Goal: Feedback & Contribution: Submit feedback/report problem

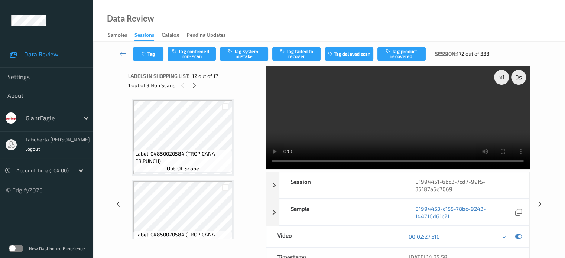
scroll to position [813, 0]
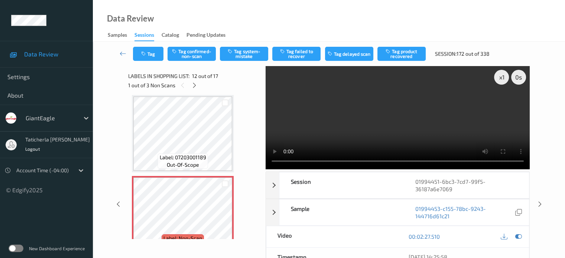
click at [552, 88] on div "Tag Tag confirmed-non-scan Tag system-mistake Tag failed to recover Tag delayed…" at bounding box center [329, 200] width 472 height 316
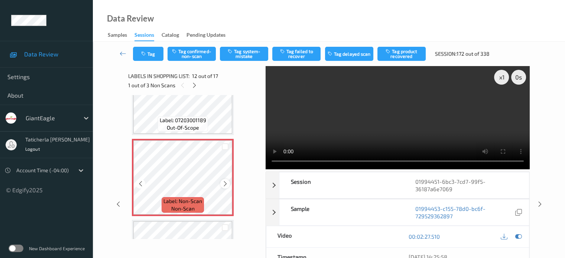
click at [225, 186] on icon at bounding box center [225, 184] width 6 height 7
click at [223, 184] on icon at bounding box center [225, 184] width 6 height 7
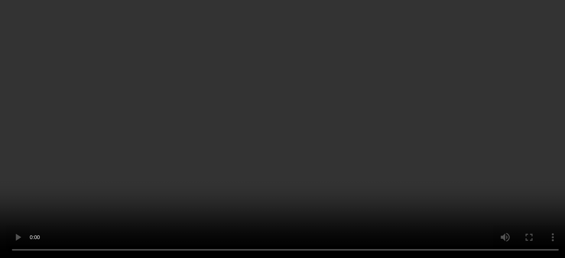
scroll to position [1036, 0]
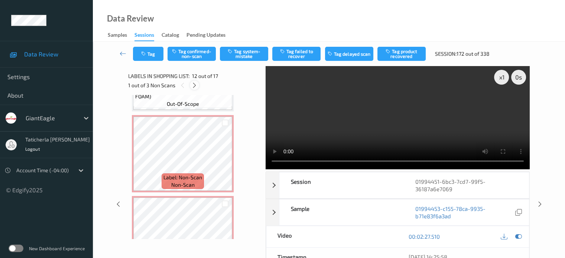
click at [195, 88] on icon at bounding box center [194, 85] width 6 height 7
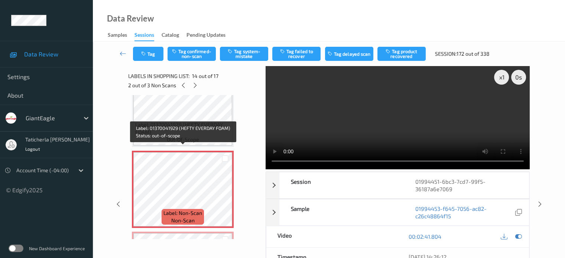
scroll to position [1012, 0]
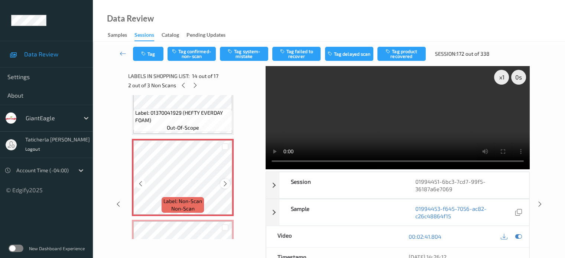
click at [224, 182] on icon at bounding box center [225, 184] width 6 height 7
click at [225, 182] on icon at bounding box center [225, 184] width 6 height 7
click at [204, 53] on button "Tag confirmed-non-scan" at bounding box center [192, 54] width 48 height 14
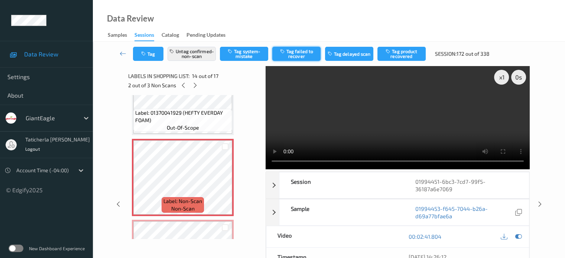
click at [307, 56] on button "Tag failed to recover" at bounding box center [296, 54] width 48 height 14
click at [193, 83] on icon at bounding box center [195, 85] width 6 height 7
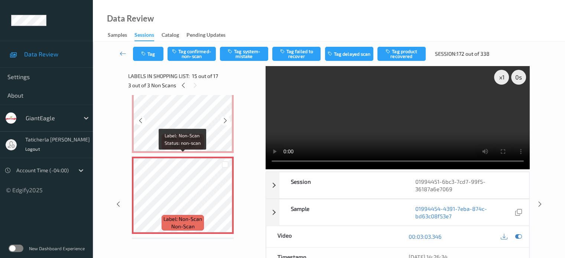
scroll to position [1093, 0]
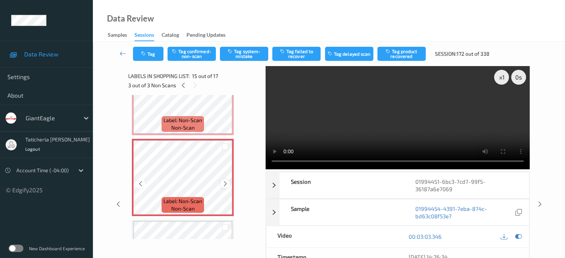
click at [227, 184] on icon at bounding box center [225, 184] width 6 height 7
click at [200, 49] on button "Tag confirmed-non-scan" at bounding box center [192, 54] width 48 height 14
click at [305, 55] on button "Tag failed to recover" at bounding box center [296, 54] width 48 height 14
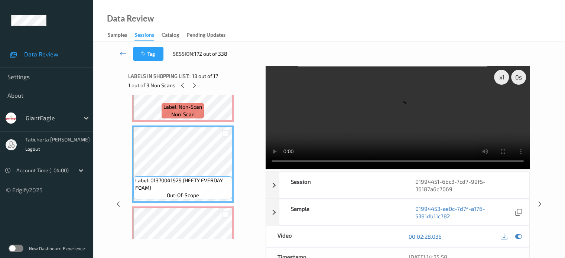
scroll to position [908, 0]
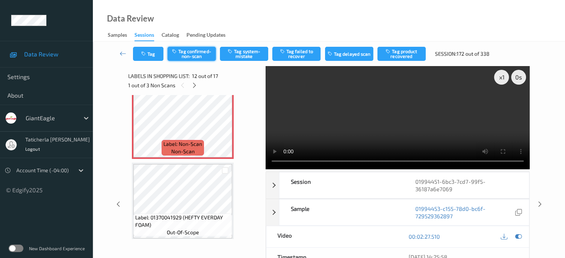
click at [188, 53] on button "Tag confirmed-non-scan" at bounding box center [192, 54] width 48 height 14
click at [306, 56] on button "Tag failed to recover" at bounding box center [296, 54] width 48 height 14
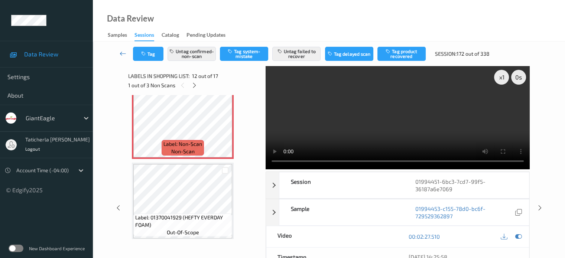
click at [122, 53] on icon at bounding box center [123, 53] width 7 height 7
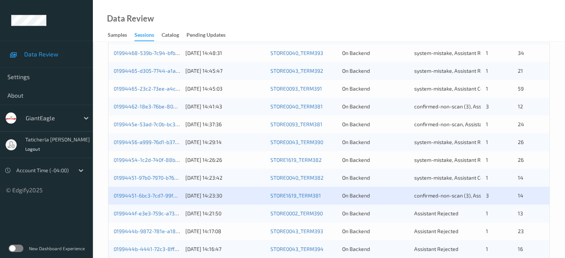
scroll to position [297, 0]
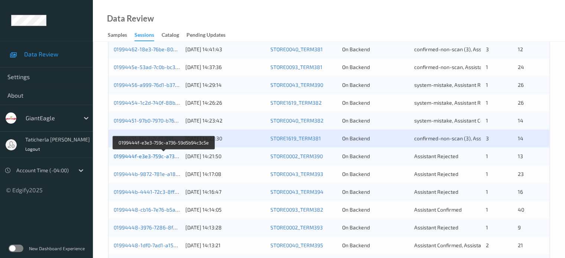
click at [140, 157] on link "0199444f-e3e3-759c-a736-59d5b94c3c5e" at bounding box center [164, 156] width 101 height 6
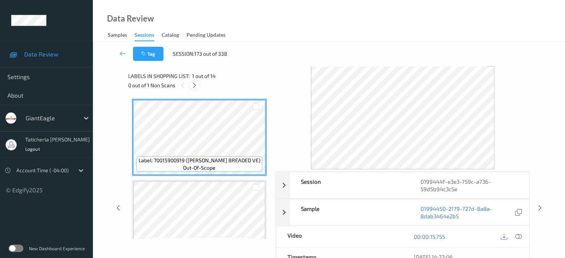
click at [192, 87] on icon at bounding box center [194, 85] width 6 height 7
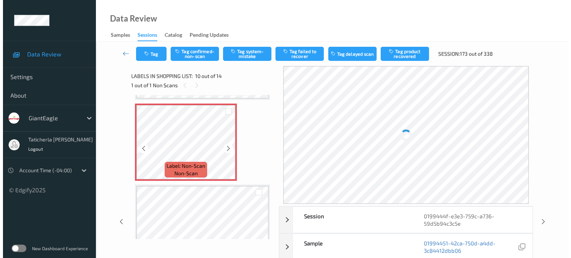
scroll to position [726, 0]
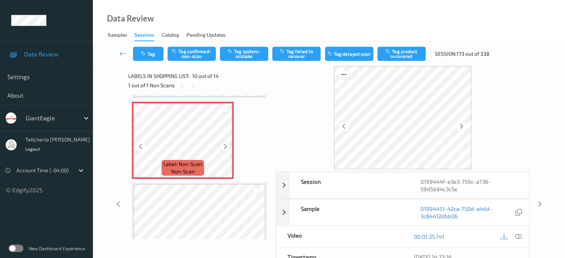
click at [225, 148] on icon at bounding box center [225, 146] width 6 height 7
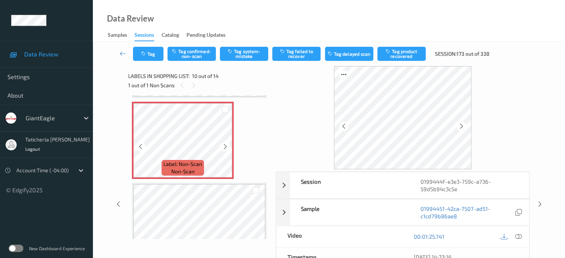
click at [225, 148] on icon at bounding box center [225, 146] width 6 height 7
click at [516, 234] on icon at bounding box center [518, 236] width 7 height 7
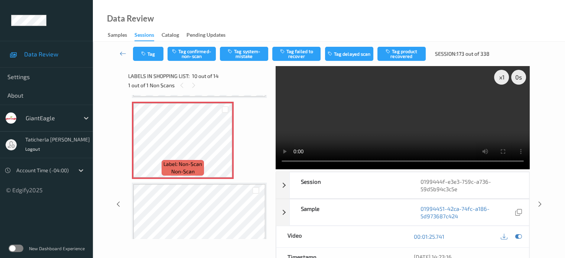
click at [502, 103] on video at bounding box center [403, 117] width 254 height 103
click at [243, 50] on button "Tag system-mistake" at bounding box center [244, 54] width 48 height 14
click at [150, 53] on button "Tag" at bounding box center [148, 54] width 30 height 14
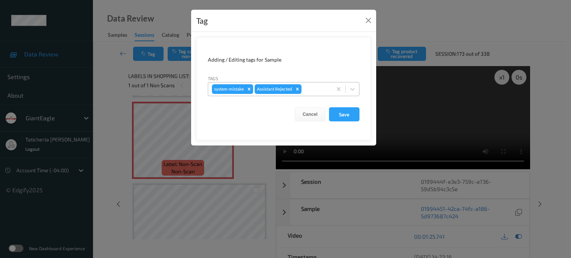
click at [309, 87] on div at bounding box center [315, 89] width 25 height 9
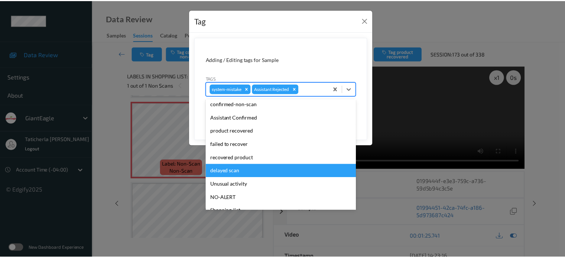
scroll to position [37, 0]
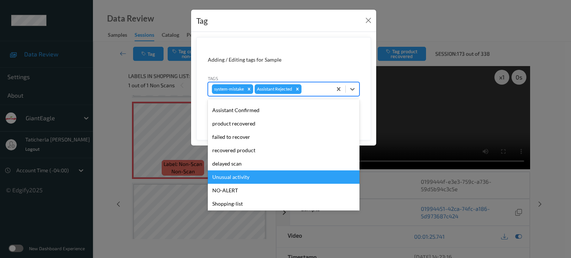
click at [253, 176] on div "Unusual activity" at bounding box center [284, 176] width 152 height 13
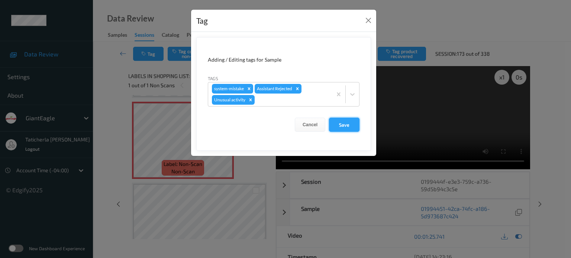
click at [338, 124] on button "Save" at bounding box center [344, 125] width 30 height 14
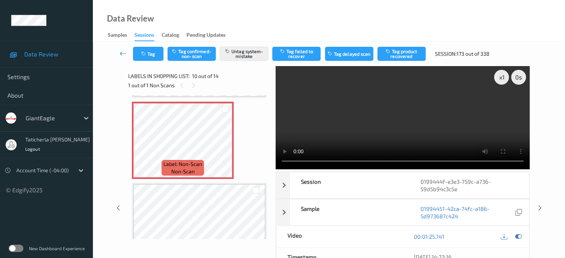
click at [126, 55] on icon at bounding box center [123, 53] width 7 height 7
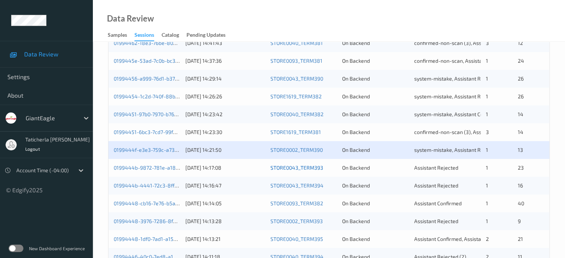
scroll to position [359, 0]
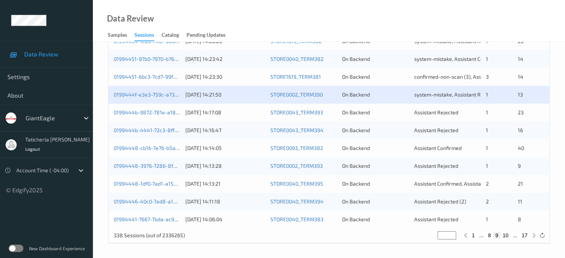
click at [153, 108] on div "0199444b-9872-781e-a181-0c8e015e419e 13/09/2025 14:17:08 STORE0043_TERM393 On B…" at bounding box center [328, 113] width 441 height 18
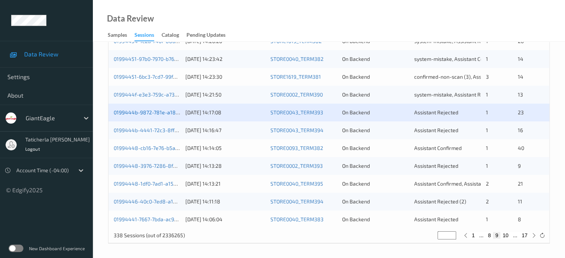
click at [136, 111] on link "0199444b-9872-781e-a181-0c8e015e419e" at bounding box center [164, 112] width 101 height 6
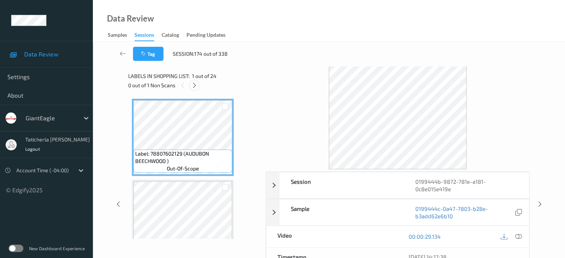
click at [192, 86] on icon at bounding box center [194, 85] width 6 height 7
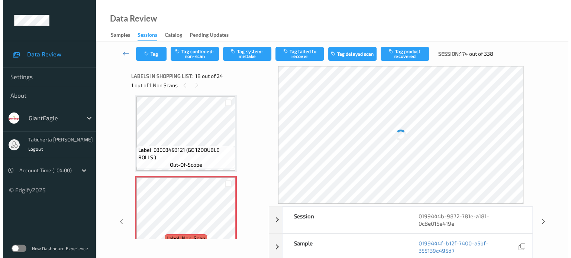
scroll to position [1336, 0]
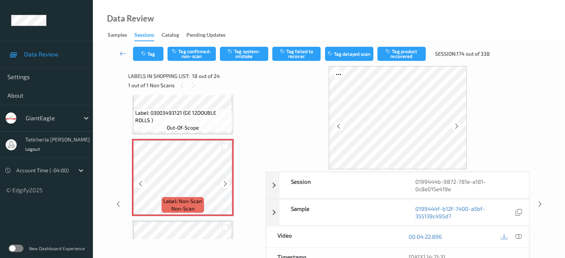
click at [223, 183] on icon at bounding box center [225, 184] width 6 height 7
click at [224, 182] on icon at bounding box center [225, 184] width 6 height 7
click at [517, 234] on icon at bounding box center [518, 236] width 7 height 7
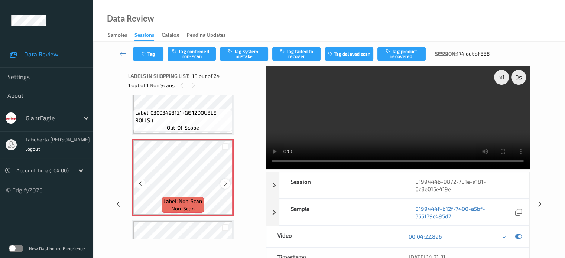
click at [226, 182] on icon at bounding box center [225, 184] width 6 height 7
click at [226, 179] on div at bounding box center [224, 183] width 9 height 9
click at [193, 50] on button "Tag confirmed-non-scan" at bounding box center [192, 54] width 48 height 14
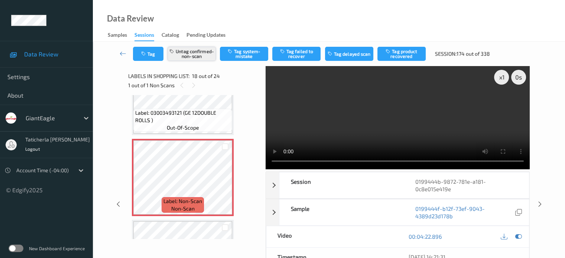
click at [201, 53] on button "Untag confirmed-non-scan" at bounding box center [192, 54] width 48 height 14
click at [246, 56] on button "Tag system-mistake" at bounding box center [244, 54] width 48 height 14
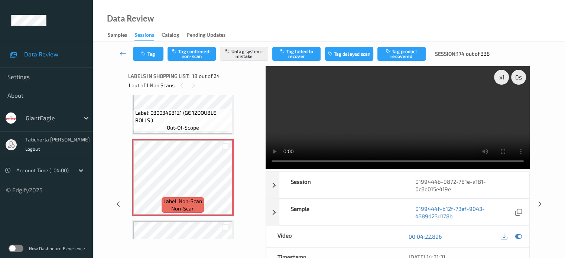
drag, startPoint x: 149, startPoint y: 49, endPoint x: 152, endPoint y: 43, distance: 7.2
click at [152, 43] on div "Tag Tag confirmed-non-scan Untag system-mistake Tag failed to recover Tag delay…" at bounding box center [329, 54] width 442 height 25
click at [154, 55] on button "Tag" at bounding box center [148, 54] width 30 height 14
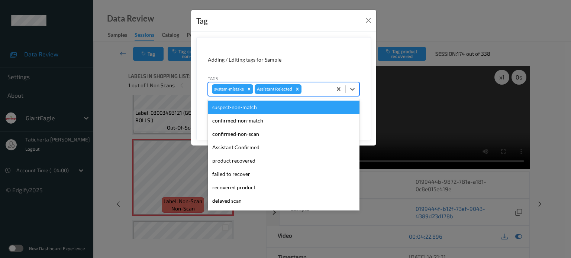
click at [315, 88] on div at bounding box center [315, 89] width 25 height 9
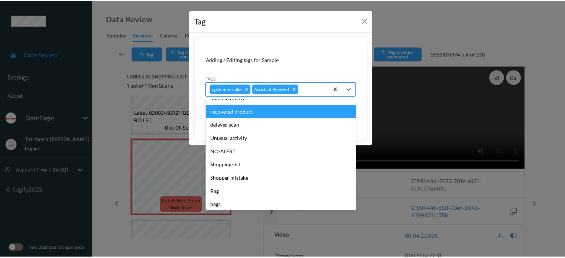
scroll to position [79, 0]
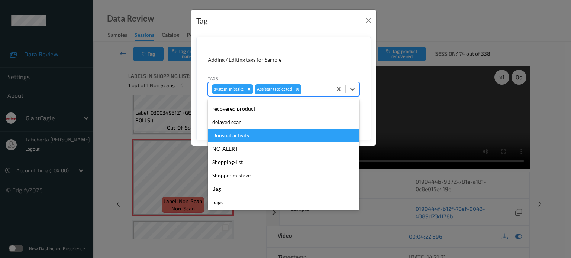
click at [250, 134] on div "Unusual activity" at bounding box center [284, 135] width 152 height 13
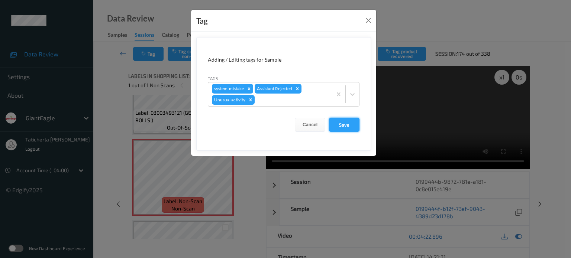
click at [333, 124] on button "Save" at bounding box center [344, 125] width 30 height 14
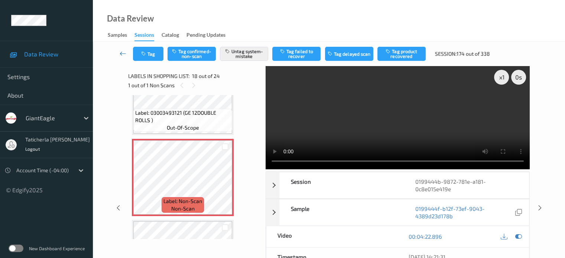
click at [123, 51] on icon at bounding box center [123, 53] width 7 height 7
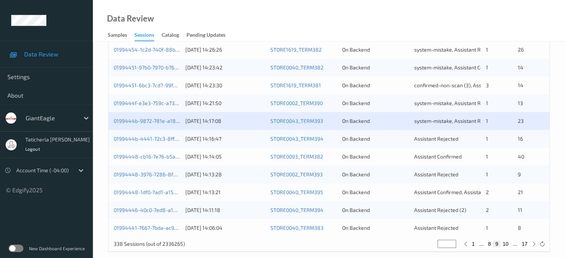
scroll to position [359, 0]
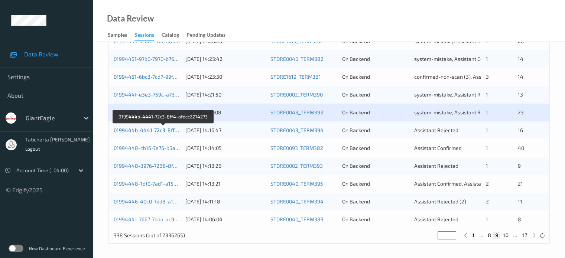
click at [144, 127] on link "0199444b-4441-72c3-8ff4-afdcc2274273" at bounding box center [164, 130] width 100 height 6
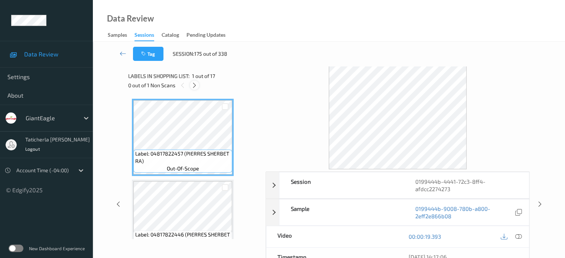
click at [195, 83] on icon at bounding box center [194, 85] width 6 height 7
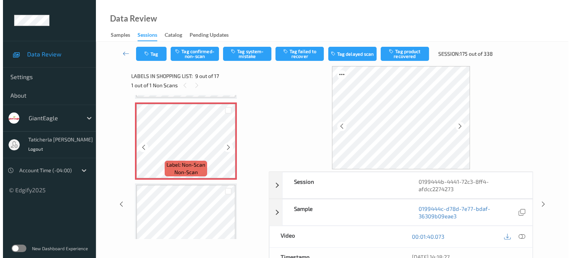
scroll to position [645, 0]
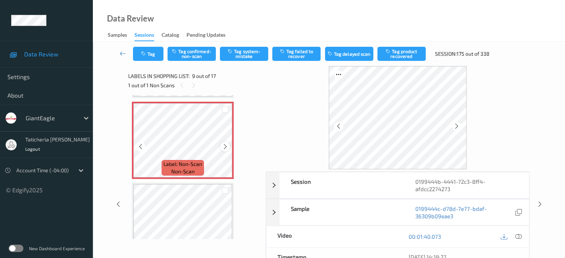
click at [224, 147] on icon at bounding box center [225, 146] width 6 height 7
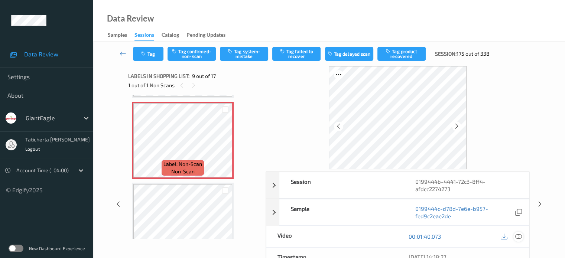
click at [517, 235] on icon at bounding box center [518, 236] width 7 height 7
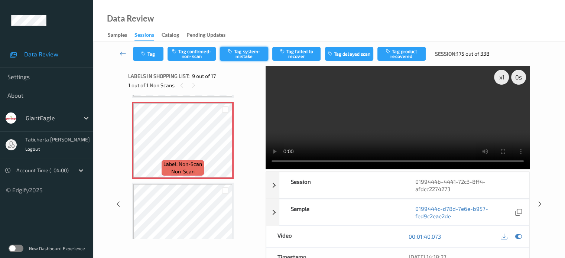
click at [244, 53] on button "Tag system-mistake" at bounding box center [244, 54] width 48 height 14
click at [152, 58] on button "Tag" at bounding box center [148, 54] width 30 height 14
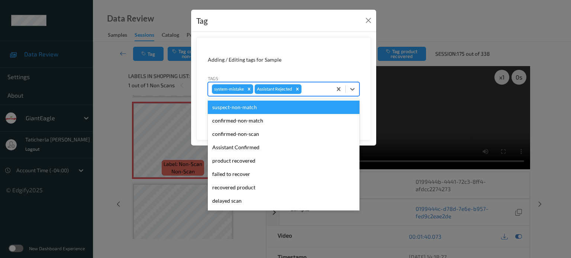
click at [325, 91] on div at bounding box center [315, 89] width 25 height 9
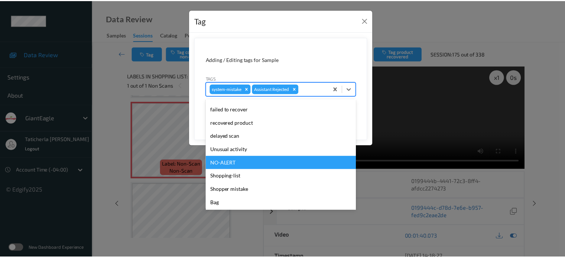
scroll to position [79, 0]
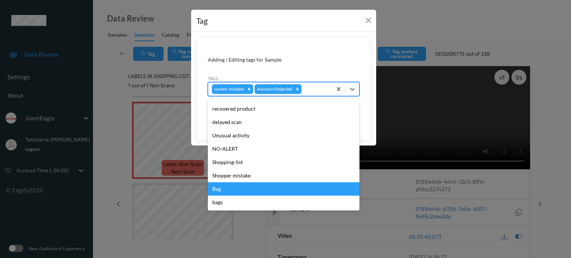
click at [227, 186] on div "Bag" at bounding box center [284, 188] width 152 height 13
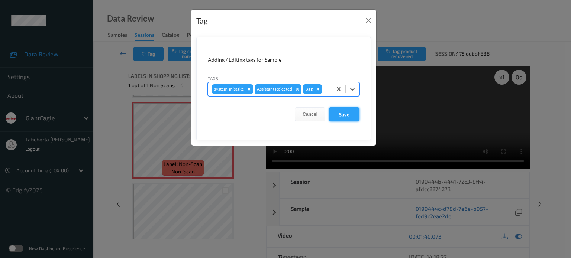
click at [342, 115] on button "Save" at bounding box center [344, 114] width 30 height 14
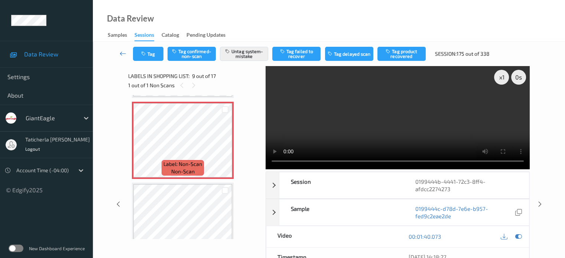
click at [124, 53] on icon at bounding box center [123, 53] width 7 height 7
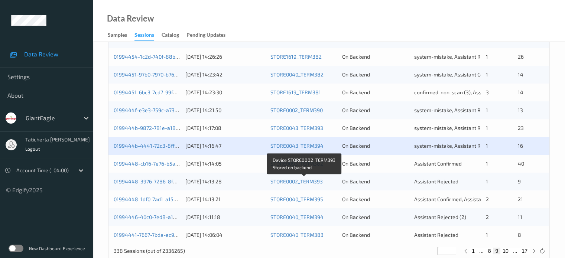
scroll to position [359, 0]
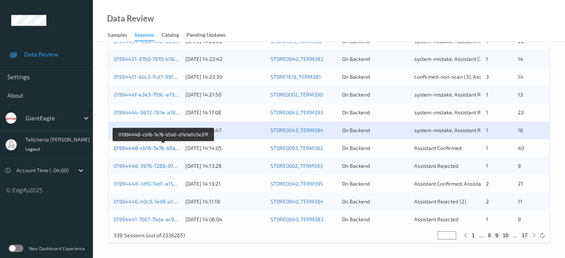
click at [163, 145] on link "01994448-cb16-7e76-b5a0-d7e1a0c0e37f" at bounding box center [164, 148] width 100 height 6
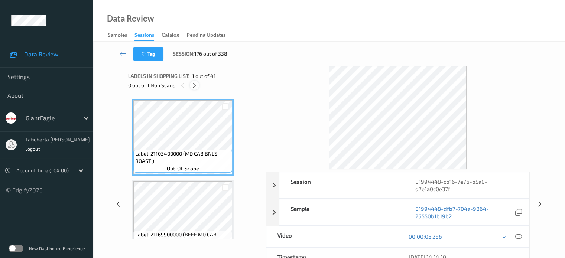
click at [194, 87] on icon at bounding box center [194, 85] width 6 height 7
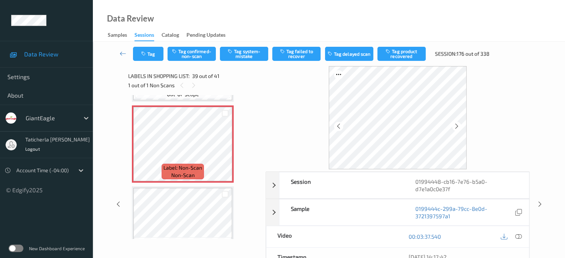
scroll to position [3074, 0]
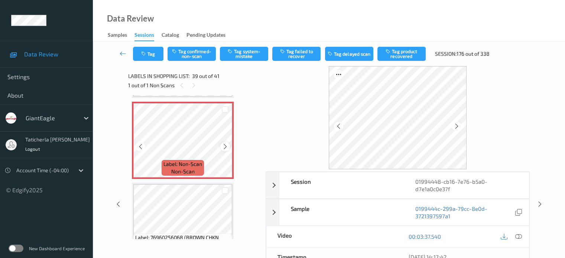
click at [226, 147] on icon at bounding box center [225, 146] width 6 height 7
click at [228, 146] on icon at bounding box center [225, 146] width 6 height 7
click at [226, 149] on icon at bounding box center [225, 146] width 6 height 7
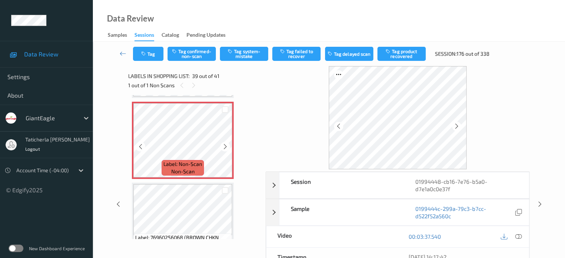
click at [226, 149] on icon at bounding box center [225, 146] width 6 height 7
click at [518, 235] on icon at bounding box center [518, 236] width 7 height 7
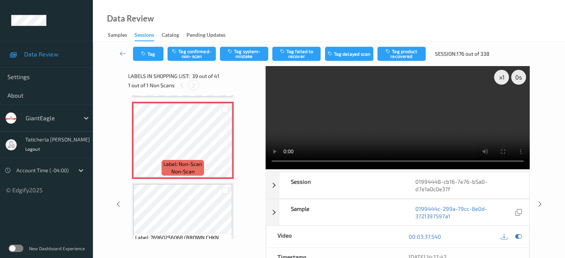
click at [191, 85] on icon at bounding box center [194, 85] width 6 height 7
click at [180, 87] on icon at bounding box center [182, 85] width 6 height 7
drag, startPoint x: 180, startPoint y: 87, endPoint x: 139, endPoint y: 19, distance: 79.3
click at [180, 86] on icon at bounding box center [182, 85] width 6 height 7
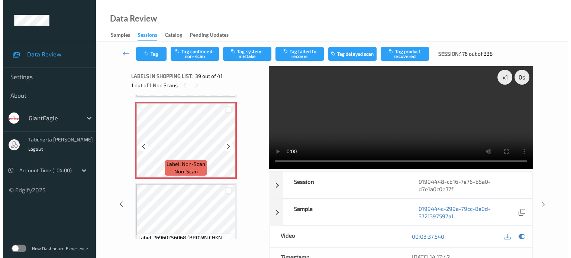
scroll to position [3037, 0]
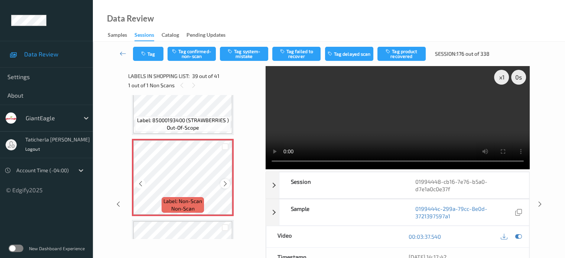
click at [226, 181] on icon at bounding box center [225, 184] width 6 height 7
click at [239, 61] on div "Tag Tag confirmed-non-scan Tag system-mistake Tag failed to recover Tag delayed…" at bounding box center [329, 54] width 442 height 25
click at [239, 55] on button "Tag system-mistake" at bounding box center [244, 54] width 48 height 14
click at [153, 53] on button "Tag" at bounding box center [148, 54] width 30 height 14
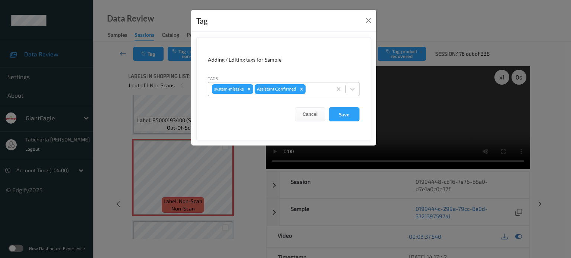
click at [316, 88] on div at bounding box center [317, 89] width 21 height 9
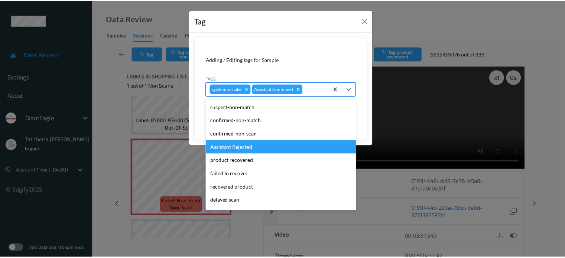
scroll to position [37, 0]
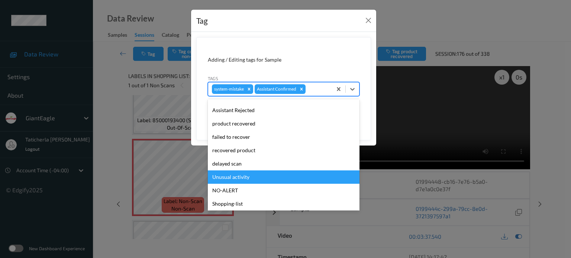
drag, startPoint x: 236, startPoint y: 179, endPoint x: 273, endPoint y: 161, distance: 40.4
click at [242, 175] on div "Unusual activity" at bounding box center [284, 176] width 152 height 13
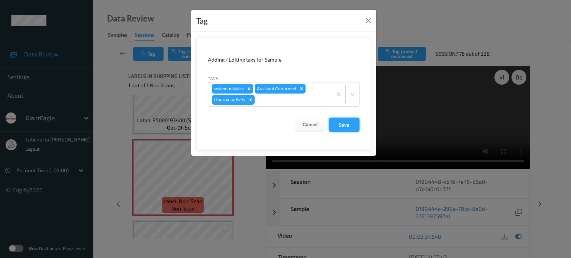
click at [355, 126] on button "Save" at bounding box center [344, 125] width 30 height 14
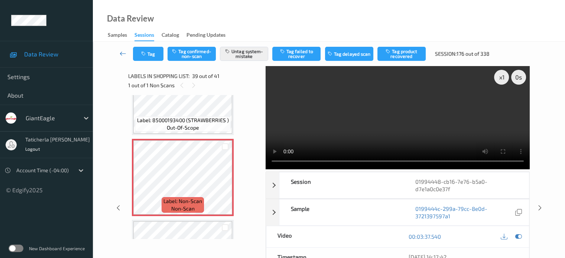
click at [119, 52] on link at bounding box center [123, 54] width 20 height 14
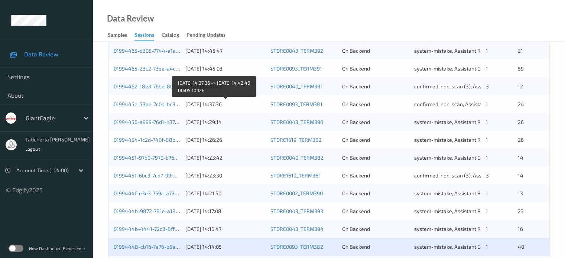
scroll to position [359, 0]
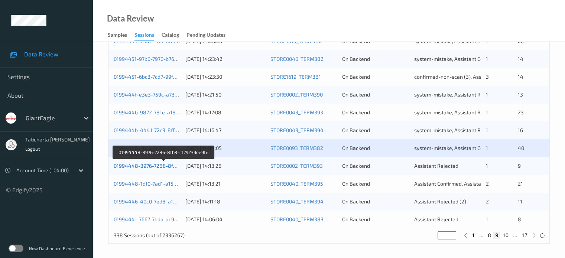
click at [152, 169] on link "01994448-3976-7286-8fb3-c179239ee9fe" at bounding box center [164, 166] width 101 height 6
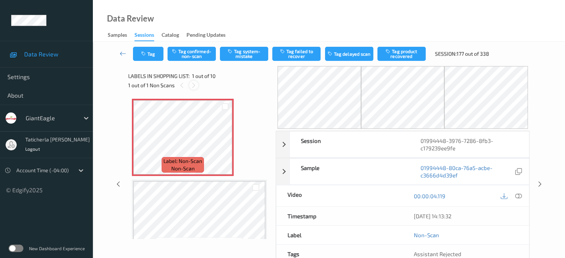
click at [194, 84] on icon at bounding box center [194, 85] width 6 height 7
click at [225, 143] on icon at bounding box center [225, 143] width 6 height 7
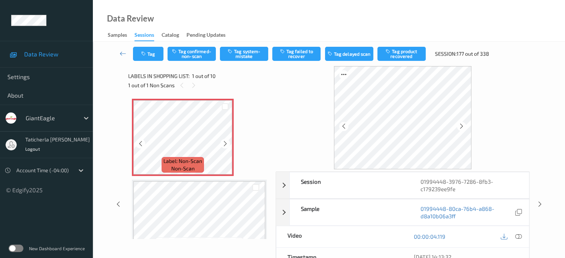
click at [225, 143] on icon at bounding box center [225, 143] width 6 height 7
click at [225, 142] on icon at bounding box center [225, 143] width 6 height 7
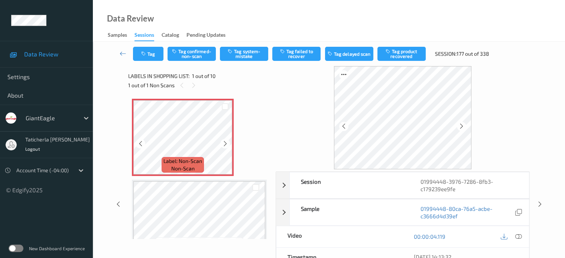
click at [225, 142] on icon at bounding box center [225, 143] width 6 height 7
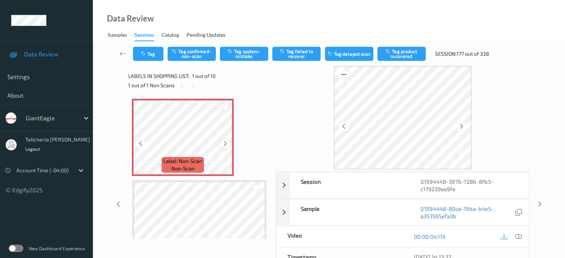
click at [227, 144] on icon at bounding box center [225, 143] width 6 height 7
click at [227, 145] on icon at bounding box center [225, 143] width 6 height 7
click at [225, 144] on icon at bounding box center [225, 143] width 6 height 7
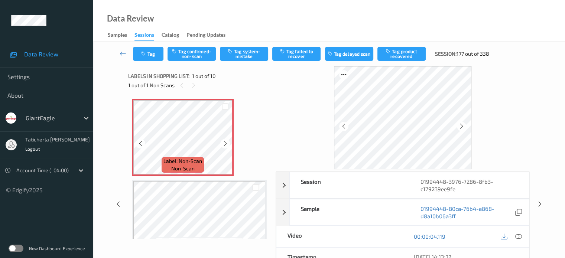
click at [225, 144] on icon at bounding box center [225, 143] width 6 height 7
click at [517, 235] on icon at bounding box center [518, 236] width 7 height 7
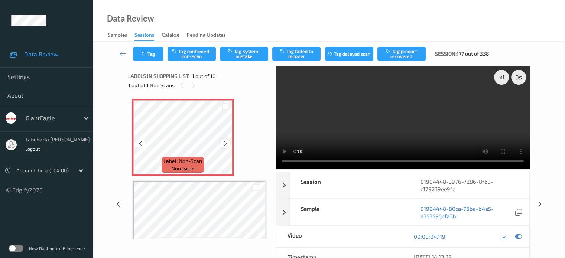
click at [226, 141] on icon at bounding box center [225, 143] width 6 height 7
click at [234, 56] on button "Tag system-mistake" at bounding box center [244, 54] width 48 height 14
click at [152, 50] on button "Tag" at bounding box center [148, 54] width 30 height 14
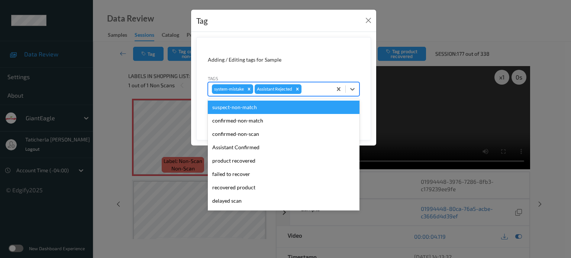
click at [317, 85] on div at bounding box center [315, 89] width 25 height 9
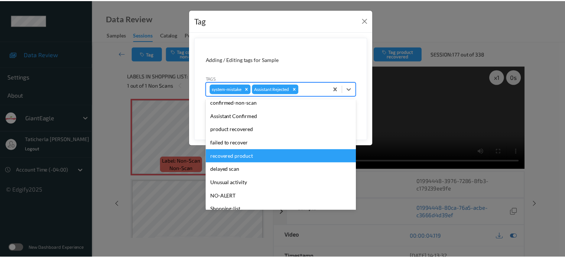
scroll to position [74, 0]
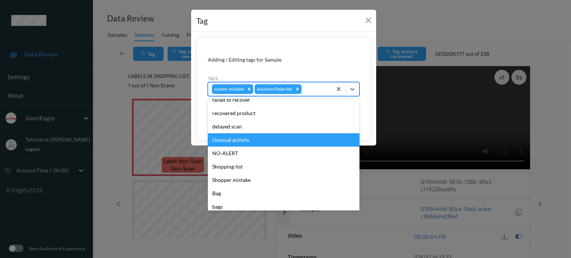
drag, startPoint x: 240, startPoint y: 140, endPoint x: 284, endPoint y: 129, distance: 45.7
click at [253, 136] on div "Unusual activity" at bounding box center [284, 139] width 152 height 13
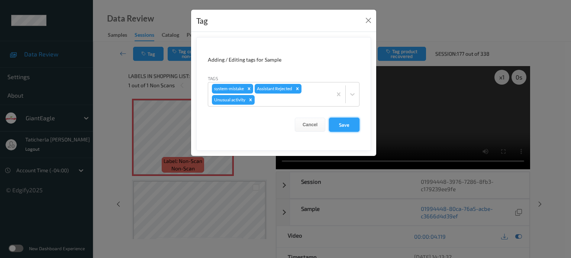
click at [347, 126] on button "Save" at bounding box center [344, 125] width 30 height 14
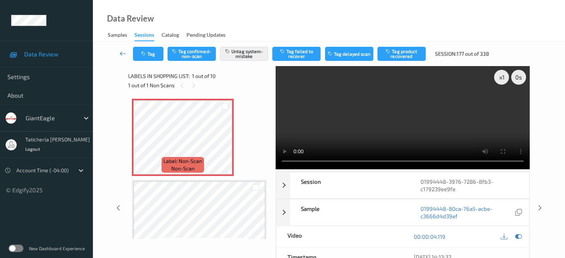
click at [122, 52] on icon at bounding box center [123, 53] width 7 height 7
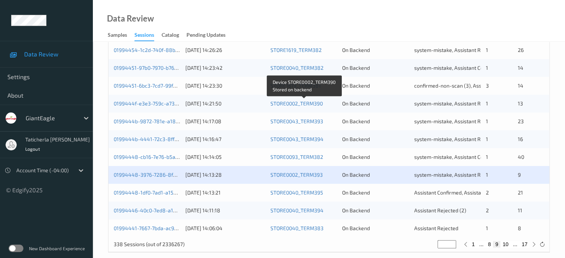
scroll to position [359, 0]
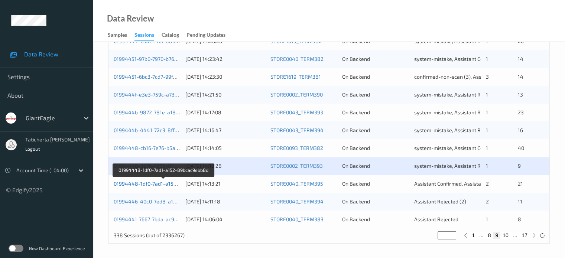
click at [159, 185] on link "01994448-1df0-7ad1-a152-89bcac9ebb8d" at bounding box center [164, 184] width 101 height 6
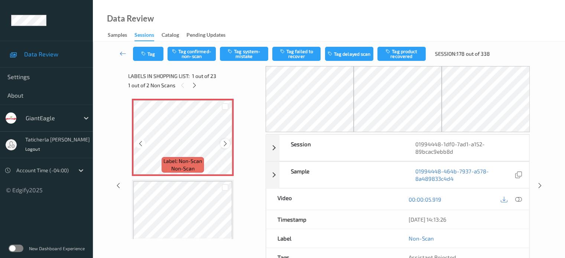
click at [221, 144] on div at bounding box center [224, 143] width 9 height 9
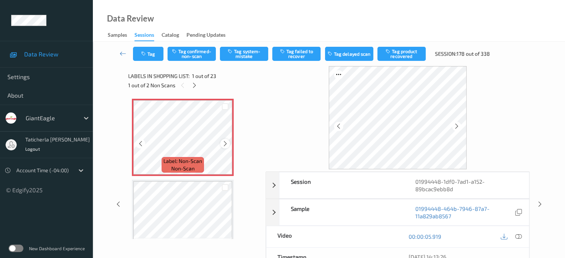
click at [222, 144] on icon at bounding box center [225, 143] width 6 height 7
click at [517, 234] on icon at bounding box center [518, 236] width 7 height 7
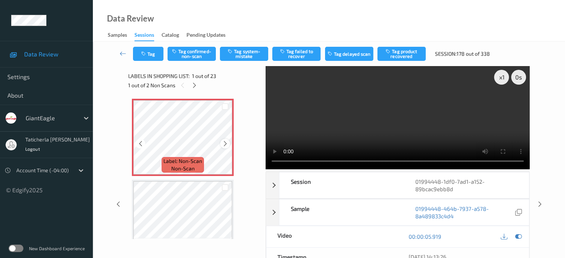
click at [224, 144] on icon at bounding box center [225, 143] width 6 height 7
click at [249, 55] on button "Tag system-mistake" at bounding box center [244, 54] width 48 height 14
click at [152, 50] on button "Tag" at bounding box center [148, 54] width 30 height 14
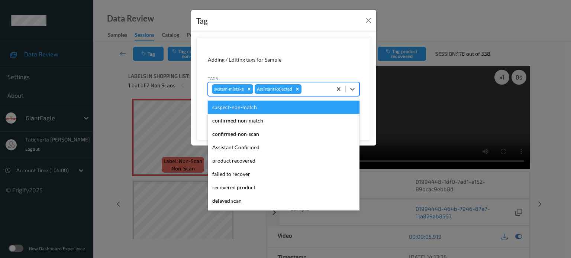
drag, startPoint x: 308, startPoint y: 89, endPoint x: 302, endPoint y: 99, distance: 11.7
click at [308, 90] on div at bounding box center [315, 89] width 25 height 9
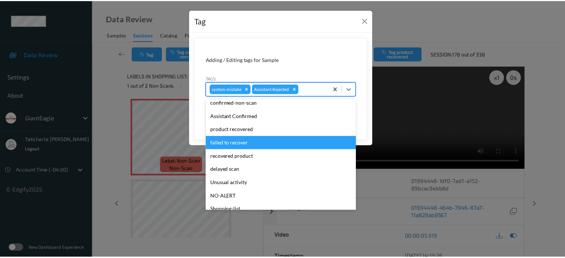
scroll to position [74, 0]
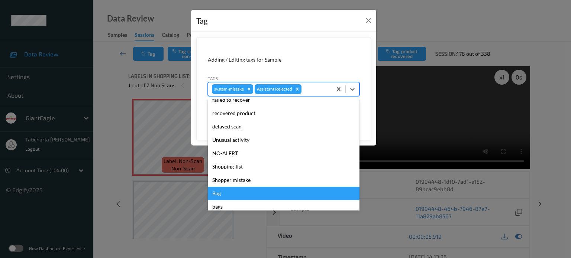
click at [233, 192] on div "Bag" at bounding box center [284, 193] width 152 height 13
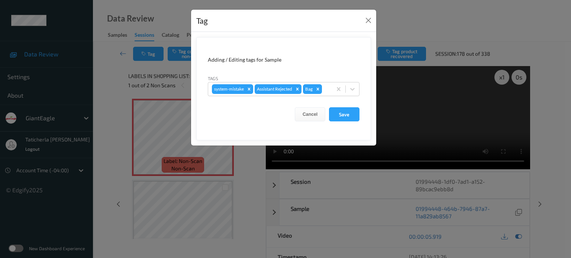
click at [345, 106] on form "Adding / Editing tags for Sample Tags system-mistake Assistant Rejected Bag Can…" at bounding box center [283, 88] width 175 height 103
click at [344, 110] on button "Save" at bounding box center [344, 114] width 30 height 14
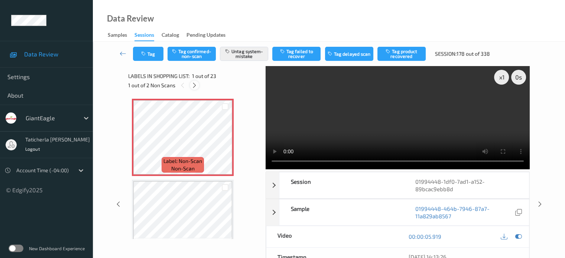
click at [194, 87] on icon at bounding box center [194, 85] width 6 height 7
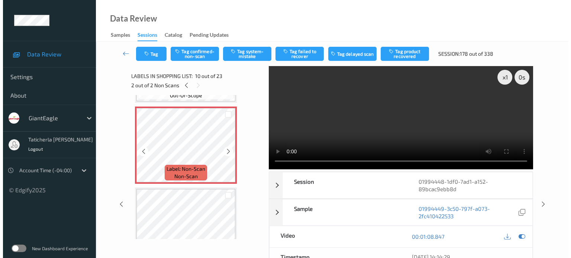
scroll to position [726, 0]
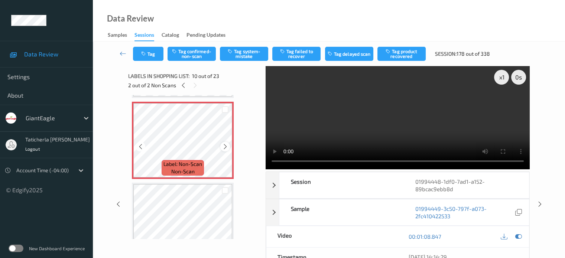
click at [225, 145] on icon at bounding box center [225, 146] width 6 height 7
click at [225, 144] on icon at bounding box center [225, 146] width 6 height 7
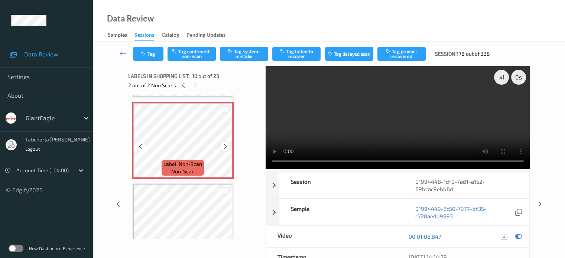
drag, startPoint x: 233, startPoint y: 149, endPoint x: 224, endPoint y: 147, distance: 8.7
click at [224, 147] on icon at bounding box center [225, 146] width 6 height 7
click at [244, 54] on button "Tag system-mistake" at bounding box center [244, 54] width 48 height 14
click at [152, 53] on button "Tag" at bounding box center [148, 54] width 30 height 14
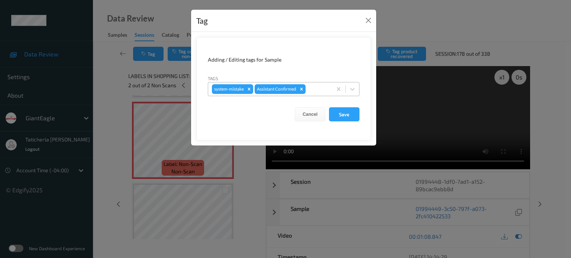
click at [312, 88] on div at bounding box center [317, 89] width 21 height 9
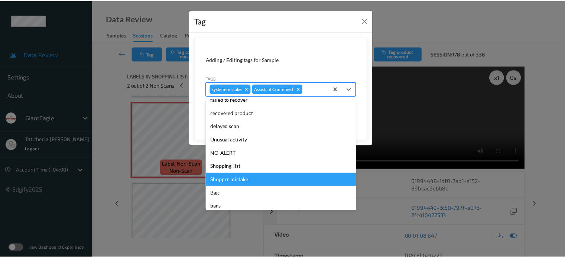
scroll to position [79, 0]
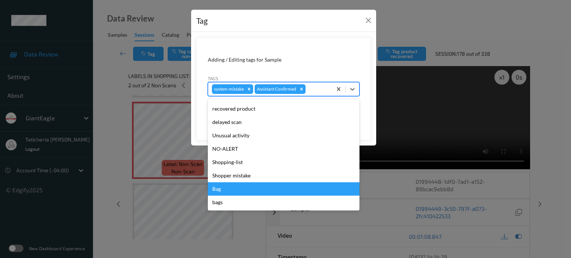
click at [228, 190] on div "Bag" at bounding box center [284, 188] width 152 height 13
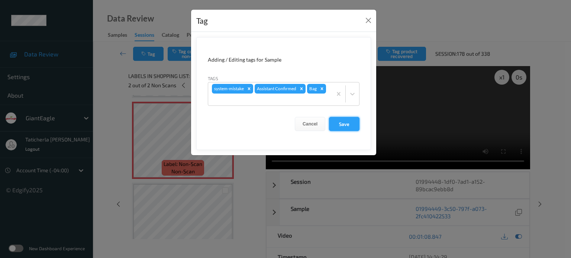
click at [347, 121] on button "Save" at bounding box center [344, 124] width 30 height 14
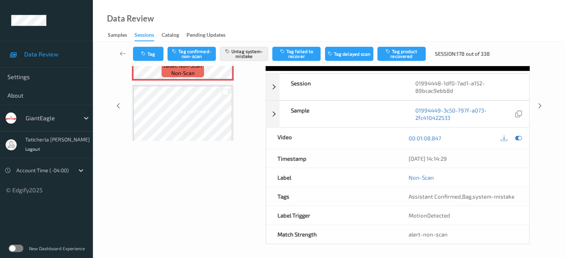
scroll to position [0, 0]
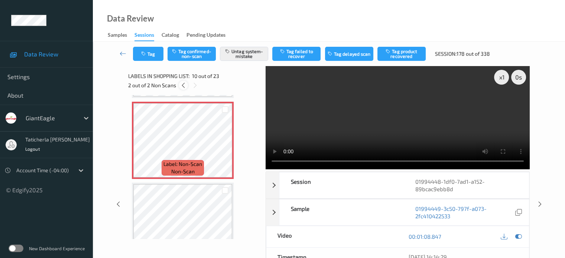
click at [183, 86] on icon at bounding box center [183, 85] width 6 height 7
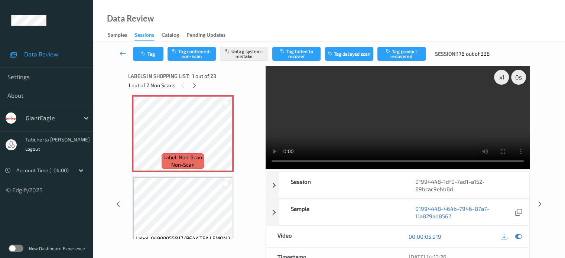
click at [125, 53] on icon at bounding box center [123, 53] width 7 height 7
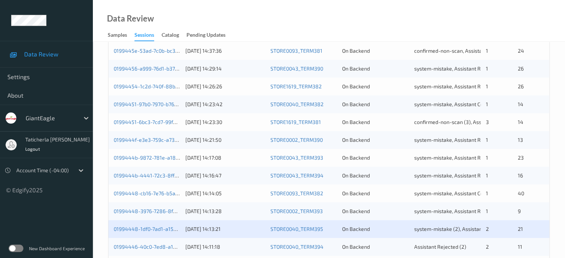
scroll to position [359, 0]
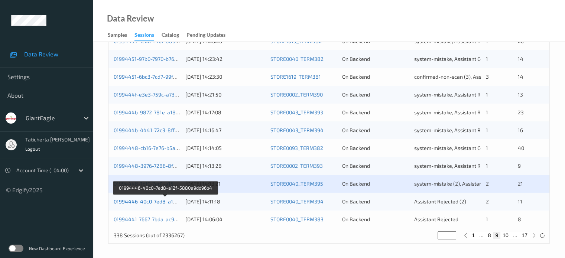
click at [151, 200] on link "01994446-40c0-7ed8-a12f-5880a9dd96b4" at bounding box center [165, 201] width 103 height 6
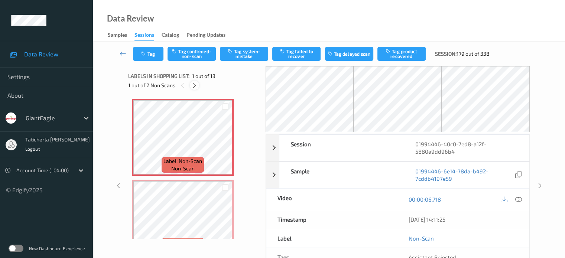
click at [196, 82] on icon at bounding box center [194, 85] width 6 height 7
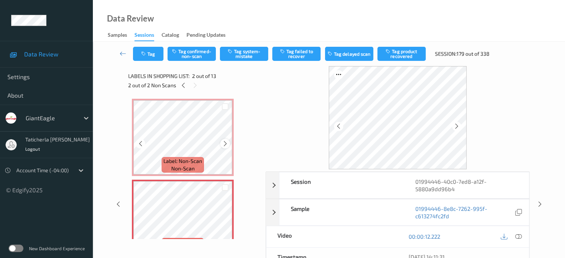
click at [224, 141] on icon at bounding box center [225, 143] width 6 height 7
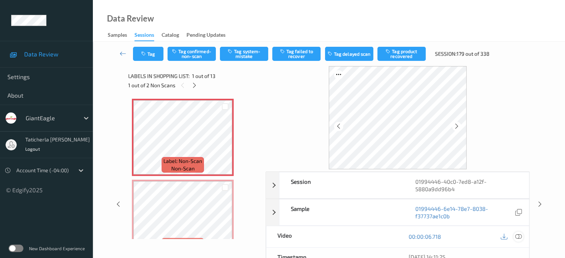
click at [517, 236] on icon at bounding box center [518, 236] width 7 height 7
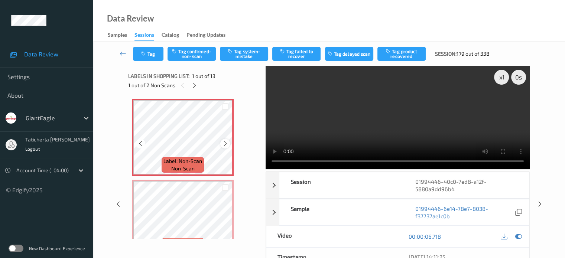
click at [225, 143] on icon at bounding box center [225, 143] width 6 height 7
click at [250, 52] on button "Tag system-mistake" at bounding box center [244, 54] width 48 height 14
click at [155, 52] on button "Tag" at bounding box center [148, 54] width 30 height 14
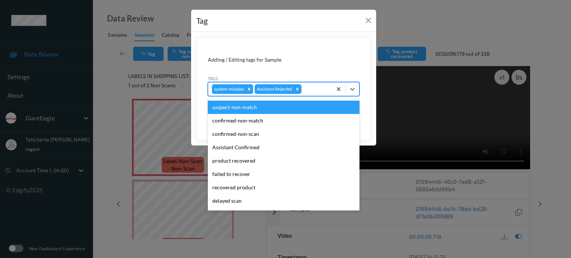
click at [307, 87] on div at bounding box center [315, 89] width 25 height 9
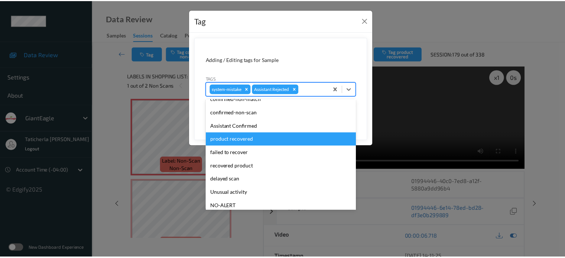
scroll to position [79, 0]
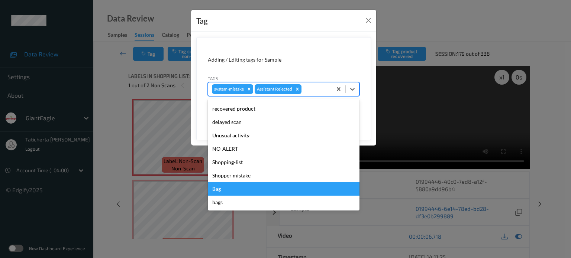
click at [236, 188] on div "Bag" at bounding box center [284, 188] width 152 height 13
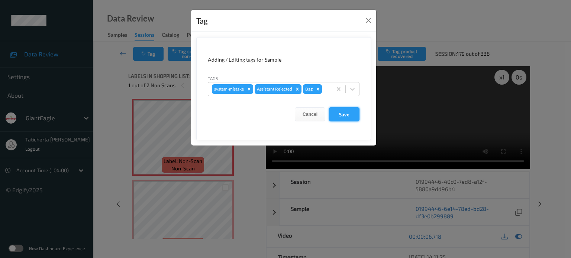
click at [340, 111] on button "Save" at bounding box center [344, 114] width 30 height 14
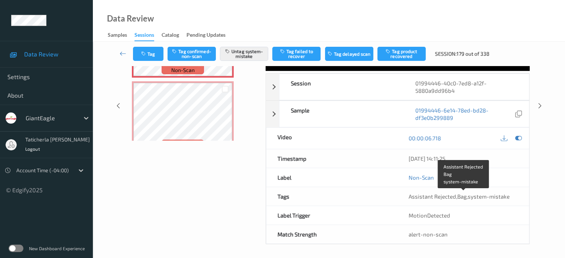
scroll to position [0, 0]
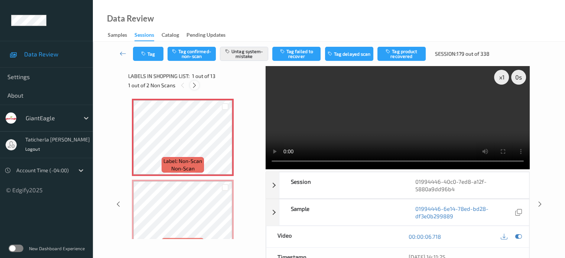
click at [194, 85] on icon at bounding box center [194, 85] width 6 height 7
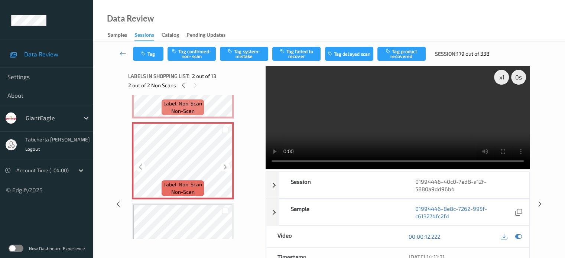
scroll to position [41, 0]
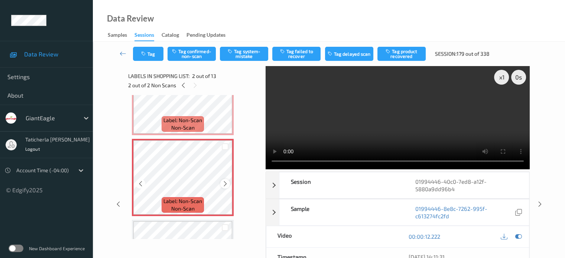
click at [226, 184] on icon at bounding box center [225, 184] width 6 height 7
click at [225, 181] on icon at bounding box center [225, 184] width 6 height 7
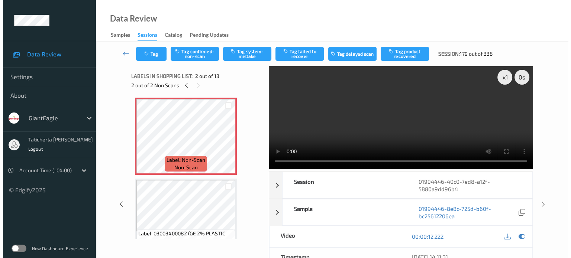
scroll to position [78, 0]
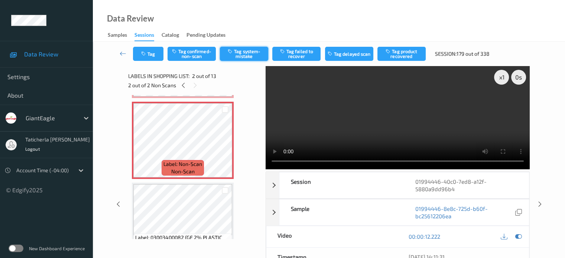
click at [258, 52] on button "Tag system-mistake" at bounding box center [244, 54] width 48 height 14
click at [153, 51] on button "Tag" at bounding box center [148, 54] width 30 height 14
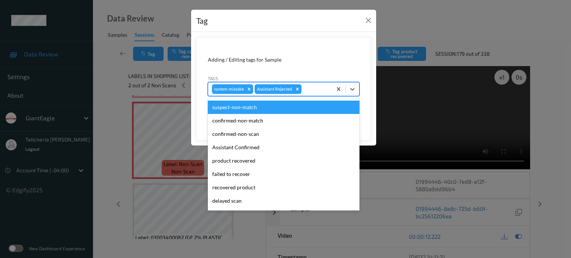
drag, startPoint x: 316, startPoint y: 88, endPoint x: 298, endPoint y: 110, distance: 28.8
click at [316, 88] on div at bounding box center [315, 89] width 25 height 9
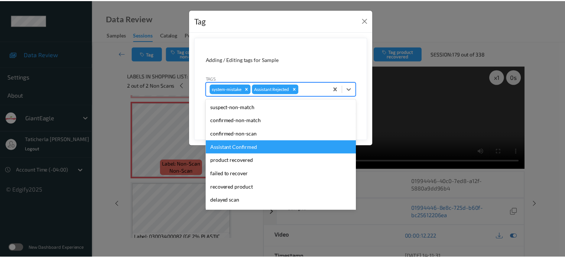
scroll to position [74, 0]
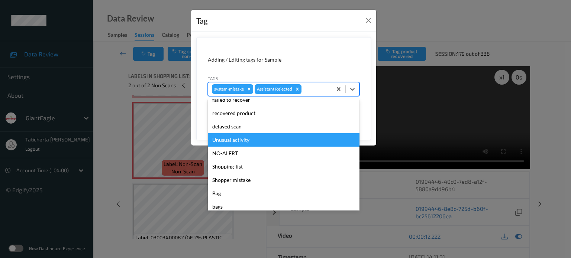
drag, startPoint x: 254, startPoint y: 143, endPoint x: 260, endPoint y: 141, distance: 6.5
click at [257, 143] on div "Unusual activity" at bounding box center [284, 139] width 152 height 13
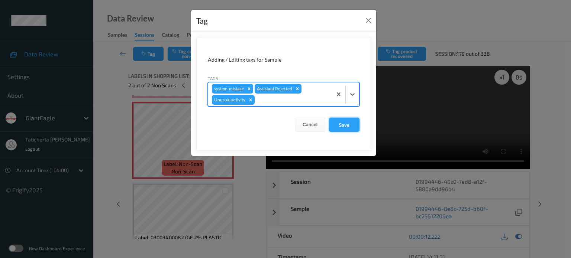
click at [337, 126] on button "Save" at bounding box center [344, 125] width 30 height 14
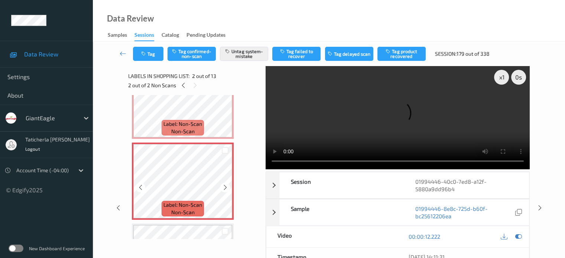
scroll to position [0, 0]
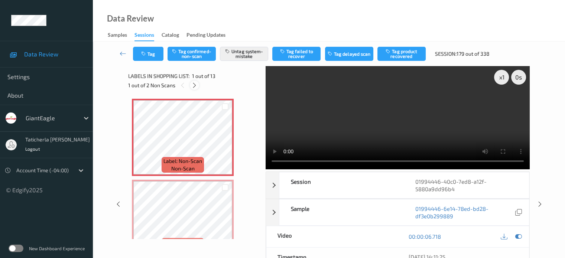
click at [190, 85] on div "1 out of 2 Non Scans" at bounding box center [194, 85] width 132 height 9
click at [193, 85] on icon at bounding box center [194, 85] width 6 height 7
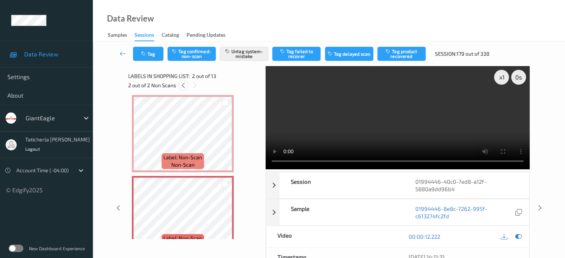
click at [181, 86] on icon at bounding box center [183, 85] width 6 height 7
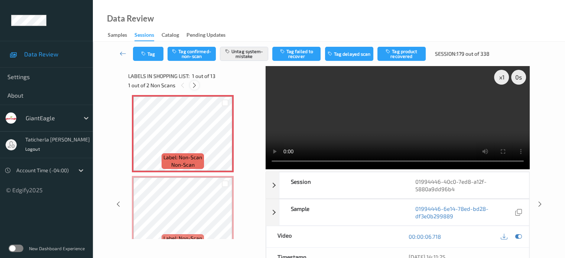
click at [195, 84] on icon at bounding box center [194, 85] width 6 height 7
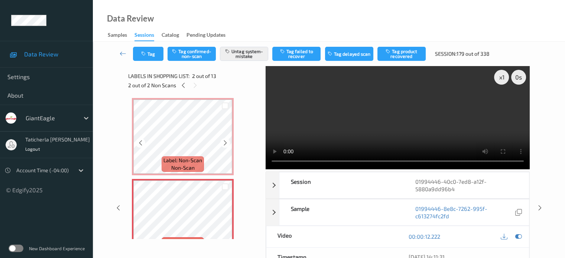
scroll to position [0, 0]
click at [123, 52] on icon at bounding box center [123, 53] width 7 height 7
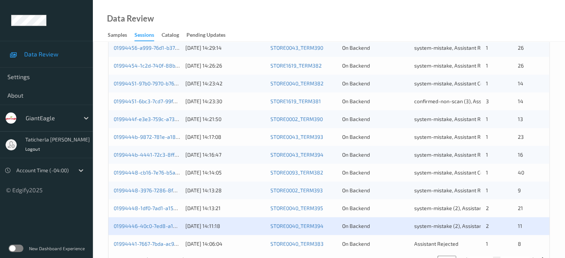
scroll to position [359, 0]
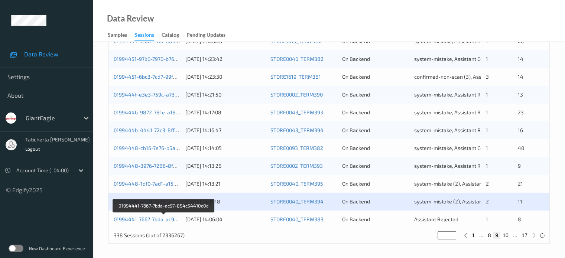
click at [156, 221] on link "01994441-7667-7bda-ac97-854c54410c0c" at bounding box center [164, 219] width 101 height 6
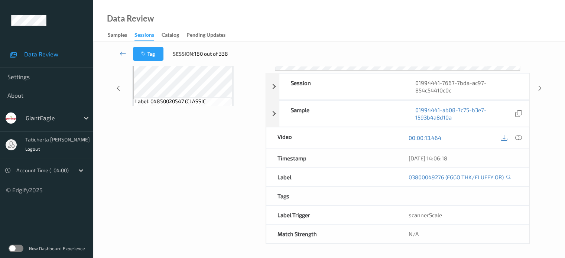
scroll to position [98, 0]
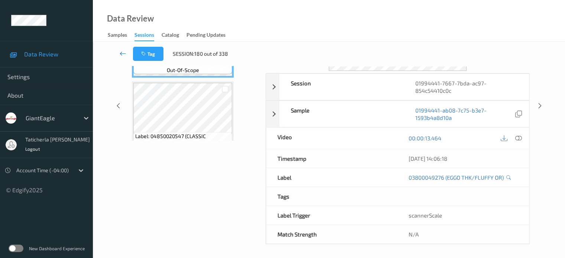
click at [120, 51] on icon at bounding box center [123, 53] width 7 height 7
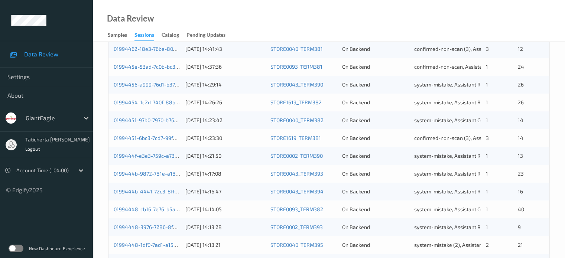
scroll to position [359, 0]
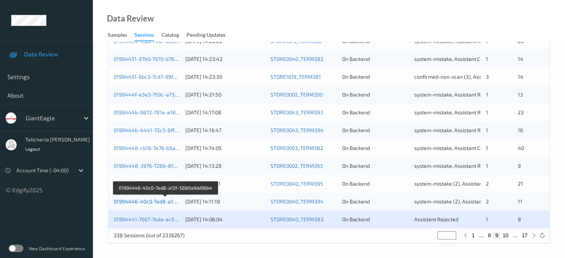
click at [153, 201] on link "01994446-40c0-7ed8-a12f-5880a9dd96b4" at bounding box center [165, 201] width 103 height 6
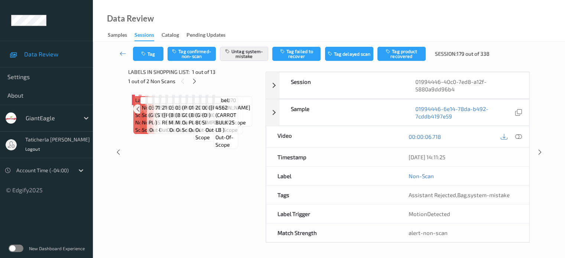
scroll to position [61, 0]
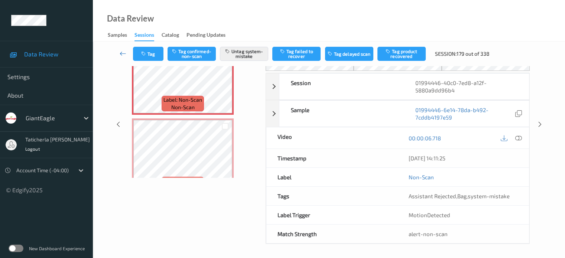
click at [127, 50] on link at bounding box center [123, 54] width 20 height 14
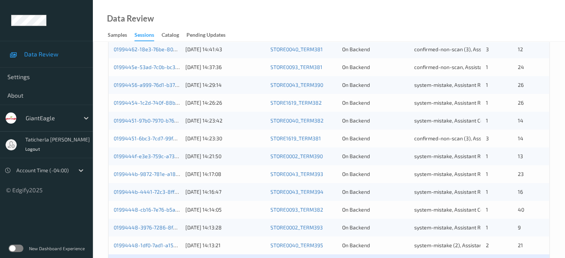
scroll to position [359, 0]
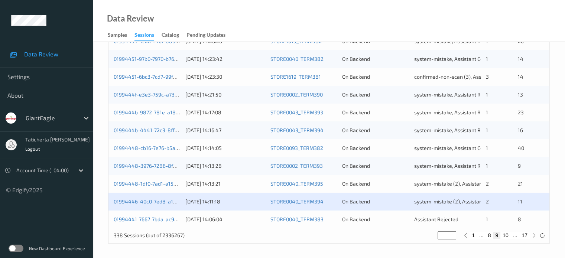
click at [144, 221] on link "01994441-7667-7bda-ac97-854c54410c0c" at bounding box center [164, 219] width 101 height 6
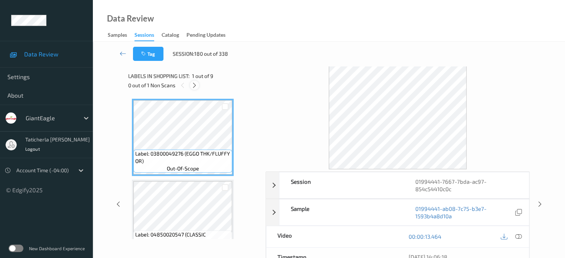
click at [197, 84] on div at bounding box center [194, 85] width 9 height 9
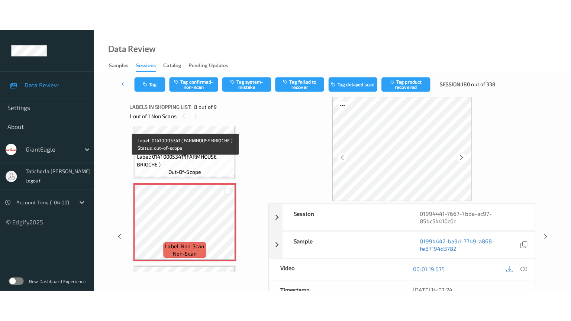
scroll to position [527, 0]
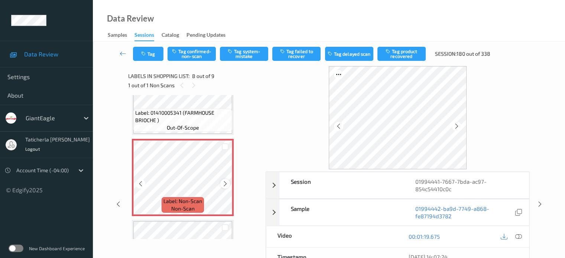
click at [225, 182] on icon at bounding box center [225, 184] width 6 height 7
click at [518, 235] on icon at bounding box center [518, 236] width 7 height 7
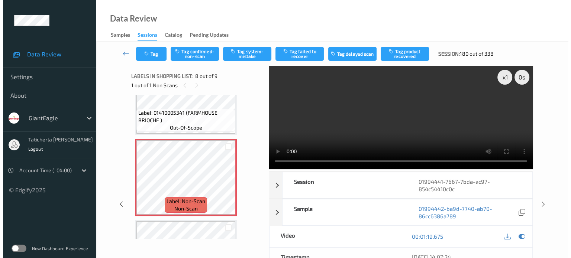
scroll to position [526, 0]
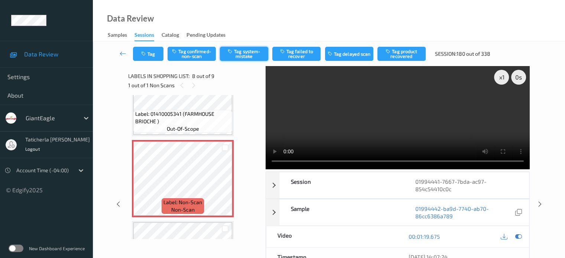
click at [253, 52] on button "Tag system-mistake" at bounding box center [244, 54] width 48 height 14
click at [157, 55] on button "Tag" at bounding box center [148, 54] width 30 height 14
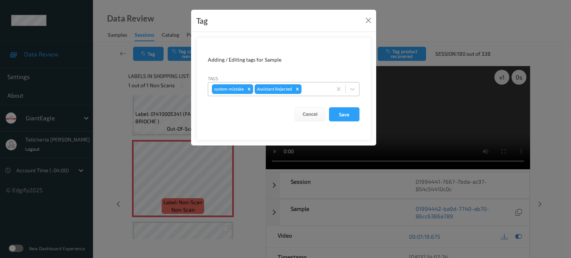
click at [308, 84] on div "system-mistake Assistant Rejected" at bounding box center [270, 89] width 124 height 13
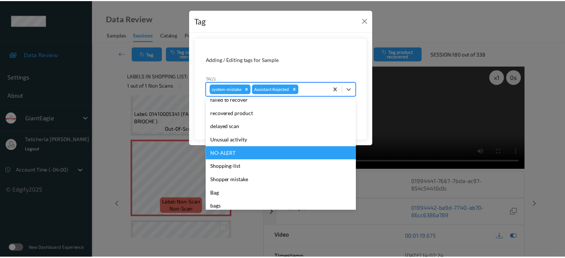
scroll to position [79, 0]
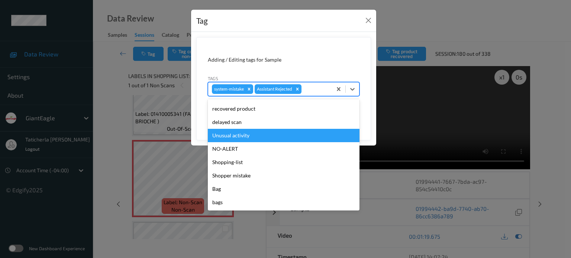
click at [259, 135] on div "Unusual activity" at bounding box center [284, 135] width 152 height 13
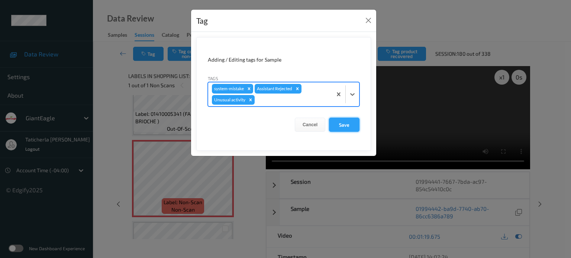
click at [340, 121] on button "Save" at bounding box center [344, 125] width 30 height 14
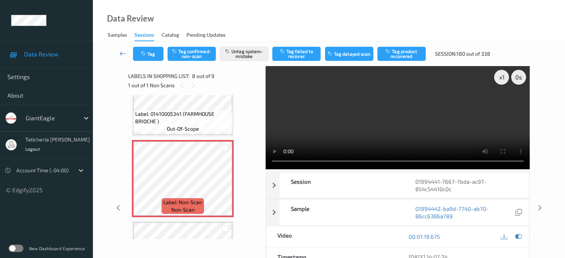
click at [122, 53] on icon at bounding box center [123, 53] width 7 height 7
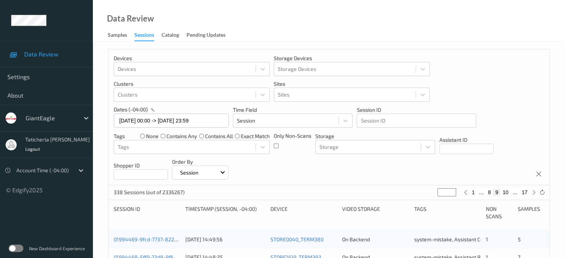
click at [487, 190] on button "8" at bounding box center [489, 192] width 7 height 7
type input "*"
click at [491, 190] on button "7" at bounding box center [491, 192] width 7 height 7
type input "*"
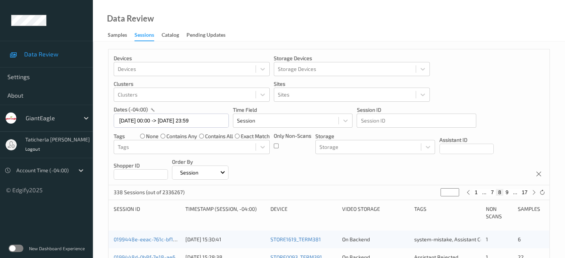
type input "*"
click at [490, 193] on button "6" at bounding box center [491, 192] width 7 height 7
type input "*"
click at [490, 192] on button "5" at bounding box center [491, 192] width 7 height 7
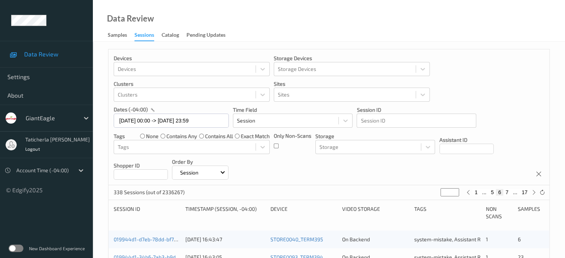
type input "*"
click at [490, 192] on button "4" at bounding box center [491, 192] width 7 height 7
type input "*"
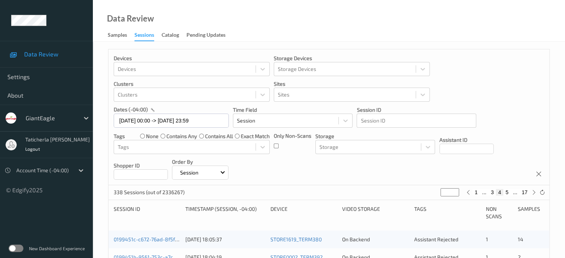
click at [499, 192] on button "4" at bounding box center [499, 192] width 7 height 7
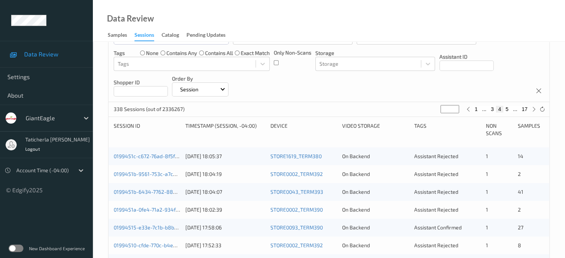
scroll to position [111, 0]
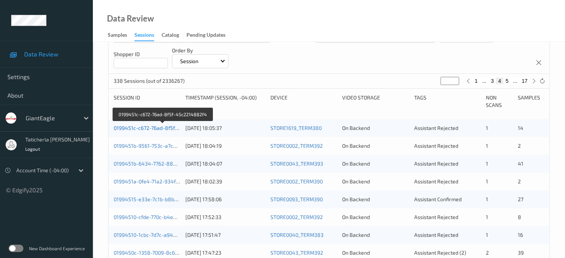
click at [157, 129] on link "0199451c-c672-76ad-8f5f-45c2214882f4" at bounding box center [163, 128] width 99 height 6
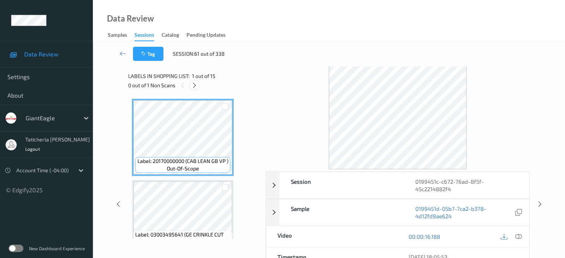
click at [194, 86] on icon at bounding box center [194, 85] width 6 height 7
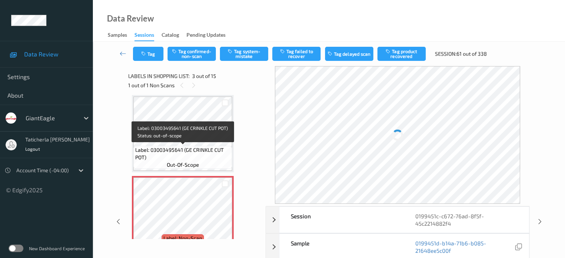
scroll to position [159, 0]
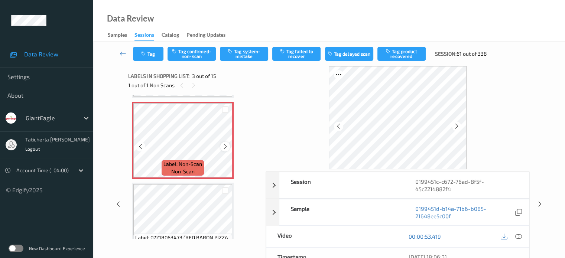
click at [229, 145] on div at bounding box center [224, 146] width 9 height 9
click at [227, 145] on icon at bounding box center [225, 146] width 6 height 7
click at [226, 146] on icon at bounding box center [225, 146] width 6 height 7
drag, startPoint x: 516, startPoint y: 236, endPoint x: 462, endPoint y: 226, distance: 54.8
click at [515, 235] on icon at bounding box center [518, 236] width 7 height 7
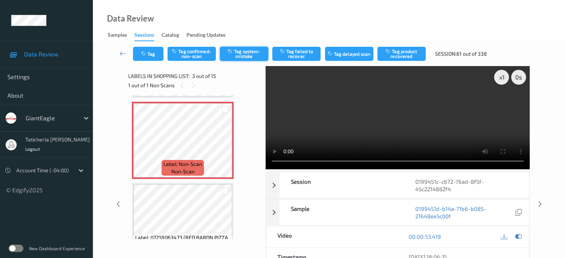
click at [242, 52] on button "Tag system-mistake" at bounding box center [244, 54] width 48 height 14
click at [244, 53] on button "Untag system-mistake" at bounding box center [244, 54] width 48 height 14
click at [196, 46] on div "Tag Tag confirmed-non-scan Tag system-mistake Tag failed to recover Tag delayed…" at bounding box center [329, 54] width 442 height 25
click at [196, 50] on button "Tag confirmed-non-scan" at bounding box center [192, 54] width 48 height 14
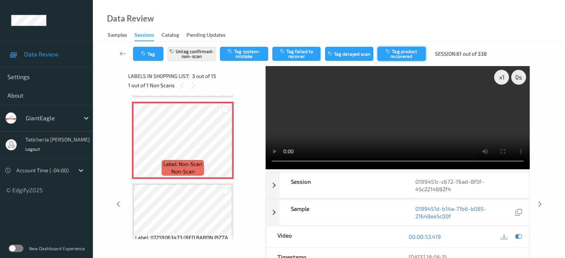
click at [404, 56] on button "Tag product recovered" at bounding box center [401, 54] width 48 height 14
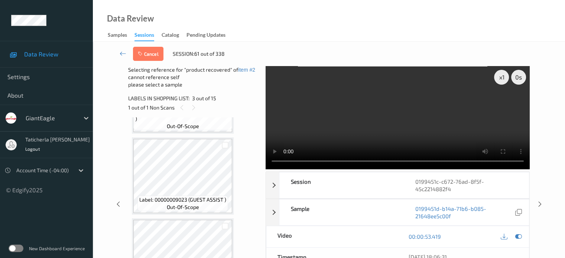
scroll to position [382, 0]
click at [225, 151] on div at bounding box center [225, 152] width 7 height 7
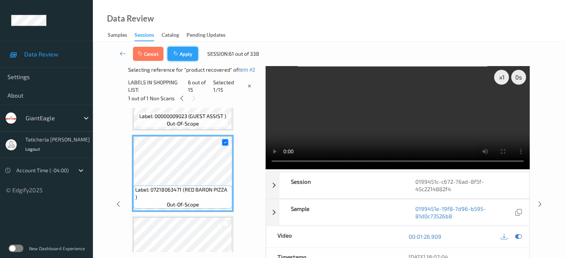
click at [189, 53] on button "Apply" at bounding box center [183, 54] width 30 height 14
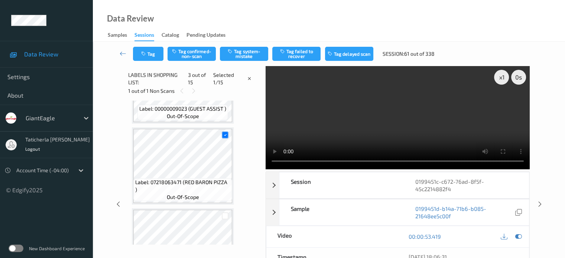
scroll to position [85, 0]
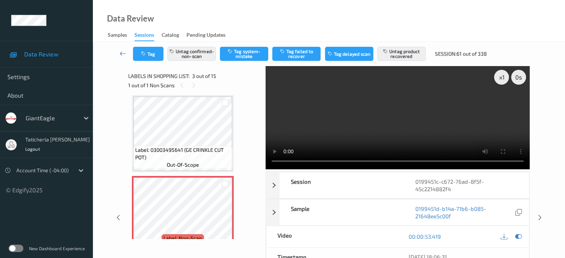
click at [122, 52] on icon at bounding box center [123, 53] width 7 height 7
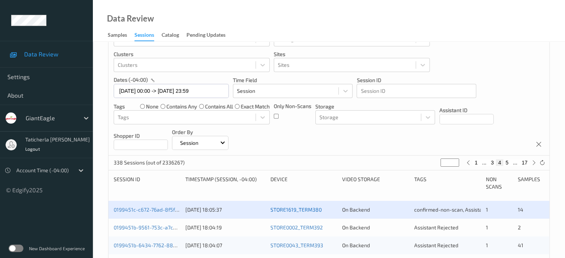
scroll to position [111, 0]
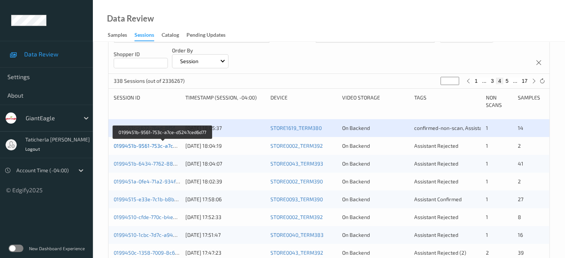
click at [160, 147] on link "0199451b-9561-753c-a7ce-d5247ced6d77" at bounding box center [163, 146] width 99 height 6
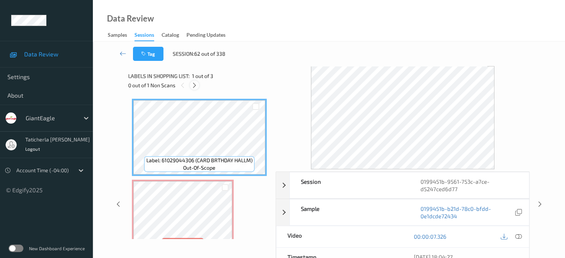
click at [195, 86] on icon at bounding box center [194, 85] width 6 height 7
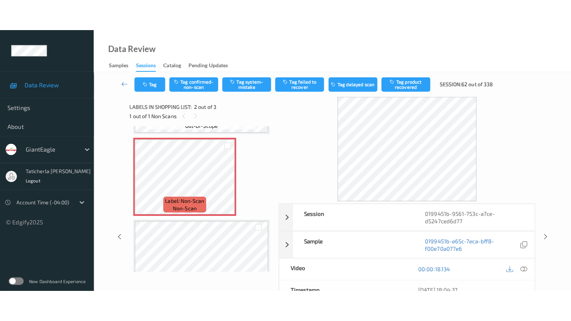
scroll to position [78, 0]
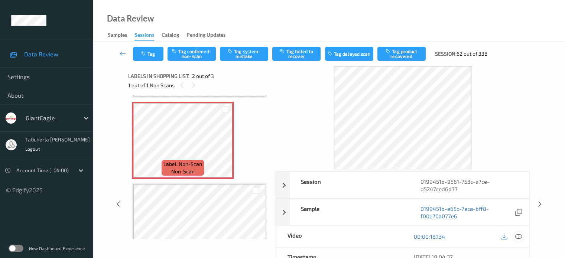
click at [517, 234] on icon at bounding box center [518, 236] width 7 height 7
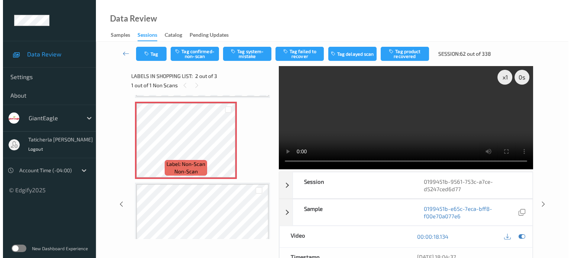
scroll to position [40, 0]
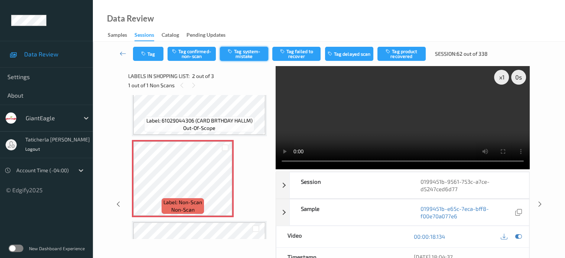
click at [252, 52] on button "Tag system-mistake" at bounding box center [244, 54] width 48 height 14
click at [149, 53] on button "Tag" at bounding box center [148, 54] width 30 height 14
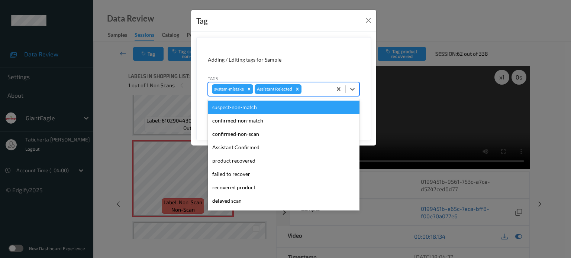
click at [311, 89] on div at bounding box center [315, 89] width 25 height 9
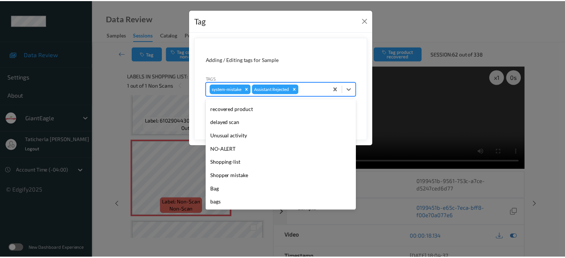
scroll to position [79, 0]
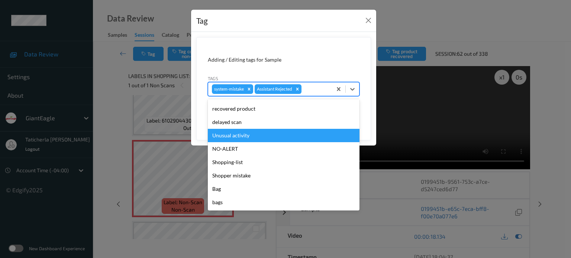
click at [263, 137] on div "Unusual activity" at bounding box center [284, 135] width 152 height 13
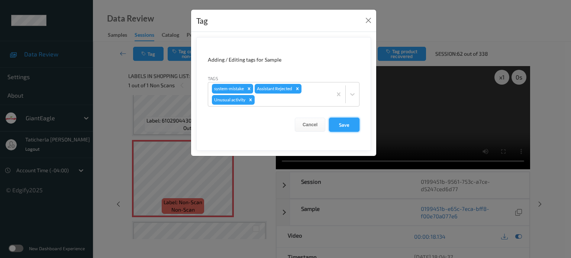
click at [343, 124] on button "Save" at bounding box center [344, 125] width 30 height 14
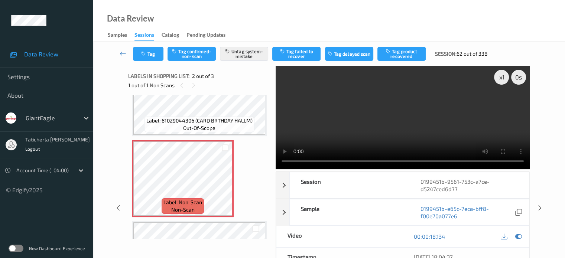
drag, startPoint x: 120, startPoint y: 53, endPoint x: 169, endPoint y: 48, distance: 49.7
click at [121, 53] on icon at bounding box center [123, 53] width 7 height 7
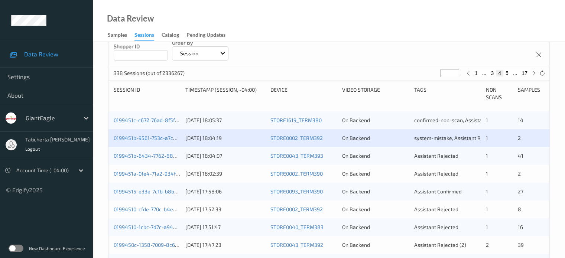
scroll to position [186, 0]
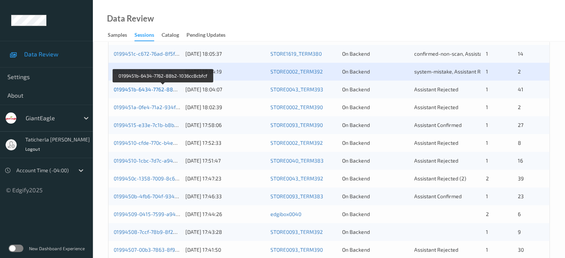
click at [159, 90] on link "0199451b-6434-7762-88b2-1036cc8cbfcf" at bounding box center [163, 89] width 99 height 6
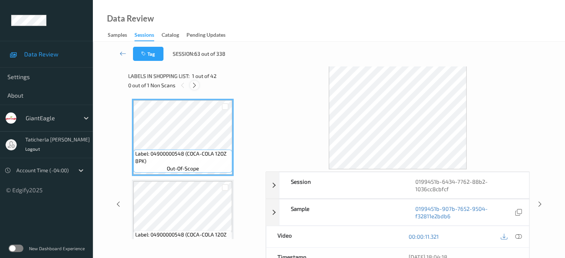
click at [195, 83] on icon at bounding box center [194, 85] width 6 height 7
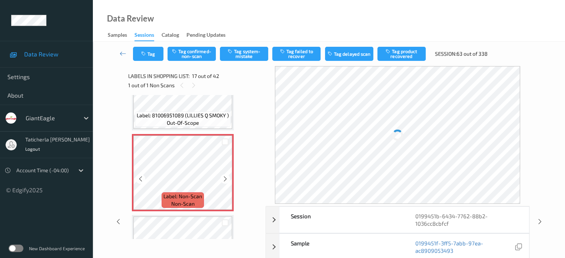
scroll to position [1293, 0]
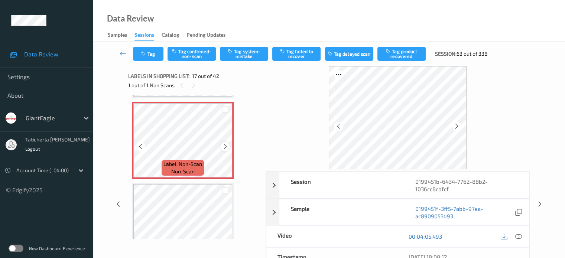
click at [222, 145] on icon at bounding box center [225, 146] width 6 height 7
click at [227, 145] on icon at bounding box center [225, 146] width 6 height 7
click at [517, 234] on icon at bounding box center [518, 236] width 7 height 7
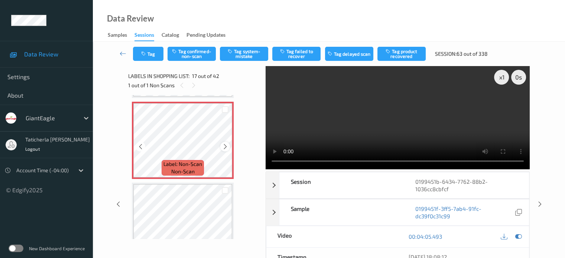
click at [223, 144] on icon at bounding box center [225, 146] width 6 height 7
click at [223, 145] on icon at bounding box center [225, 146] width 6 height 7
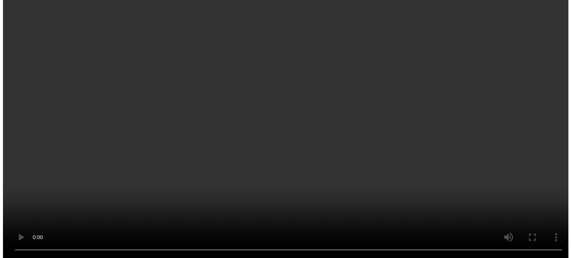
scroll to position [1255, 0]
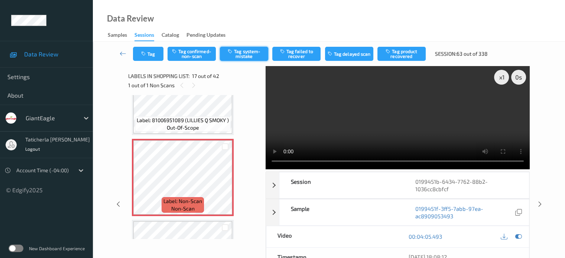
click at [250, 55] on button "Tag system-mistake" at bounding box center [244, 54] width 48 height 14
click at [154, 55] on button "Tag" at bounding box center [148, 54] width 30 height 14
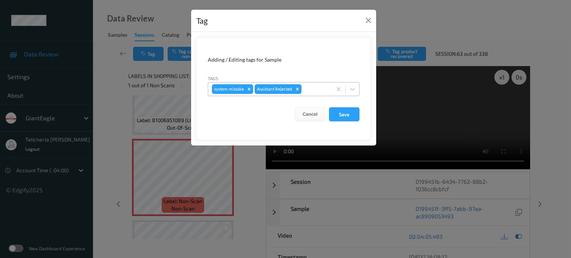
click at [311, 87] on div at bounding box center [315, 89] width 25 height 9
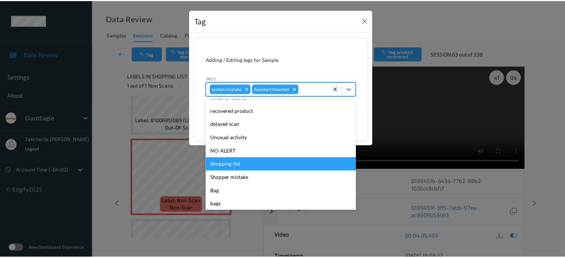
scroll to position [79, 0]
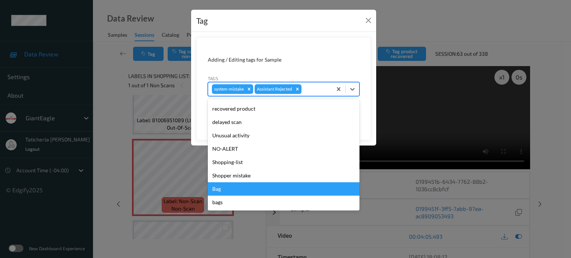
click at [225, 187] on div "Bag" at bounding box center [284, 188] width 152 height 13
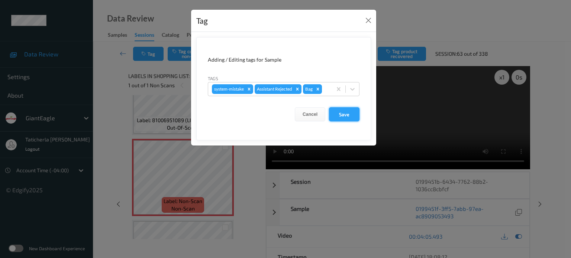
click at [347, 117] on button "Save" at bounding box center [344, 114] width 30 height 14
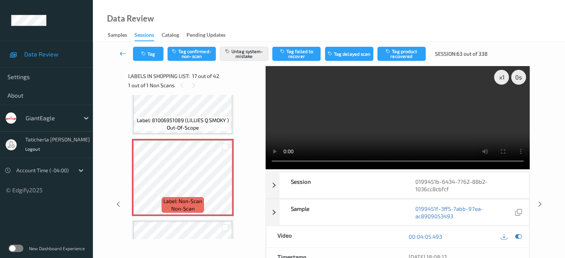
click at [120, 52] on icon at bounding box center [123, 53] width 7 height 7
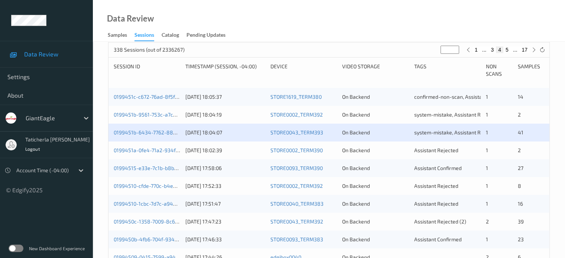
scroll to position [186, 0]
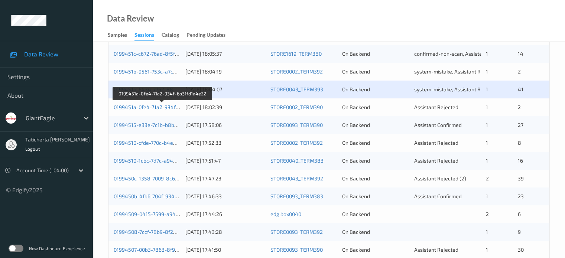
click at [139, 104] on link "0199451a-0fe4-71a2-934f-6a31fd1a4e22" at bounding box center [163, 107] width 98 height 6
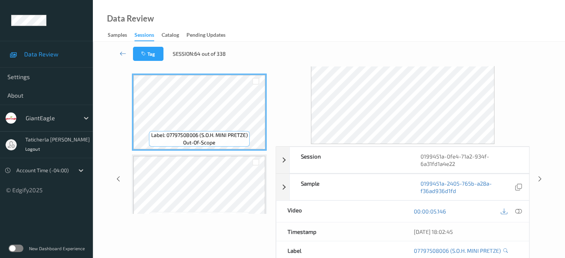
scroll to position [24, 0]
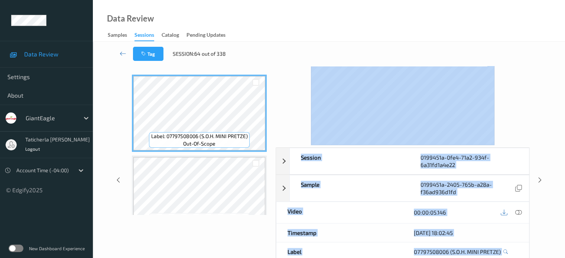
drag, startPoint x: 257, startPoint y: 67, endPoint x: 259, endPoint y: 55, distance: 12.5
click at [259, 55] on div "Tag Session: 64 out of 338 Session 0199451a-0fe4-71a2-934f-6a31fd1a4e22 Session…" at bounding box center [329, 167] width 442 height 301
click at [232, 63] on div "Tag Session: 64 out of 338" at bounding box center [329, 54] width 442 height 25
click at [198, 67] on div "Labels in shopping list: 1 out of 3 0 out of 1 Non Scans" at bounding box center [199, 56] width 142 height 29
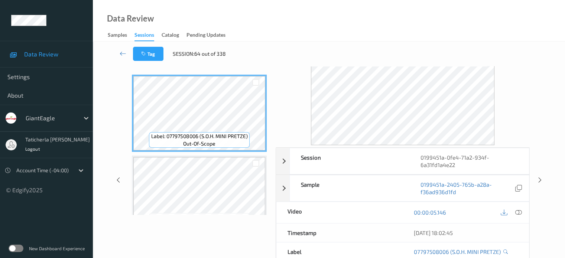
click at [201, 69] on div "Labels in shopping list: 1 out of 3 0 out of 1 Non Scans" at bounding box center [199, 56] width 142 height 29
click at [203, 67] on div "Labels in shopping list: 1 out of 3 0 out of 1 Non Scans" at bounding box center [199, 56] width 142 height 29
drag, startPoint x: 203, startPoint y: 67, endPoint x: 204, endPoint y: 72, distance: 5.4
click at [203, 68] on div "Labels in shopping list: 1 out of 3 0 out of 1 Non Scans" at bounding box center [199, 56] width 142 height 29
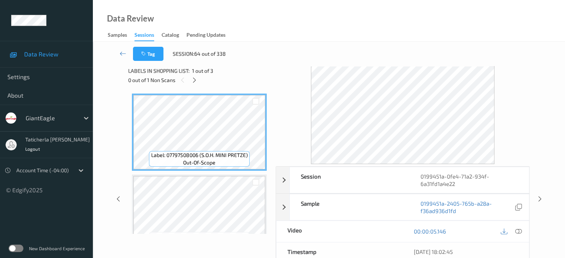
scroll to position [0, 0]
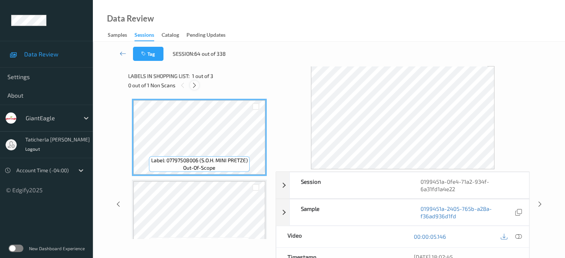
click at [196, 83] on icon at bounding box center [194, 85] width 6 height 7
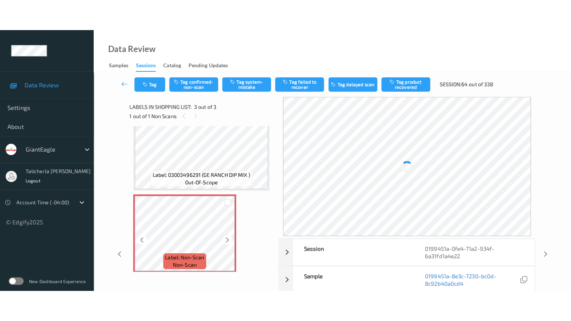
scroll to position [103, 0]
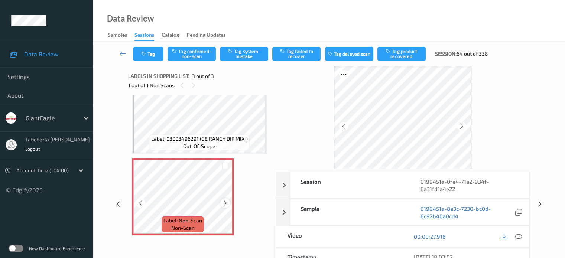
click at [223, 202] on icon at bounding box center [225, 203] width 6 height 7
click at [516, 236] on icon at bounding box center [518, 236] width 7 height 7
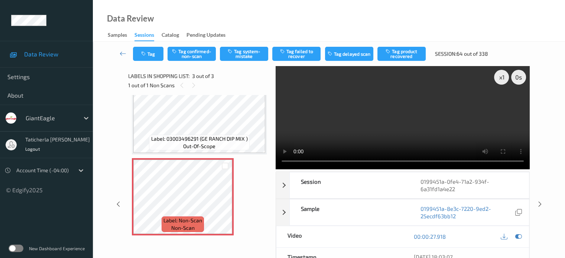
click at [499, 107] on video at bounding box center [403, 117] width 254 height 103
click at [223, 201] on icon at bounding box center [225, 203] width 6 height 7
click at [221, 202] on div at bounding box center [224, 202] width 9 height 9
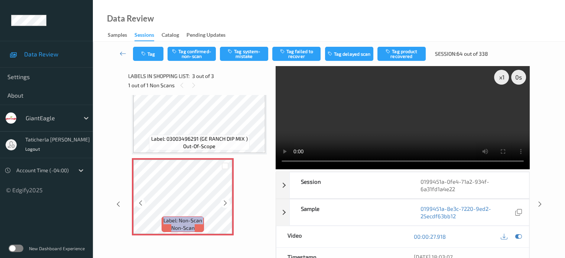
click at [221, 202] on div at bounding box center [224, 202] width 9 height 9
click at [225, 200] on icon at bounding box center [225, 203] width 6 height 7
click at [227, 201] on icon at bounding box center [225, 203] width 6 height 7
click at [442, 160] on video at bounding box center [403, 117] width 254 height 103
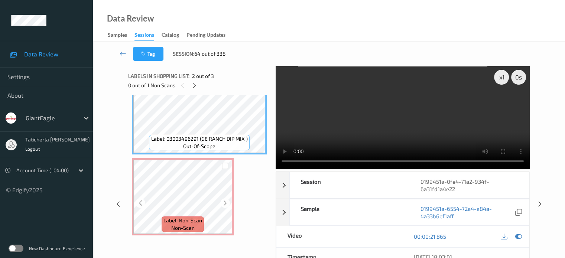
click at [226, 170] on div at bounding box center [225, 166] width 14 height 12
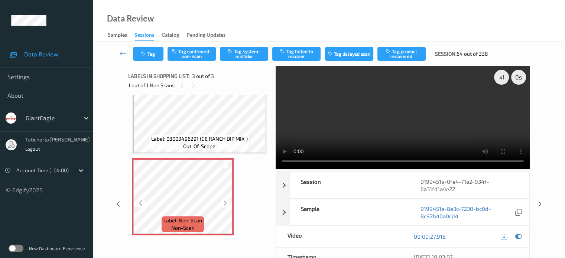
click at [226, 170] on div at bounding box center [225, 166] width 14 height 12
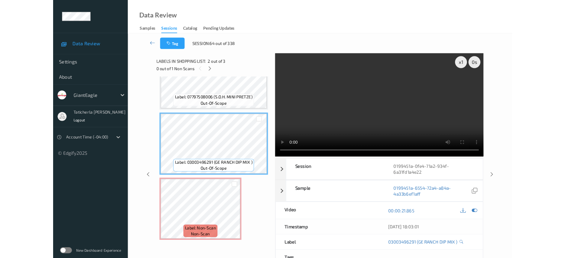
scroll to position [40, 0]
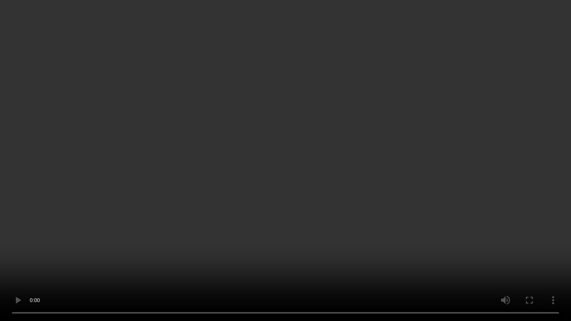
click at [111, 258] on video at bounding box center [285, 160] width 571 height 321
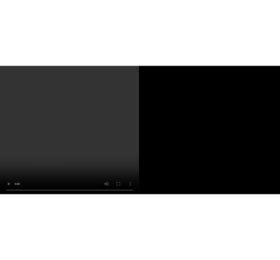
scroll to position [103, 0]
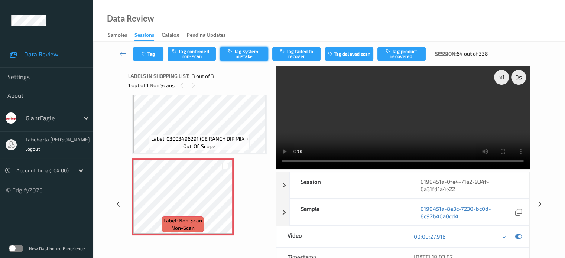
click at [238, 53] on button "Tag system-mistake" at bounding box center [244, 54] width 48 height 14
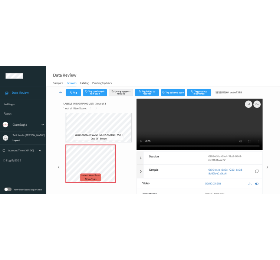
scroll to position [101, 0]
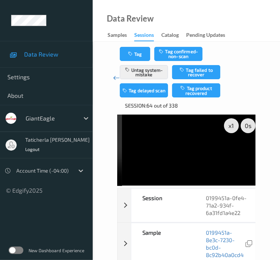
click at [113, 77] on icon at bounding box center [116, 77] width 7 height 7
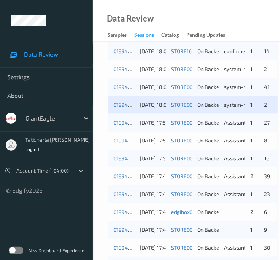
scroll to position [371, 0]
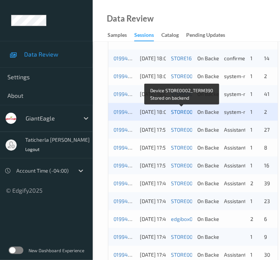
click at [180, 111] on link "STORE0002_TERM390" at bounding box center [197, 111] width 52 height 6
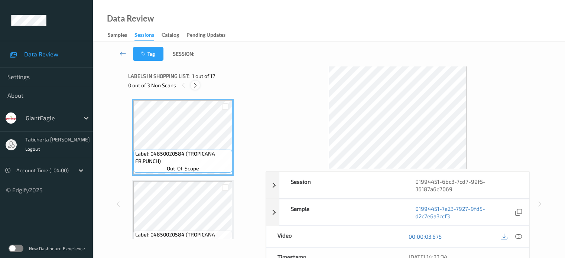
click at [193, 84] on icon at bounding box center [195, 85] width 6 height 7
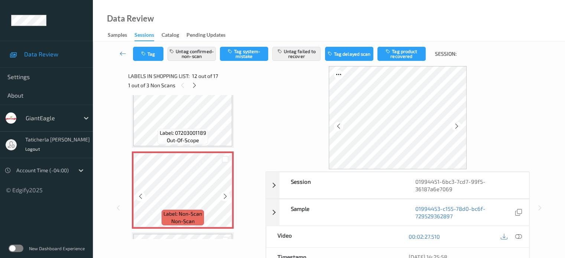
scroll to position [851, 0]
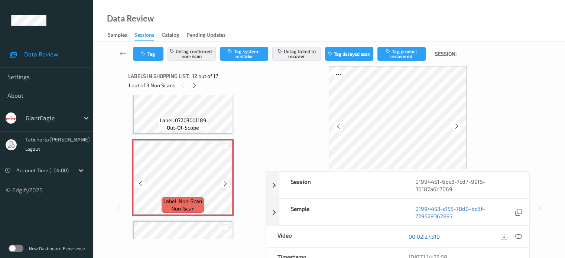
click at [223, 182] on icon at bounding box center [225, 184] width 6 height 7
click at [516, 235] on icon at bounding box center [518, 236] width 7 height 7
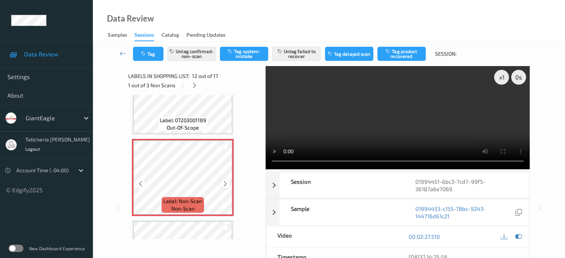
click at [226, 183] on icon at bounding box center [225, 184] width 6 height 7
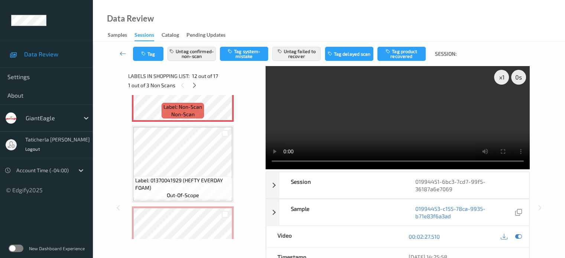
scroll to position [962, 0]
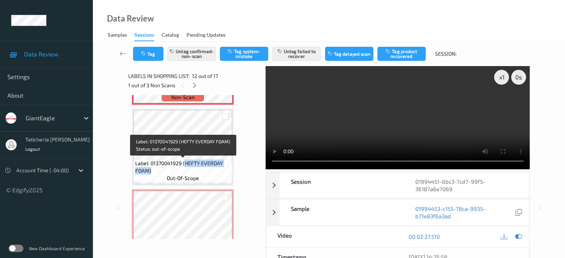
drag, startPoint x: 184, startPoint y: 162, endPoint x: 226, endPoint y: 171, distance: 42.6
click at [226, 171] on span "Label: 01370041929 (HEFTY EVERDAY FOAM)" at bounding box center [182, 167] width 95 height 15
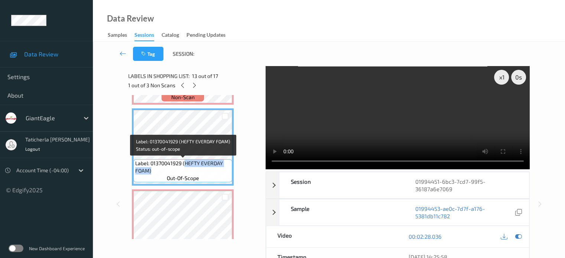
copy span "HEFTY EVERDAY FOAM)"
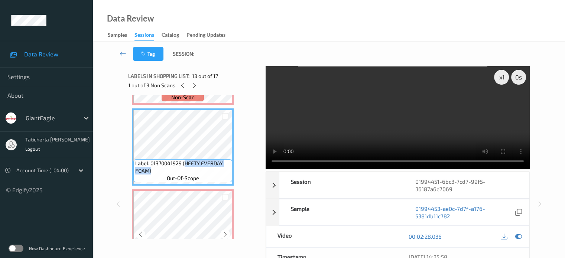
scroll to position [999, 0]
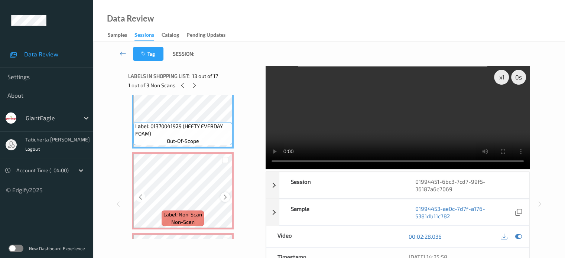
click at [225, 196] on icon at bounding box center [225, 197] width 6 height 7
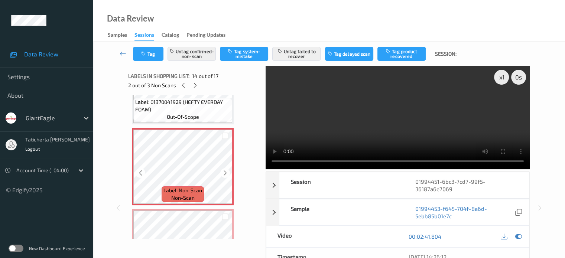
scroll to position [1036, 0]
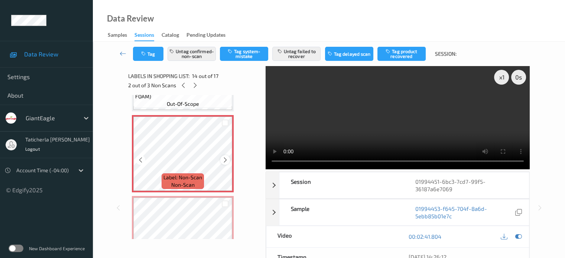
click at [227, 159] on icon at bounding box center [225, 160] width 6 height 7
click at [519, 233] on icon at bounding box center [518, 236] width 7 height 7
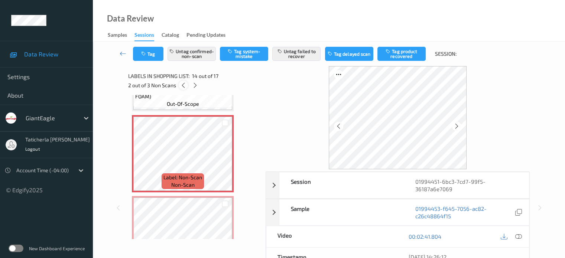
click at [182, 83] on icon at bounding box center [183, 85] width 6 height 7
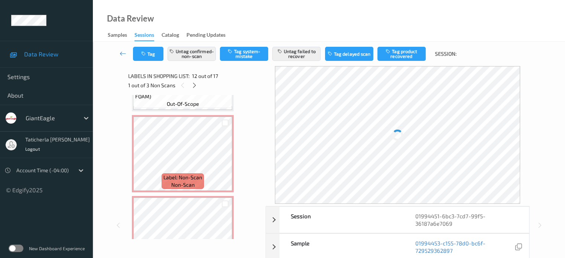
scroll to position [813, 0]
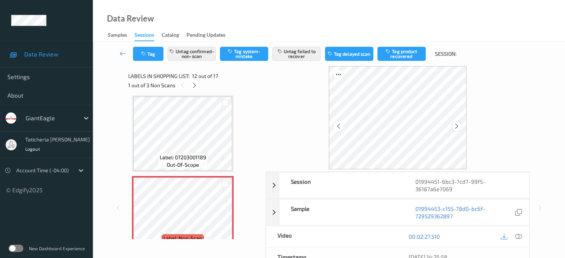
click at [457, 126] on icon at bounding box center [457, 126] width 6 height 7
click at [457, 124] on icon at bounding box center [457, 126] width 6 height 7
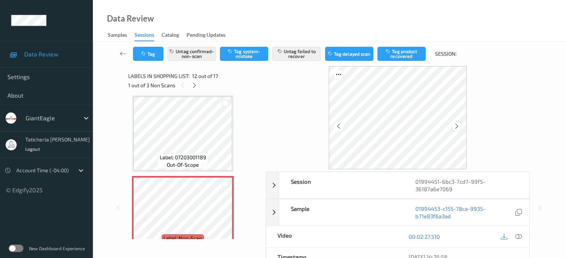
click at [456, 126] on icon at bounding box center [457, 126] width 6 height 7
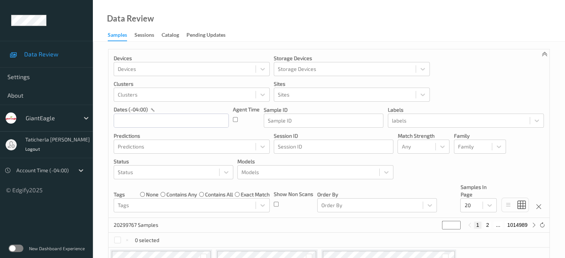
drag, startPoint x: 251, startPoint y: 0, endPoint x: 284, endPoint y: 7, distance: 33.1
click at [281, 8] on div "Data Review Samples Sessions Catalog Pending Updates" at bounding box center [329, 21] width 472 height 42
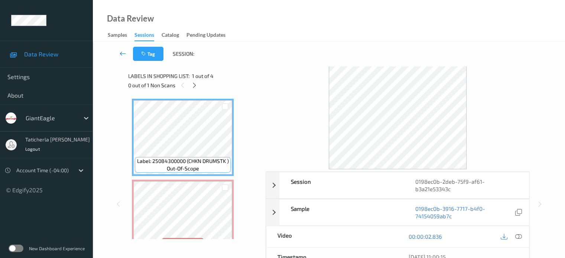
click at [124, 53] on icon at bounding box center [123, 53] width 7 height 7
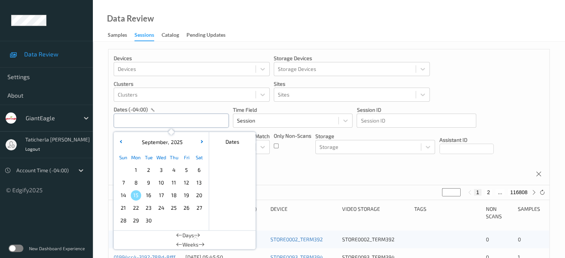
click at [159, 120] on input "text" at bounding box center [171, 121] width 115 height 14
click at [196, 179] on span "13" at bounding box center [199, 183] width 10 height 10
type input "[DATE] 00:00"
click at [490, 191] on button "2" at bounding box center [491, 192] width 7 height 7
type input "*"
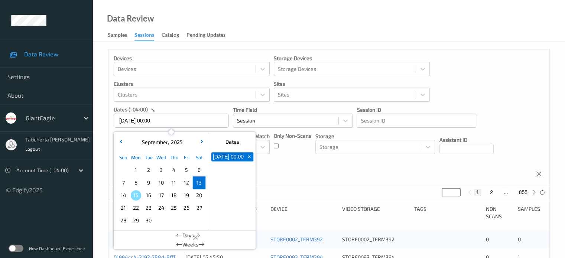
type input "*"
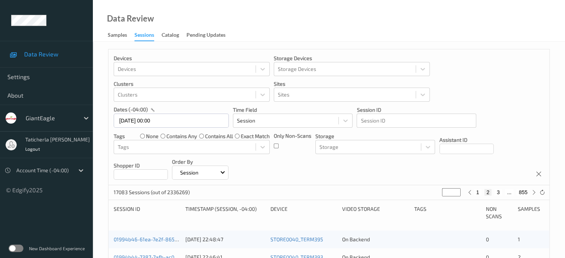
click at [500, 193] on button "3" at bounding box center [497, 192] width 7 height 7
type input "*"
click at [504, 191] on button "4" at bounding box center [501, 192] width 7 height 7
type input "*"
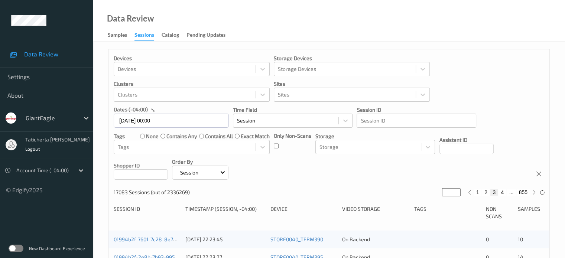
type input "*"
click at [504, 191] on button "5" at bounding box center [503, 192] width 7 height 7
type input "*"
click at [505, 191] on button "6" at bounding box center [503, 192] width 7 height 7
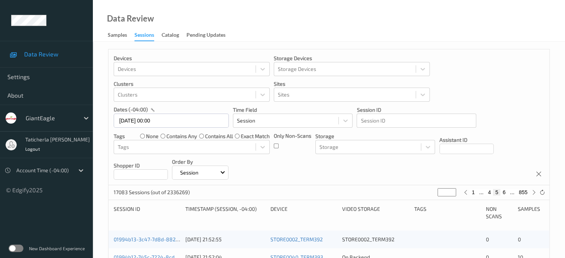
type input "*"
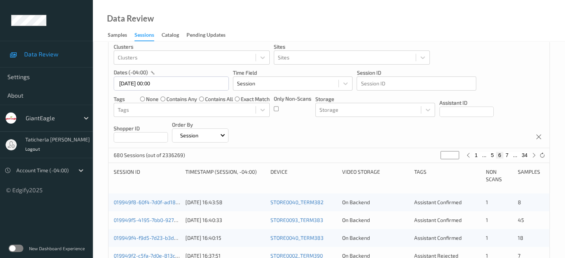
scroll to position [74, 0]
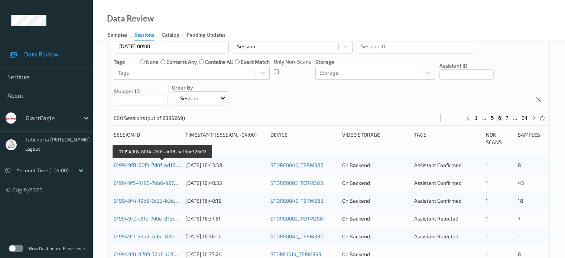
click at [148, 162] on link "019949f8-60f4-7d0f-ad18-aa15bc326c17" at bounding box center [162, 165] width 97 height 6
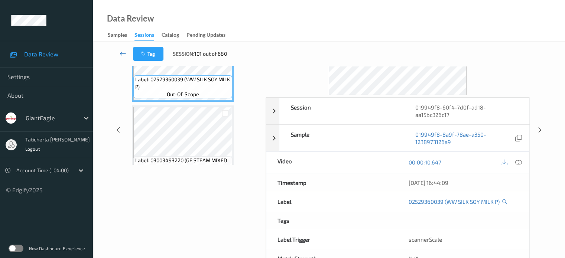
click at [124, 53] on icon at bounding box center [123, 53] width 7 height 7
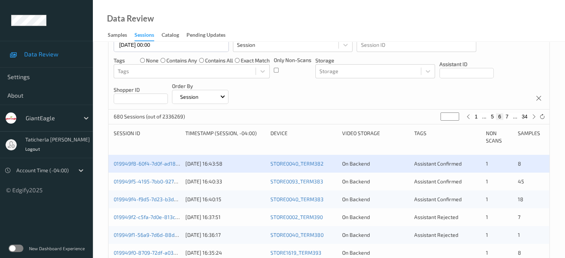
scroll to position [74, 0]
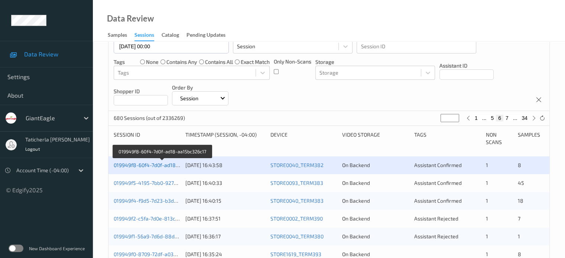
click at [160, 165] on link "019949f8-60f4-7d0f-ad18-aa15bc326c17" at bounding box center [162, 165] width 97 height 6
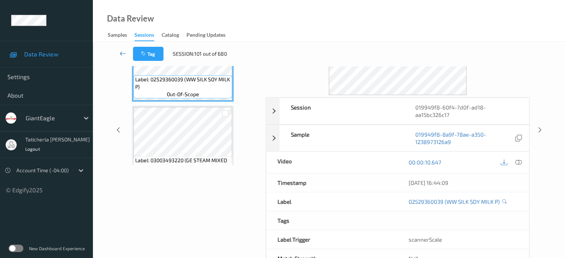
click at [121, 52] on icon at bounding box center [123, 53] width 7 height 7
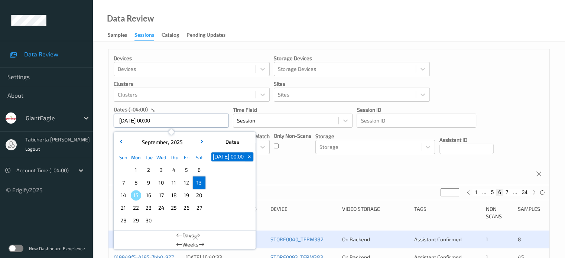
click at [175, 118] on input "13/09/2025 00:00" at bounding box center [171, 121] width 115 height 14
click at [201, 185] on span "13" at bounding box center [199, 183] width 10 height 10
type input "13/09/2025 00:00 -> 13/09/2025 23:59"
type input "*"
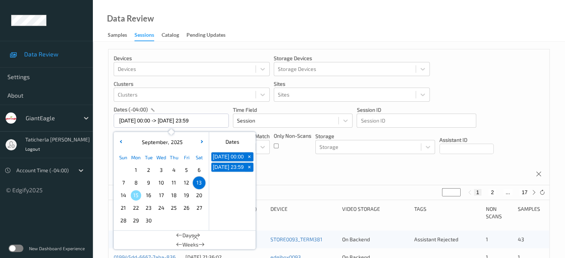
click at [491, 193] on button "2" at bounding box center [491, 192] width 7 height 7
type input "*"
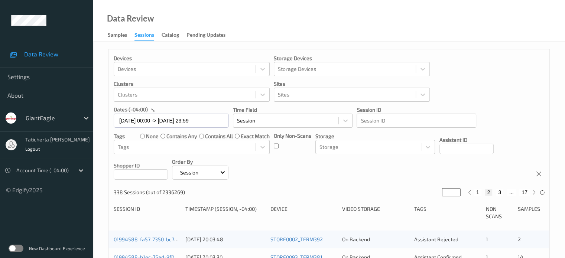
click at [503, 193] on div "1 2 3 ... 17" at bounding box center [502, 192] width 56 height 7
click at [501, 193] on button "3" at bounding box center [499, 192] width 7 height 7
type input "*"
click at [504, 192] on button "4" at bounding box center [503, 192] width 7 height 7
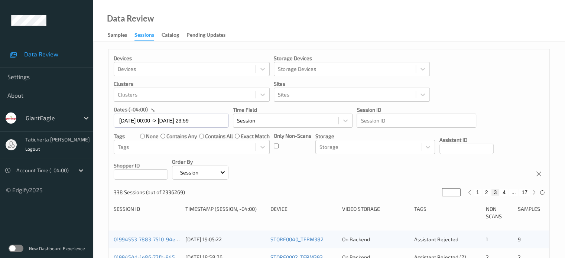
type input "*"
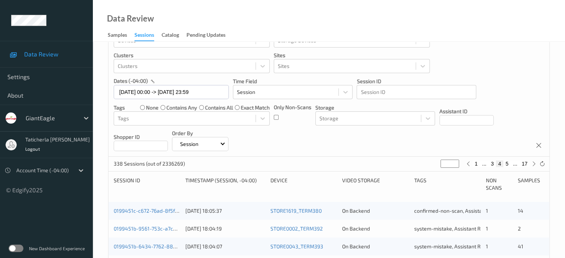
scroll to position [74, 0]
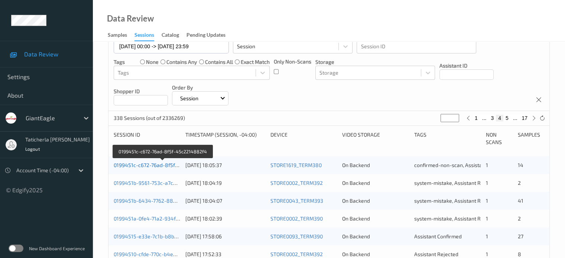
click at [163, 164] on link "0199451c-c672-76ad-8f5f-45c2214882f4" at bounding box center [163, 165] width 99 height 6
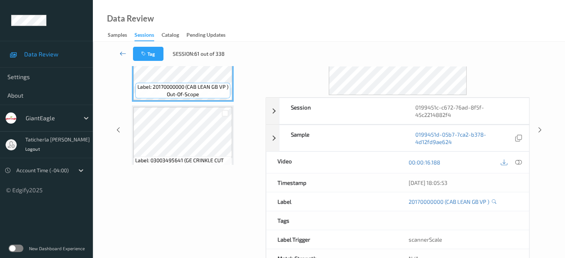
click at [120, 52] on icon at bounding box center [123, 53] width 7 height 7
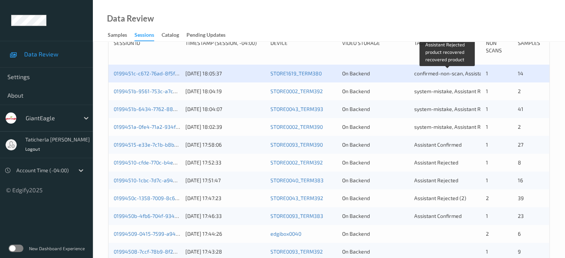
scroll to position [186, 0]
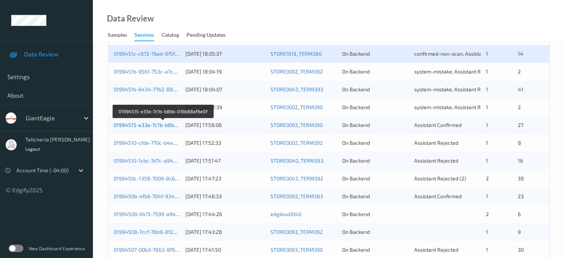
click at [153, 124] on link "01994515-e33e-7c1b-b8bb-016b88af6e0f" at bounding box center [163, 125] width 99 height 6
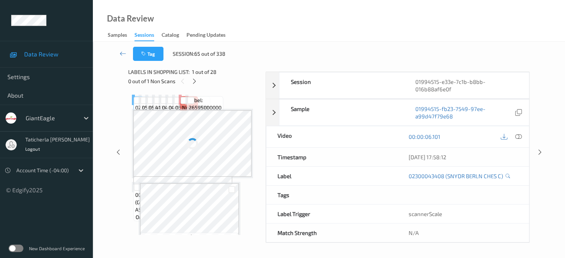
scroll to position [98, 0]
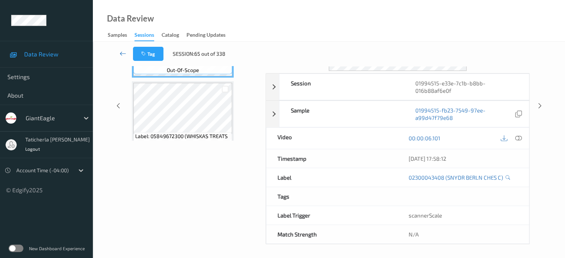
click at [120, 52] on icon at bounding box center [123, 53] width 7 height 7
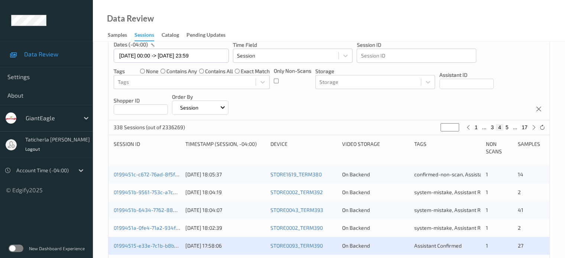
scroll to position [111, 0]
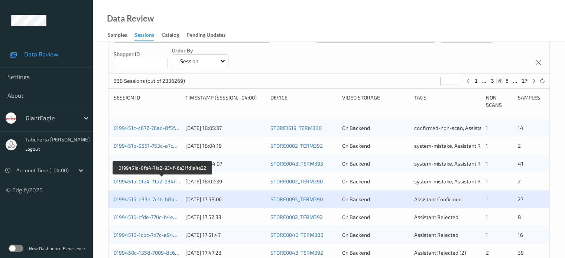
click at [147, 182] on link "0199451a-0fe4-71a2-934f-6a31fd1a4e22" at bounding box center [163, 181] width 98 height 6
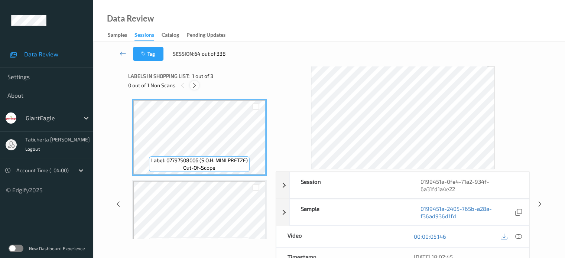
click at [199, 83] on div at bounding box center [194, 85] width 9 height 9
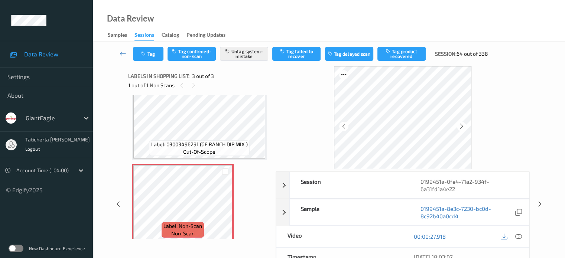
scroll to position [103, 0]
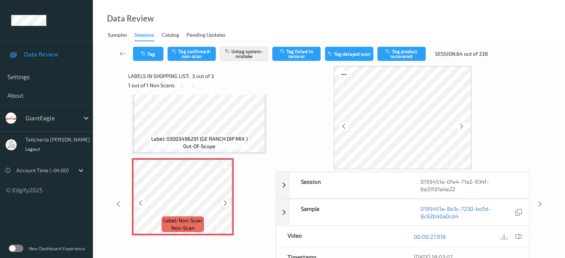
click at [226, 199] on div at bounding box center [224, 202] width 9 height 9
click at [121, 52] on icon at bounding box center [123, 53] width 7 height 7
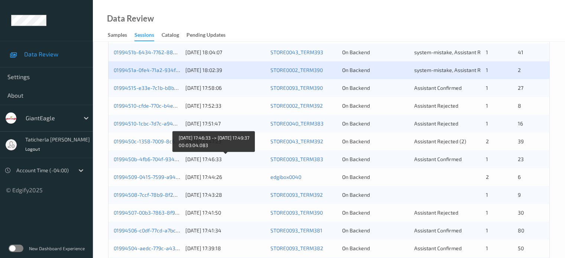
scroll to position [186, 0]
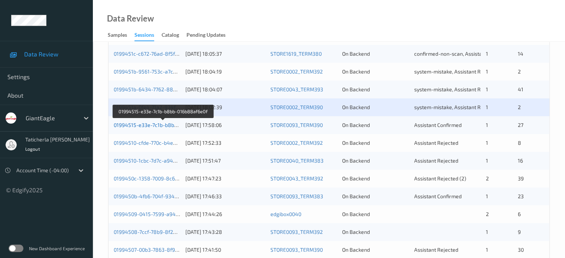
click at [153, 126] on link "01994515-e33e-7c1b-b8bb-016b88af6e0f" at bounding box center [163, 125] width 99 height 6
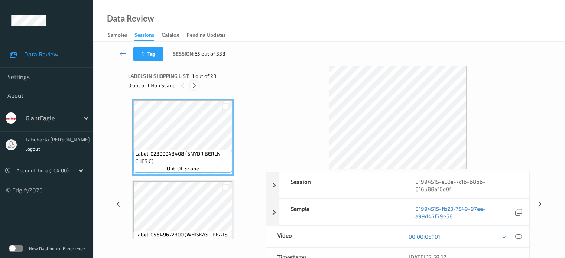
click at [197, 88] on icon at bounding box center [194, 85] width 6 height 7
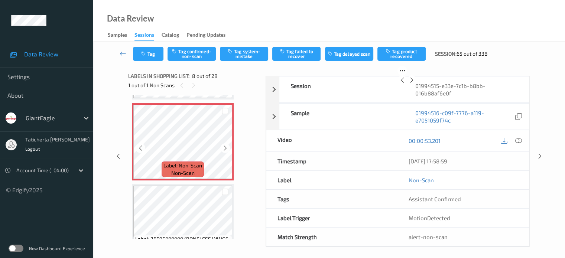
scroll to position [564, 0]
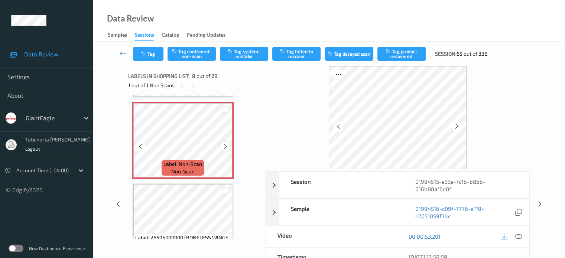
click at [224, 146] on icon at bounding box center [225, 146] width 6 height 7
click at [227, 144] on icon at bounding box center [225, 146] width 6 height 7
drag, startPoint x: 224, startPoint y: 146, endPoint x: 228, endPoint y: 143, distance: 4.8
click at [228, 143] on icon at bounding box center [225, 146] width 6 height 7
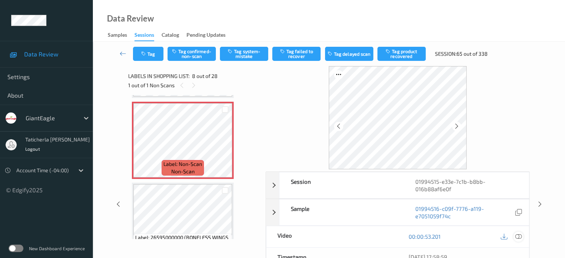
click at [517, 234] on icon at bounding box center [518, 236] width 7 height 7
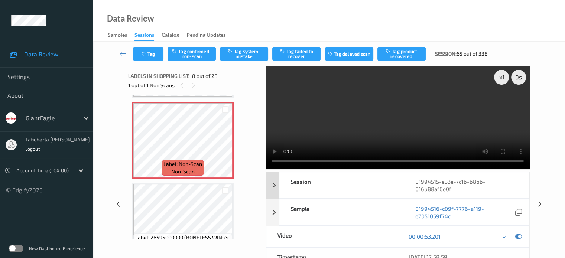
click at [389, 192] on div "Session" at bounding box center [341, 185] width 125 height 26
click at [365, 182] on div "Session" at bounding box center [341, 185] width 125 height 26
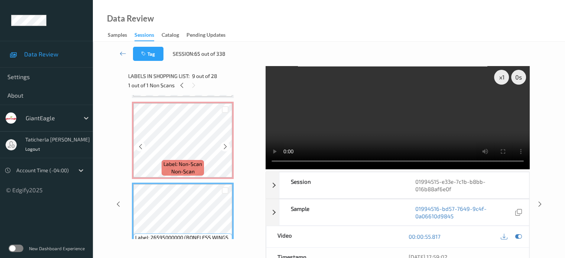
scroll to position [452, 0]
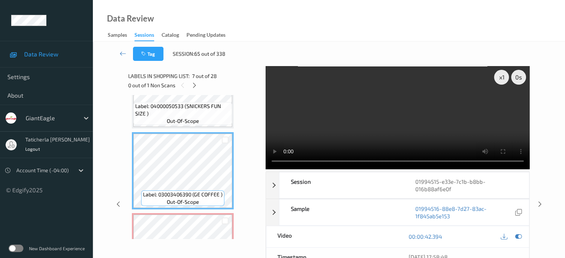
click at [556, 65] on div "Tag Session: 65 out of 338 x 1 0 s Session 01994515-e33e-7c1b-b8bb-016b88af6e0f…" at bounding box center [329, 200] width 472 height 316
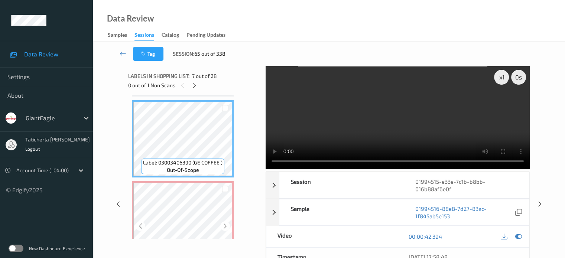
scroll to position [527, 0]
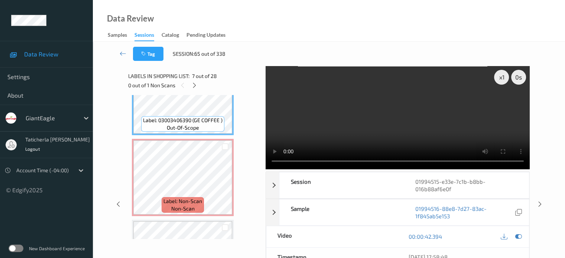
drag, startPoint x: 179, startPoint y: 135, endPoint x: 179, endPoint y: 120, distance: 14.9
click at [179, 134] on div "Label: 03003406390 (GE COFFEE ) out-of-scope" at bounding box center [183, 96] width 102 height 77
click at [194, 87] on icon at bounding box center [194, 85] width 6 height 7
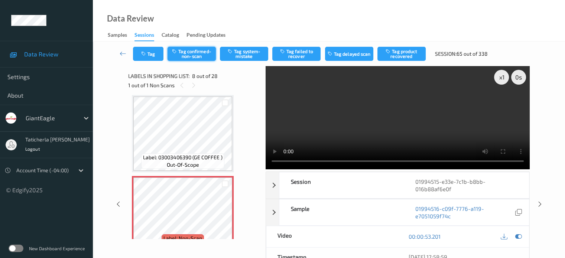
click at [198, 53] on button "Tag confirmed-non-scan" at bounding box center [192, 54] width 48 height 14
click at [406, 52] on button "Tag product recovered" at bounding box center [401, 54] width 48 height 14
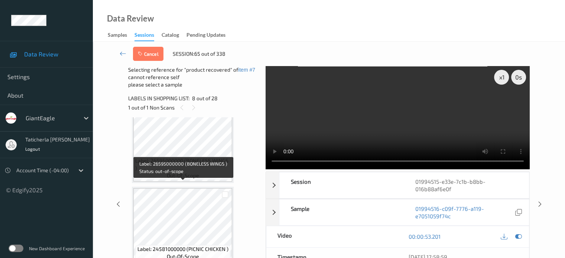
scroll to position [712, 0]
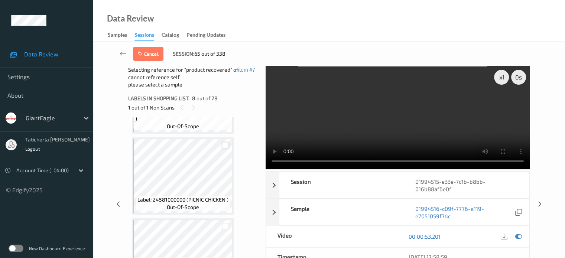
click at [225, 145] on div at bounding box center [225, 145] width 7 height 7
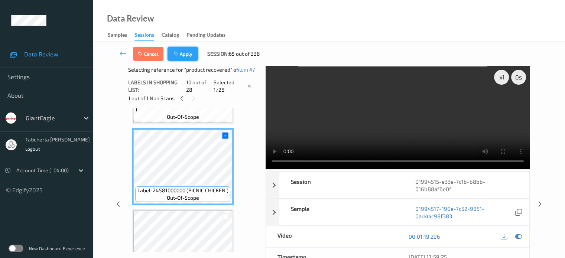
click at [189, 55] on button "Apply" at bounding box center [183, 54] width 30 height 14
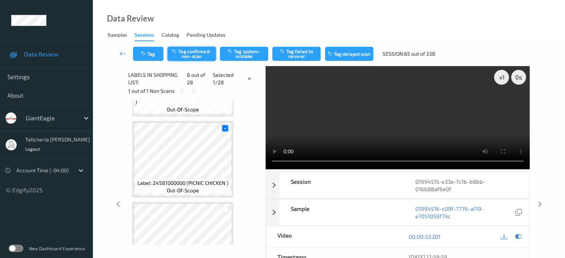
scroll to position [490, 0]
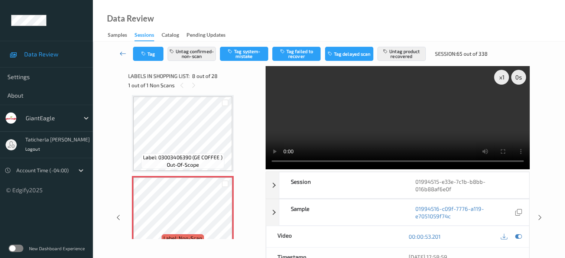
click at [122, 52] on icon at bounding box center [123, 53] width 7 height 7
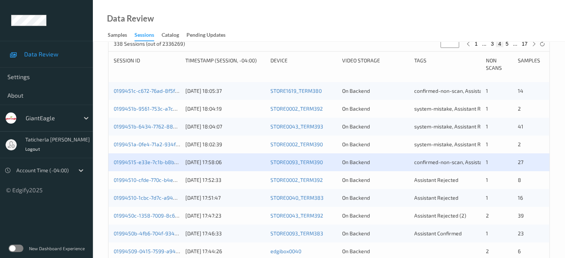
scroll to position [186, 0]
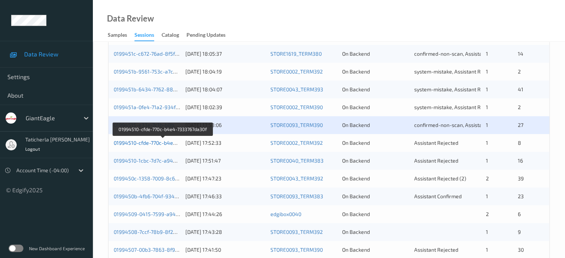
click at [165, 145] on link "01994510-cfde-770c-b4e4-7333767da30f" at bounding box center [163, 143] width 98 height 6
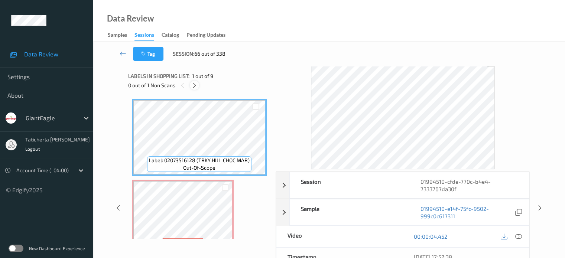
click at [193, 83] on icon at bounding box center [194, 85] width 6 height 7
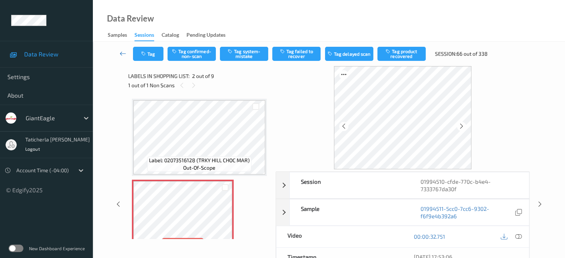
click at [122, 49] on link at bounding box center [123, 54] width 20 height 14
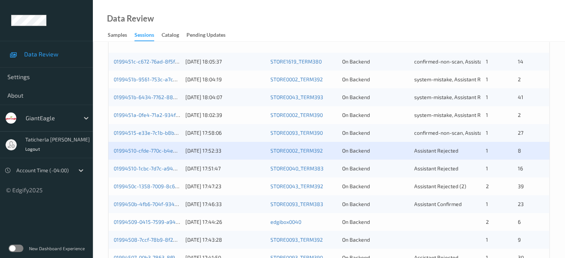
scroll to position [223, 0]
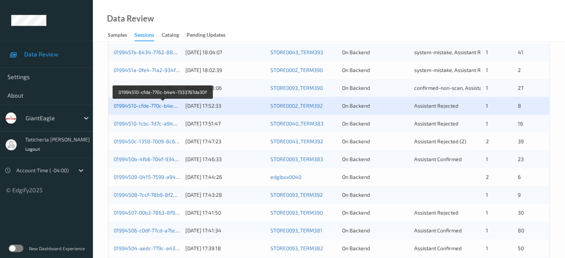
click at [153, 104] on link "01994510-cfde-770c-b4e4-7333767da30f" at bounding box center [163, 106] width 98 height 6
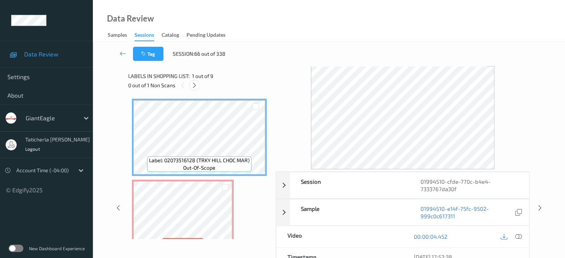
click at [196, 83] on icon at bounding box center [194, 85] width 6 height 7
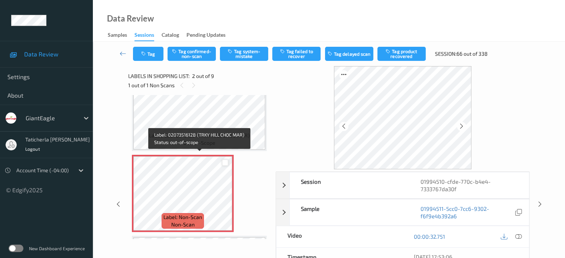
scroll to position [78, 0]
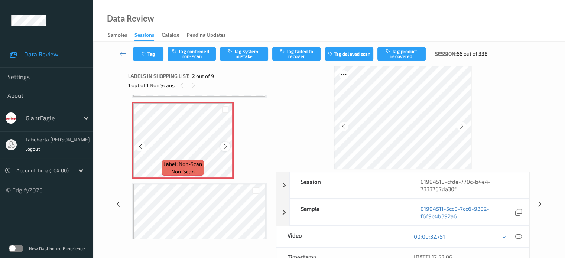
click at [228, 147] on icon at bounding box center [225, 146] width 6 height 7
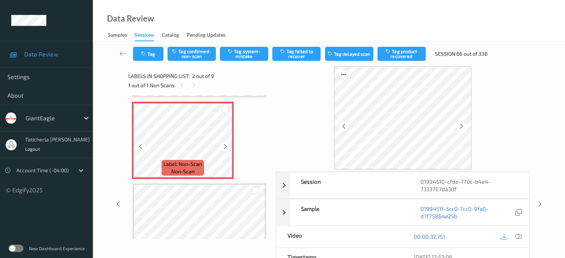
click at [228, 147] on icon at bounding box center [225, 146] width 6 height 7
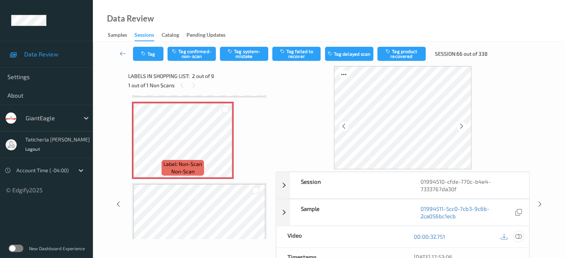
click at [517, 236] on icon at bounding box center [518, 236] width 7 height 7
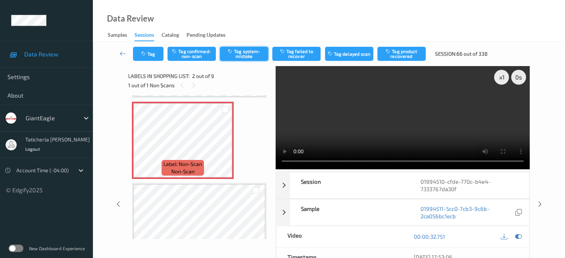
click at [247, 56] on button "Tag system-mistake" at bounding box center [244, 54] width 48 height 14
click at [120, 52] on icon at bounding box center [123, 53] width 7 height 7
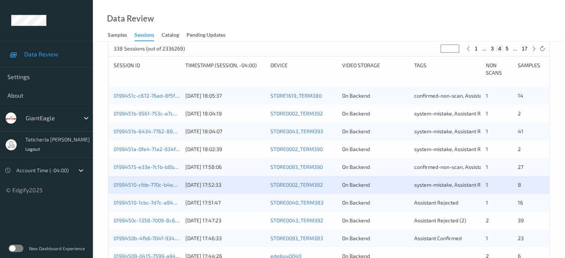
scroll to position [223, 0]
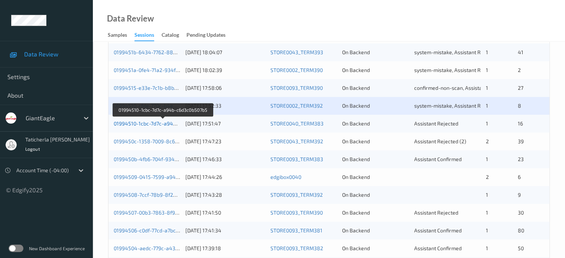
click at [165, 123] on link "01994510-1cbc-7d7c-a94b-c6d3c0b507b5" at bounding box center [163, 123] width 99 height 6
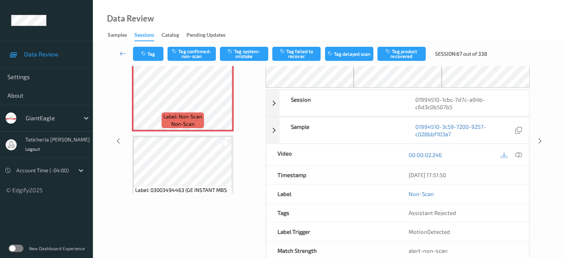
scroll to position [61, 0]
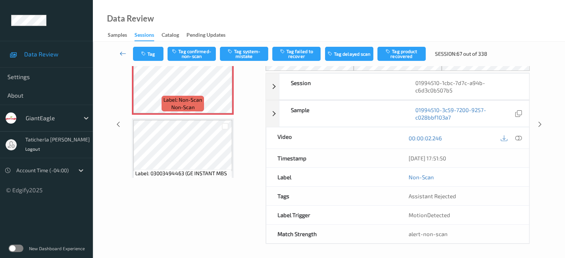
click at [123, 52] on icon at bounding box center [123, 53] width 7 height 7
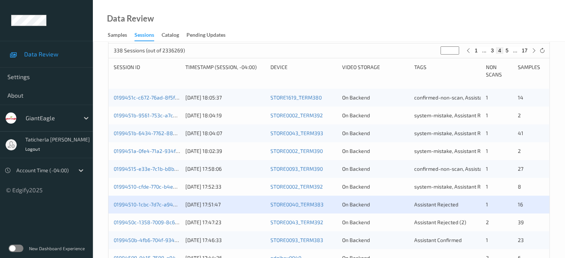
scroll to position [149, 0]
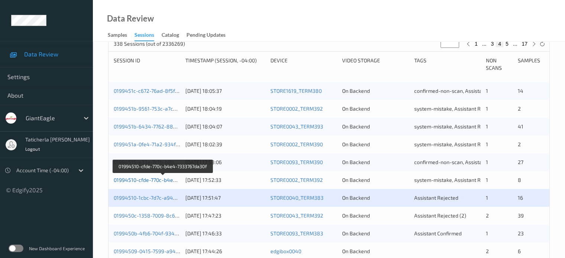
click at [163, 178] on link "01994510-cfde-770c-b4e4-7333767da30f" at bounding box center [163, 180] width 98 height 6
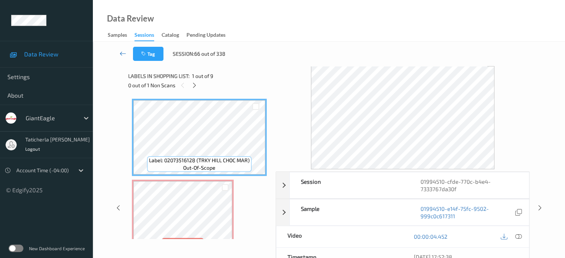
click at [119, 49] on link at bounding box center [123, 54] width 20 height 14
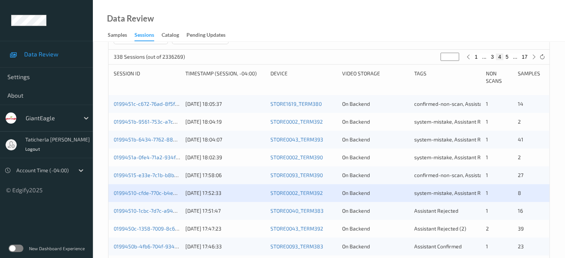
scroll to position [149, 0]
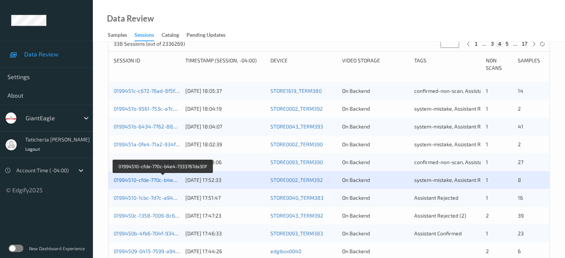
click at [159, 181] on link "01994510-cfde-770c-b4e4-7333767da30f" at bounding box center [163, 180] width 98 height 6
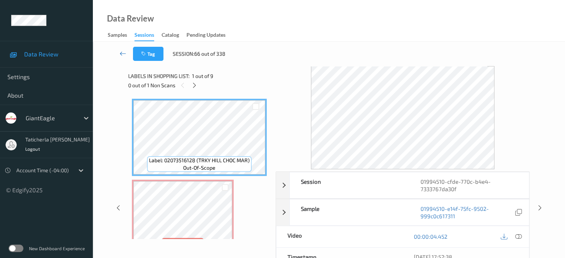
click at [123, 51] on icon at bounding box center [123, 53] width 7 height 7
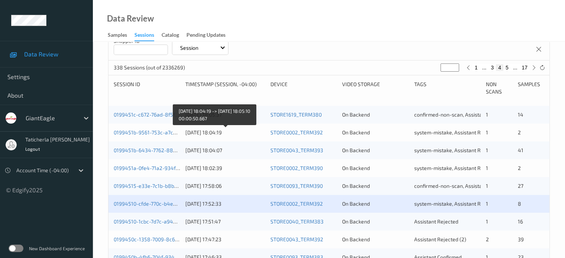
scroll to position [149, 0]
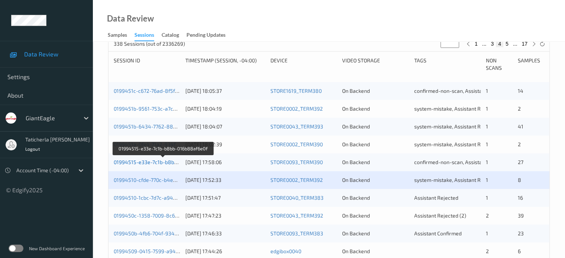
click at [155, 163] on link "01994515-e33e-7c1b-b8bb-016b88af6e0f" at bounding box center [163, 162] width 99 height 6
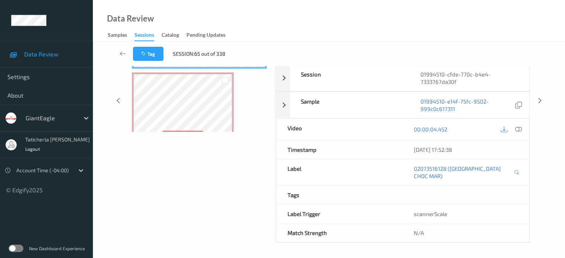
scroll to position [98, 0]
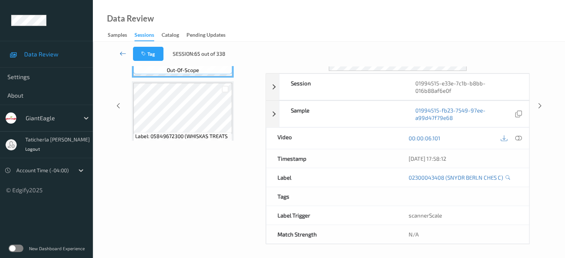
click at [123, 53] on icon at bounding box center [123, 53] width 7 height 7
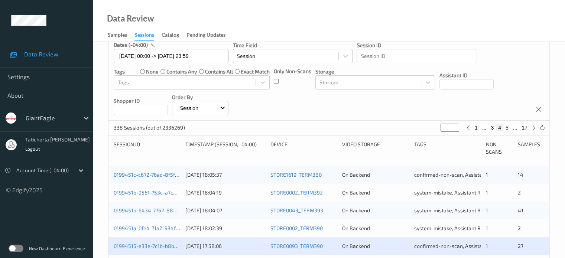
scroll to position [111, 0]
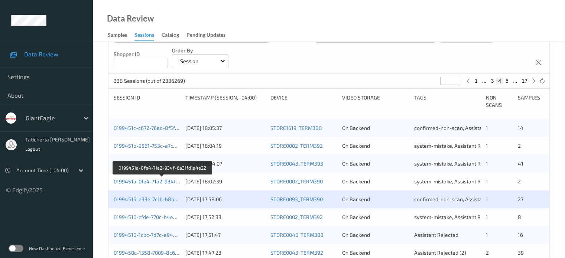
click at [159, 181] on link "0199451a-0fe4-71a2-934f-6a31fd1a4e22" at bounding box center [163, 181] width 98 height 6
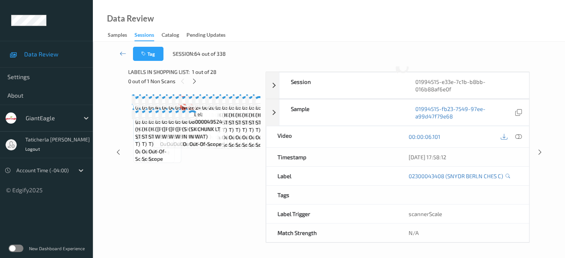
scroll to position [98, 0]
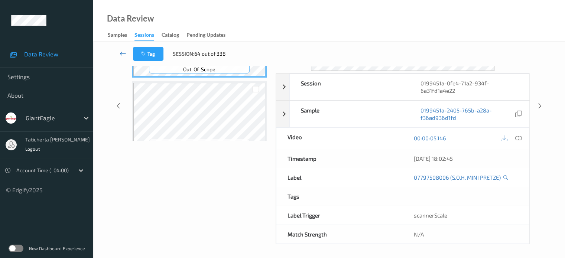
click at [123, 51] on icon at bounding box center [123, 53] width 7 height 7
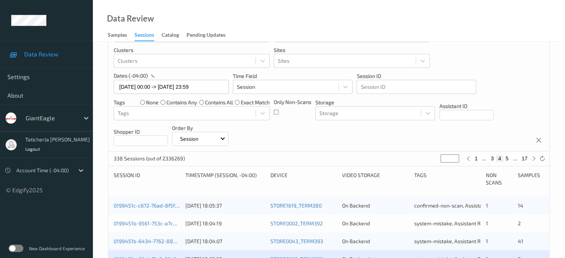
scroll to position [74, 0]
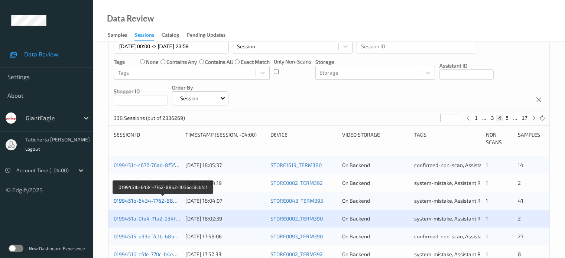
click at [146, 202] on link "0199451b-6434-7762-88b2-1036cc8cbfcf" at bounding box center [163, 201] width 99 height 6
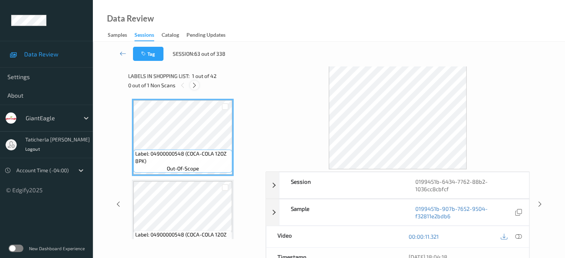
click at [195, 86] on icon at bounding box center [194, 85] width 6 height 7
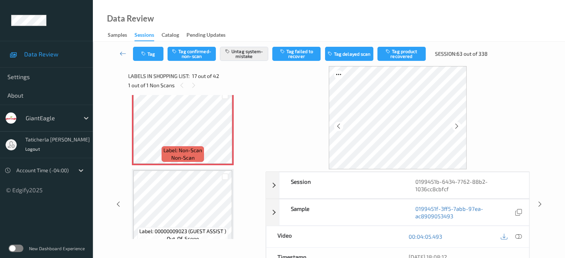
scroll to position [1330, 0]
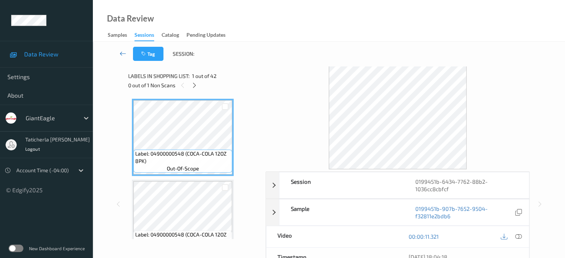
click at [120, 53] on icon at bounding box center [123, 53] width 7 height 7
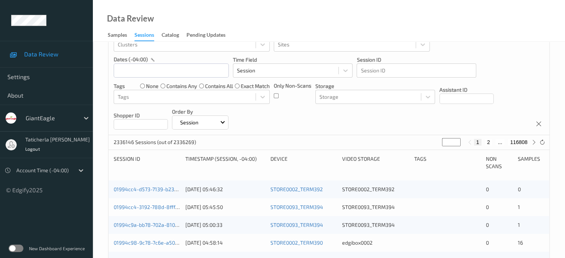
scroll to position [37, 0]
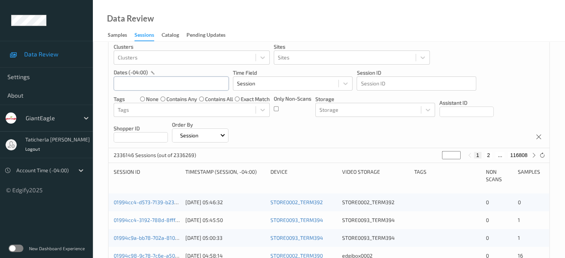
click at [151, 83] on input "text" at bounding box center [171, 84] width 115 height 14
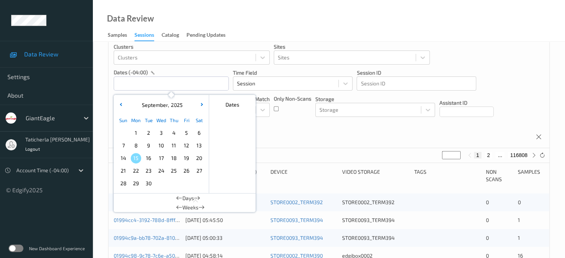
click at [196, 142] on span "13" at bounding box center [199, 145] width 10 height 10
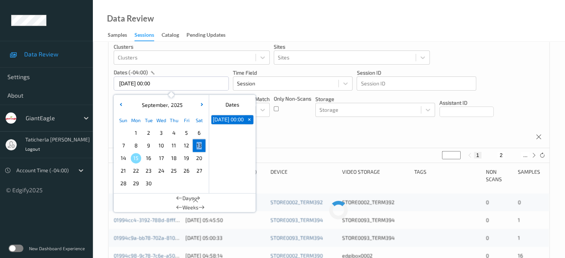
click at [196, 142] on span "13" at bounding box center [199, 145] width 10 height 10
type input "13/09/2025 00:00 -> 13/09/2025 23:59"
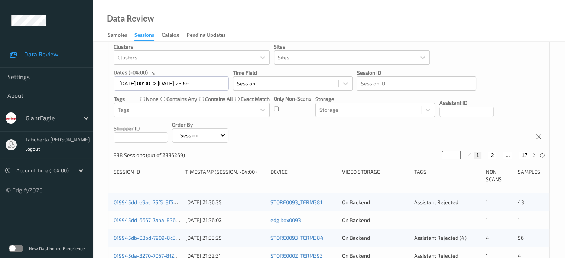
click at [498, 155] on div "1 2 ... 17" at bounding box center [502, 155] width 56 height 7
click at [494, 156] on button "2" at bounding box center [491, 155] width 7 height 7
type input "*"
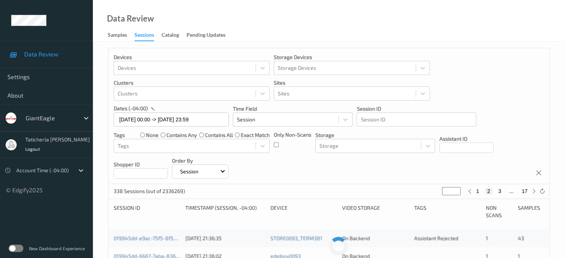
scroll to position [0, 0]
click at [500, 194] on button "3" at bounding box center [499, 192] width 7 height 7
type input "*"
click at [503, 195] on button "4" at bounding box center [503, 192] width 7 height 7
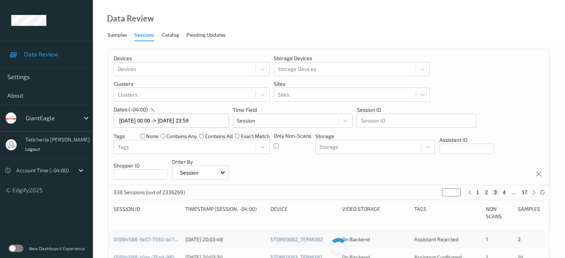
type input "*"
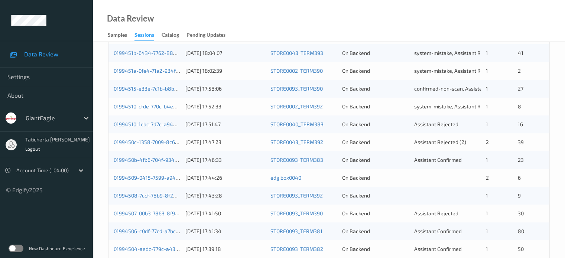
scroll to position [223, 0]
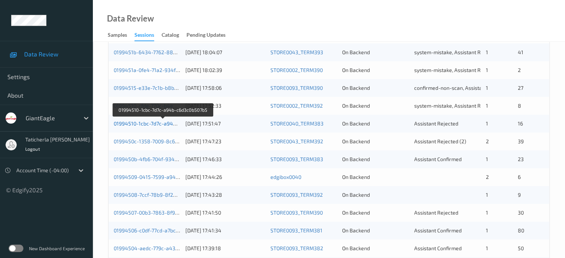
click at [153, 124] on link "01994510-1cbc-7d7c-a94b-c6d3c0b507b5" at bounding box center [163, 123] width 99 height 6
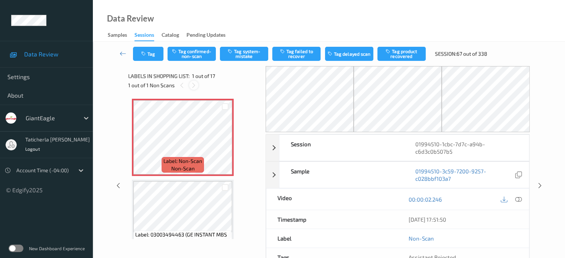
click at [190, 86] on div at bounding box center [193, 85] width 9 height 9
click at [517, 198] on icon at bounding box center [518, 199] width 7 height 7
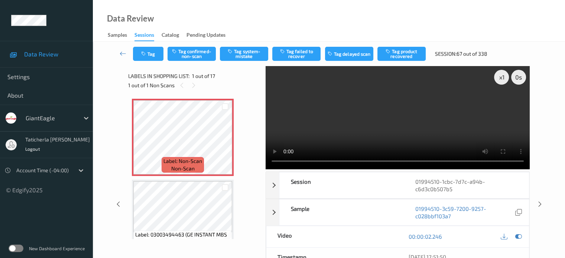
click at [502, 106] on video at bounding box center [398, 117] width 264 height 103
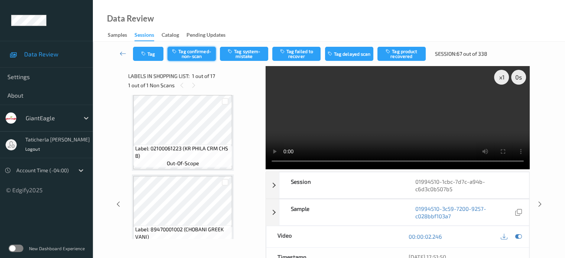
click at [185, 48] on button "Tag confirmed-non-scan" at bounding box center [192, 54] width 48 height 14
click at [302, 52] on button "Tag failed to recover" at bounding box center [296, 54] width 48 height 14
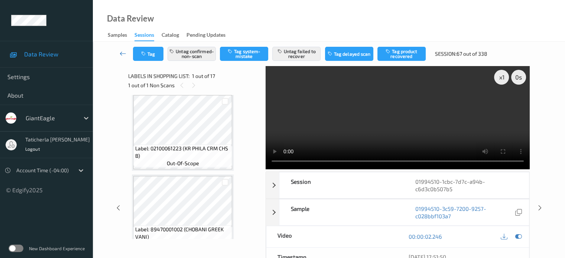
click at [121, 53] on icon at bounding box center [123, 53] width 7 height 7
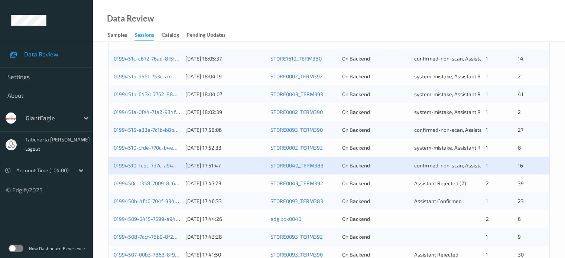
scroll to position [260, 0]
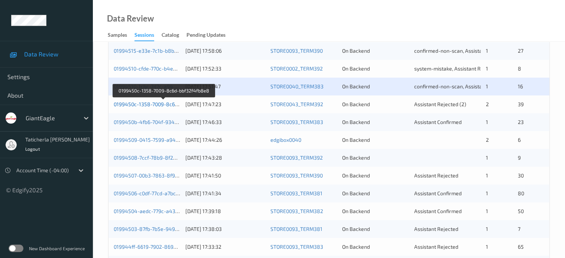
click at [161, 104] on link "0199450c-1358-7009-8c6d-bbf32f4fb8e8" at bounding box center [164, 104] width 100 height 6
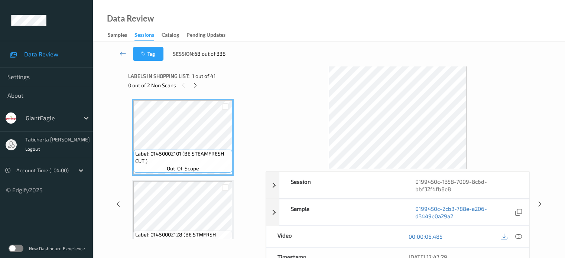
drag, startPoint x: 192, startPoint y: 78, endPoint x: 193, endPoint y: 81, distance: 3.8
click at [192, 78] on span "1 out of 41" at bounding box center [204, 75] width 24 height 7
click at [194, 81] on div at bounding box center [195, 85] width 9 height 9
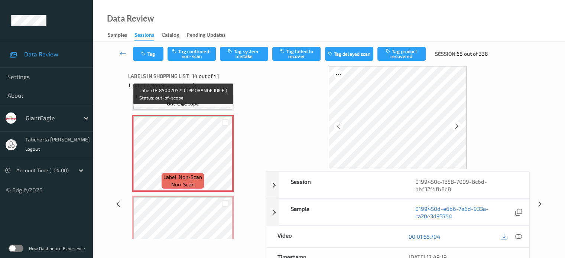
scroll to position [1050, 0]
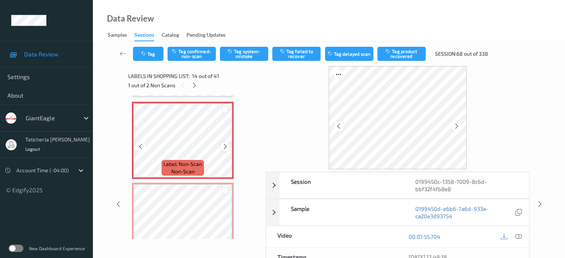
click at [226, 144] on icon at bounding box center [225, 146] width 6 height 7
click at [517, 236] on icon at bounding box center [518, 236] width 7 height 7
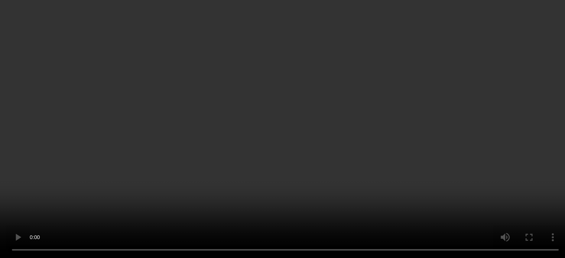
scroll to position [1012, 0]
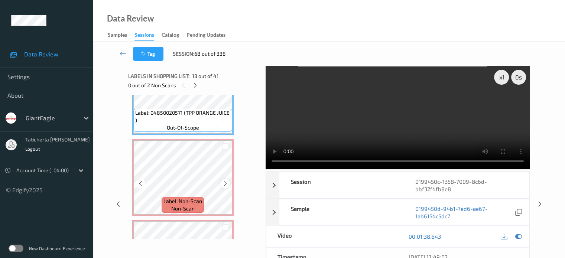
click at [227, 185] on icon at bounding box center [225, 184] width 6 height 7
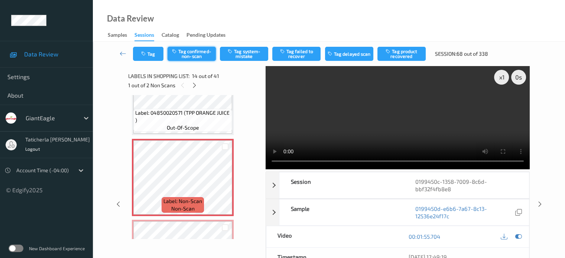
click at [202, 51] on button "Tag confirmed-non-scan" at bounding box center [192, 54] width 48 height 14
click at [308, 51] on button "Tag failed to recover" at bounding box center [296, 54] width 48 height 14
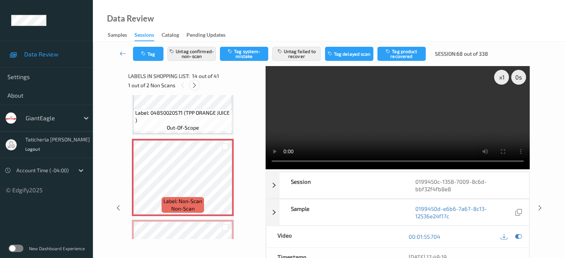
click at [196, 86] on icon at bounding box center [194, 85] width 6 height 7
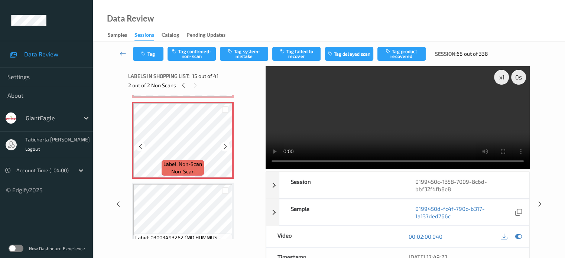
scroll to position [1093, 0]
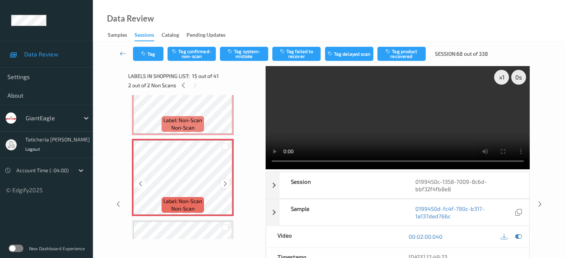
click at [223, 181] on icon at bounding box center [225, 184] width 6 height 7
click at [223, 182] on icon at bounding box center [225, 184] width 6 height 7
click at [194, 56] on button "Tag confirmed-non-scan" at bounding box center [192, 54] width 48 height 14
click at [301, 56] on button "Tag failed to recover" at bounding box center [296, 54] width 48 height 14
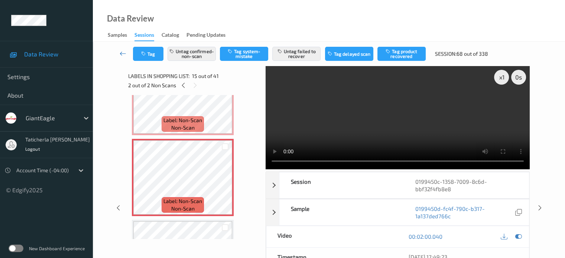
click at [122, 52] on icon at bounding box center [123, 53] width 7 height 7
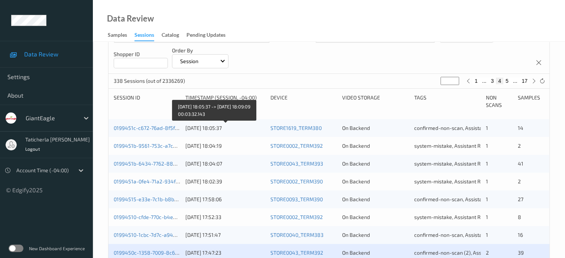
scroll to position [223, 0]
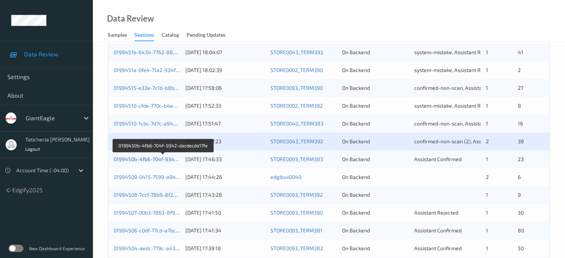
click at [147, 157] on link "0199450b-4fb6-704f-9342-dacdecda17fe" at bounding box center [163, 159] width 99 height 6
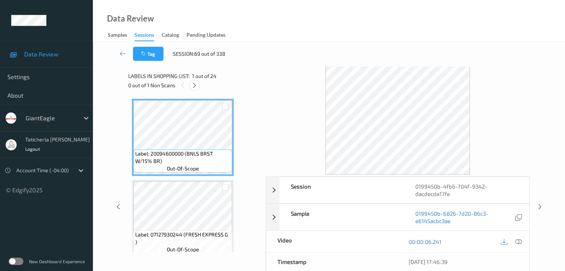
click at [194, 85] on icon at bounding box center [194, 85] width 6 height 7
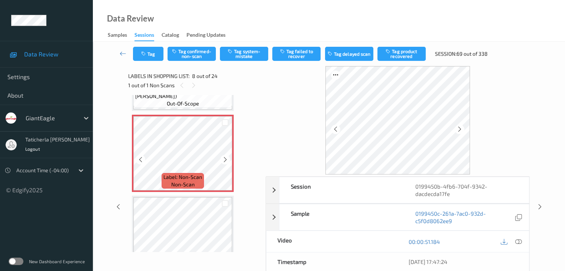
scroll to position [564, 0]
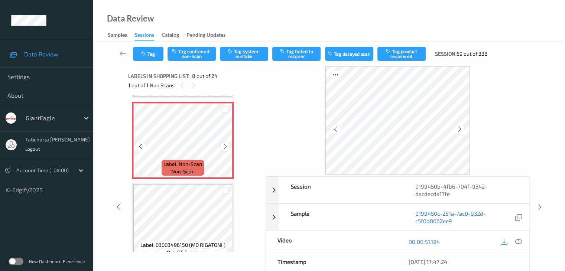
click at [226, 144] on icon at bounding box center [225, 146] width 6 height 7
click at [517, 241] on icon at bounding box center [518, 241] width 7 height 7
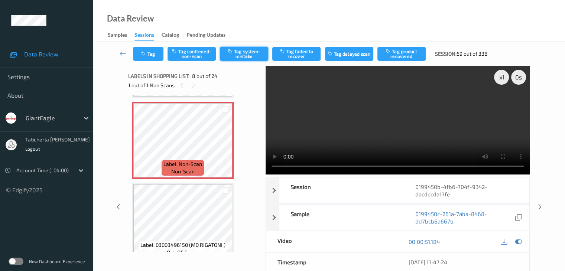
click at [252, 51] on button "Tag system-mistake" at bounding box center [244, 54] width 48 height 14
click at [124, 53] on icon at bounding box center [123, 53] width 7 height 7
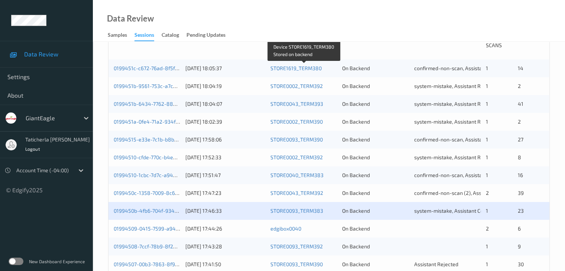
scroll to position [260, 0]
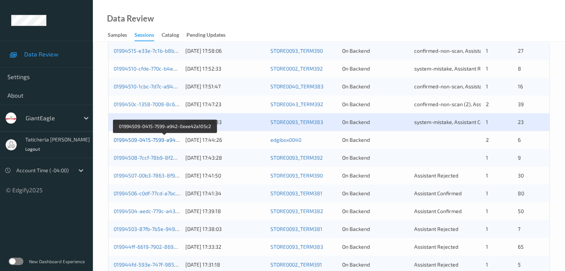
click at [165, 139] on link "01994509-0415-7599-a942-0eee42a105c2" at bounding box center [165, 140] width 102 height 6
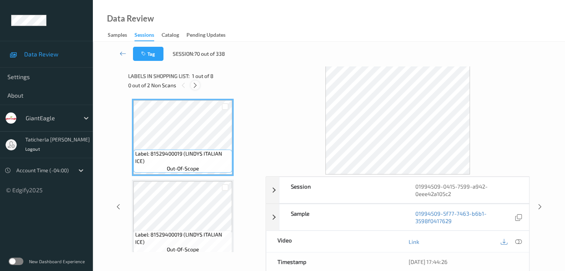
click at [195, 83] on icon at bounding box center [195, 85] width 6 height 7
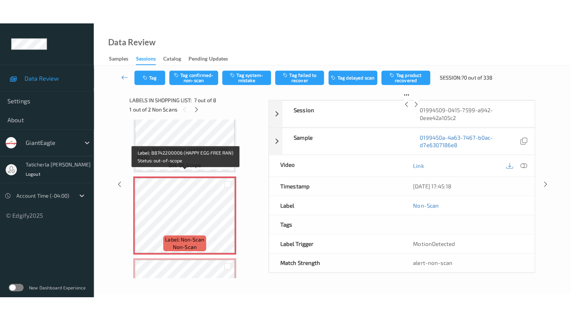
scroll to position [446, 0]
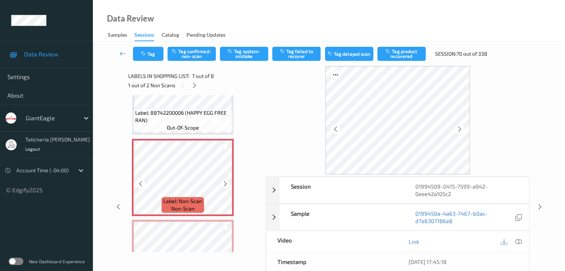
click at [224, 184] on icon at bounding box center [225, 184] width 6 height 7
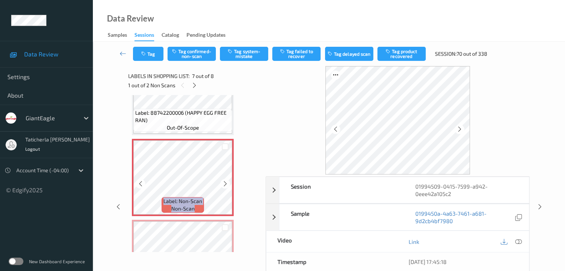
click at [224, 184] on icon at bounding box center [225, 184] width 6 height 7
click at [517, 241] on icon at bounding box center [518, 241] width 7 height 7
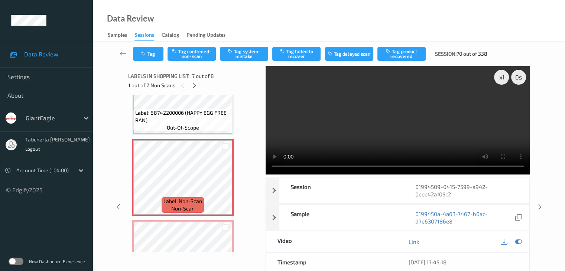
click at [502, 103] on video at bounding box center [398, 120] width 264 height 108
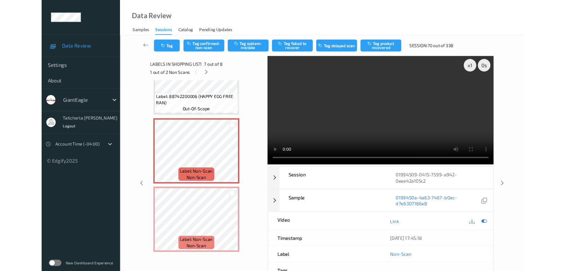
scroll to position [445, 0]
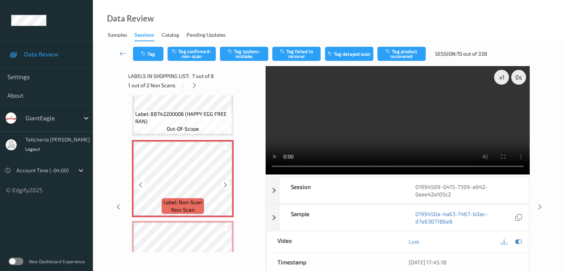
click at [224, 184] on icon at bounding box center [225, 185] width 6 height 7
click at [227, 187] on icon at bounding box center [225, 185] width 6 height 7
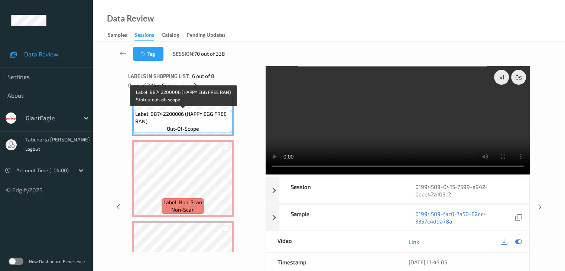
click at [208, 113] on span "Label: 88742200006 (HAPPY EGG FREE RAN)" at bounding box center [182, 117] width 95 height 15
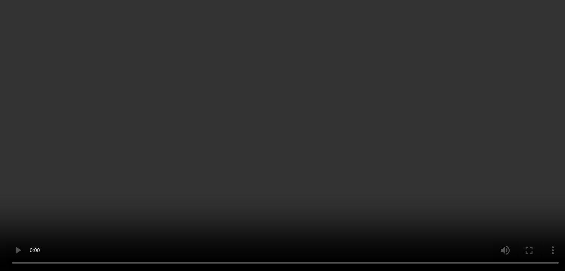
scroll to position [457, 0]
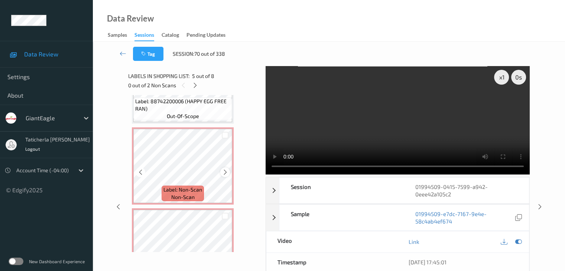
click at [222, 170] on icon at bounding box center [225, 172] width 6 height 7
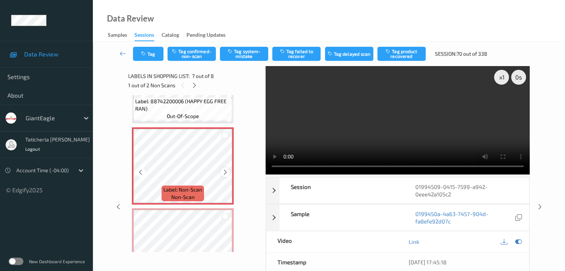
click at [229, 173] on div at bounding box center [224, 172] width 9 height 9
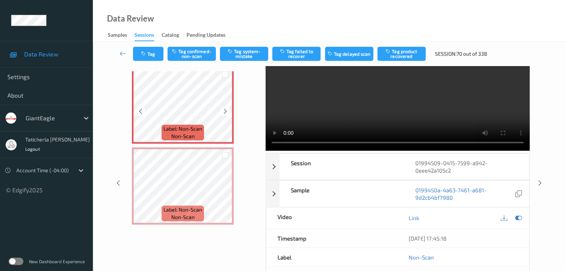
scroll to position [37, 0]
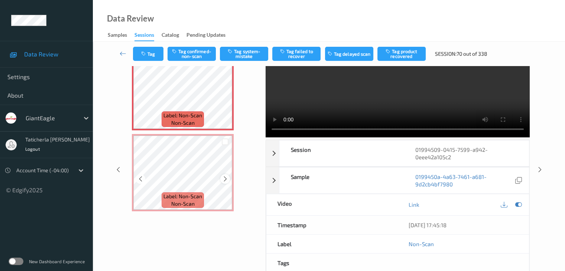
click at [224, 178] on icon at bounding box center [225, 179] width 6 height 7
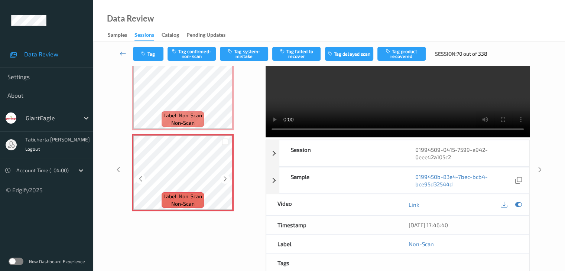
click at [224, 178] on icon at bounding box center [225, 179] width 6 height 7
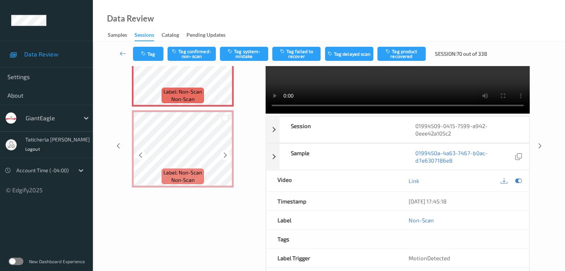
scroll to position [74, 0]
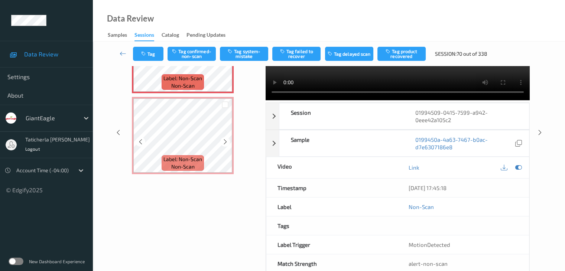
click at [224, 142] on icon at bounding box center [225, 142] width 6 height 7
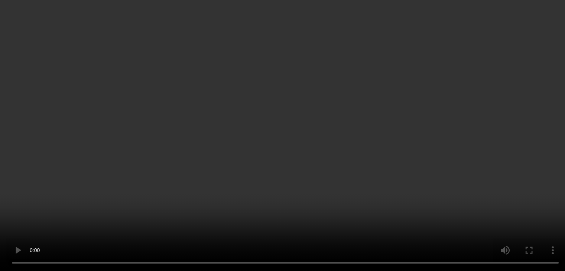
scroll to position [445, 0]
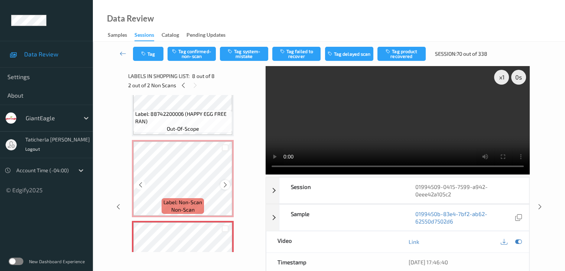
click at [225, 186] on icon at bounding box center [225, 185] width 6 height 7
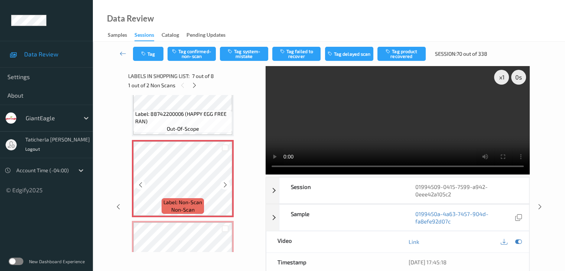
click at [225, 186] on icon at bounding box center [225, 185] width 6 height 7
click at [225, 185] on icon at bounding box center [225, 185] width 6 height 7
click at [225, 184] on icon at bounding box center [225, 185] width 6 height 7
click at [225, 183] on icon at bounding box center [225, 185] width 6 height 7
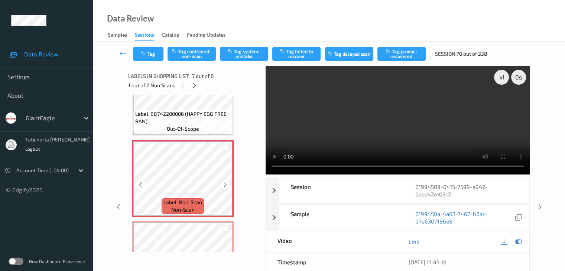
click at [227, 188] on icon at bounding box center [225, 185] width 6 height 7
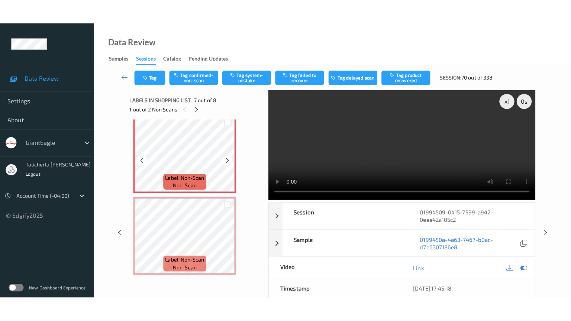
scroll to position [494, 0]
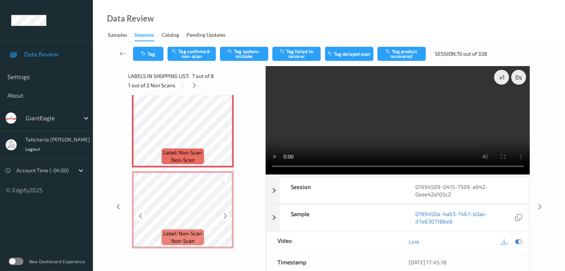
click at [224, 216] on icon at bounding box center [225, 216] width 6 height 7
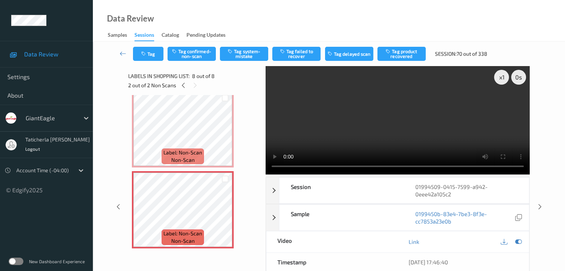
scroll to position [445, 0]
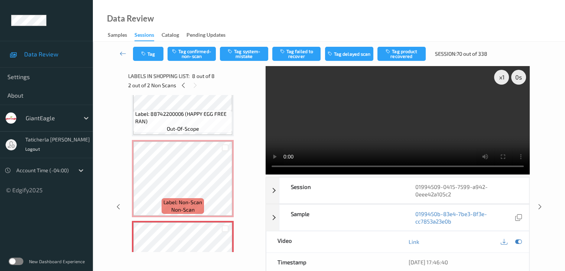
click at [546, 75] on div "x 1 0 s Session 01994509-0415-7599-a942-0eee42a105c2 Session ID 01994509-0415-7…" at bounding box center [329, 207] width 442 height 282
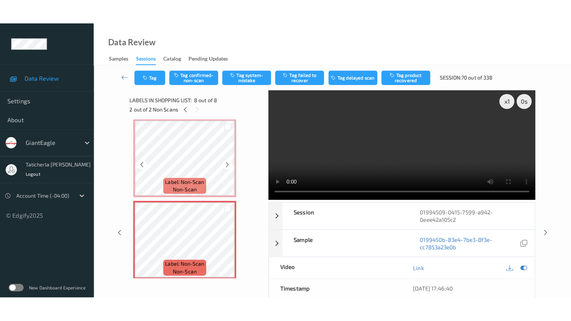
scroll to position [494, 0]
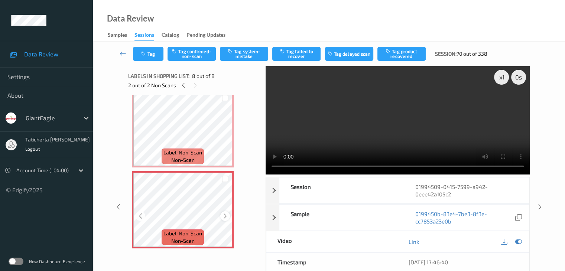
click at [227, 215] on icon at bounding box center [225, 216] width 6 height 7
click at [225, 214] on icon at bounding box center [225, 216] width 6 height 7
click at [227, 213] on icon at bounding box center [225, 216] width 6 height 7
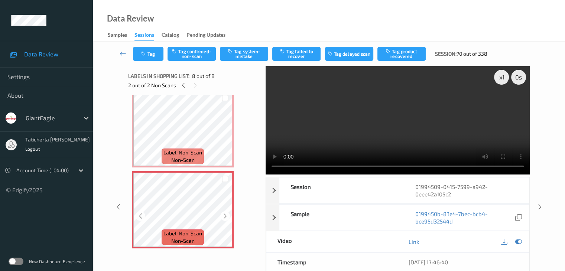
click at [227, 213] on icon at bounding box center [225, 216] width 6 height 7
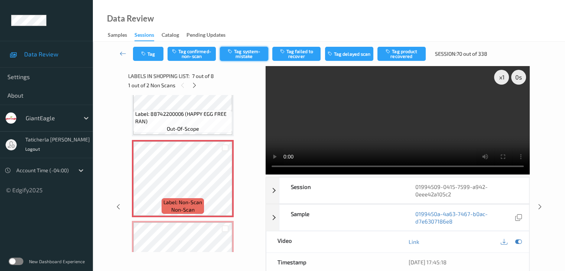
click at [242, 52] on button "Tag system-mistake" at bounding box center [244, 54] width 48 height 14
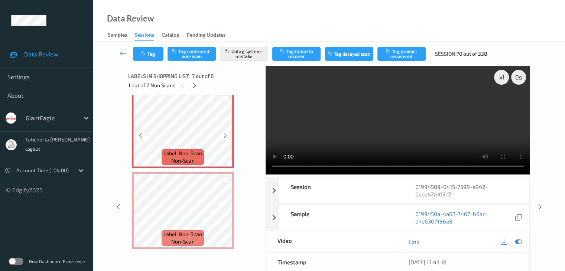
scroll to position [494, 0]
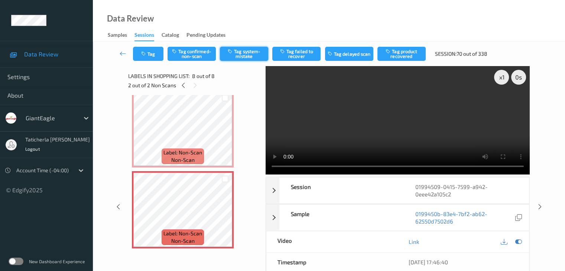
click at [249, 47] on button "Tag system-mistake" at bounding box center [244, 54] width 48 height 14
click at [120, 51] on icon at bounding box center [123, 53] width 7 height 7
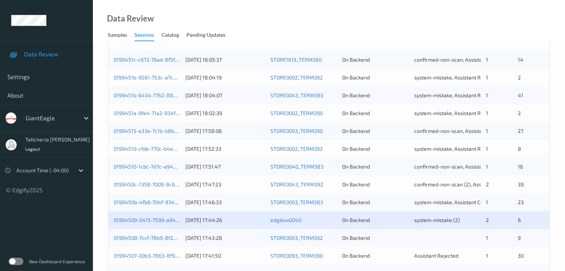
scroll to position [223, 0]
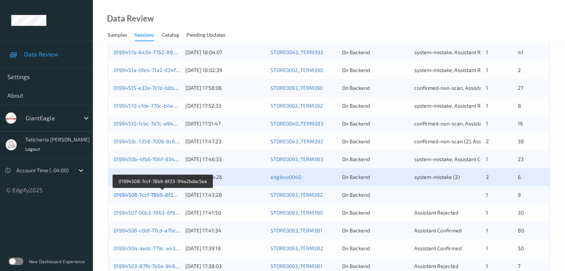
click at [153, 196] on link "01994508-7ccf-78b9-8f23-1f4a2bdac5ea" at bounding box center [163, 195] width 98 height 6
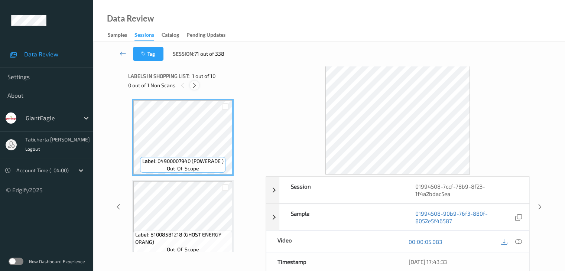
click at [197, 86] on icon at bounding box center [194, 85] width 6 height 7
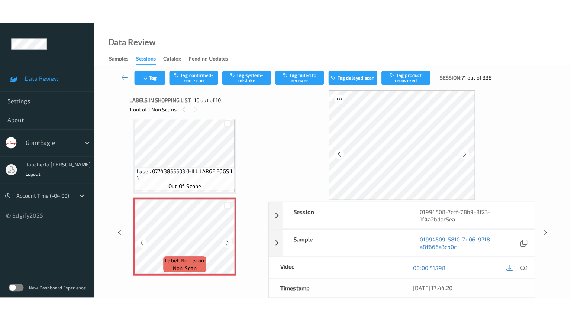
scroll to position [656, 0]
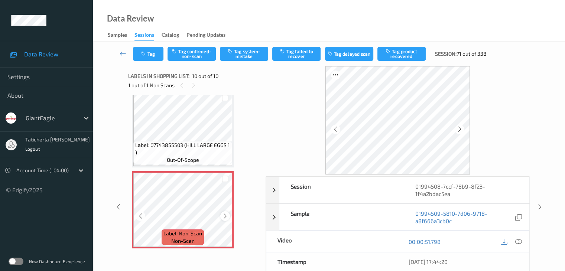
click at [224, 213] on icon at bounding box center [225, 216] width 6 height 7
click at [223, 214] on icon at bounding box center [225, 216] width 6 height 7
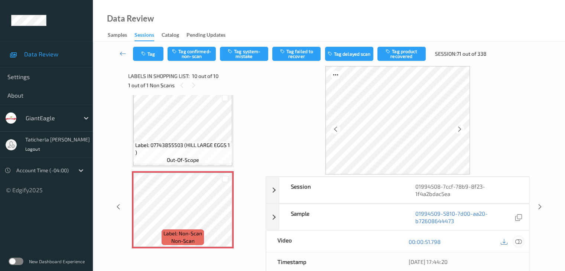
click at [517, 241] on icon at bounding box center [518, 241] width 7 height 7
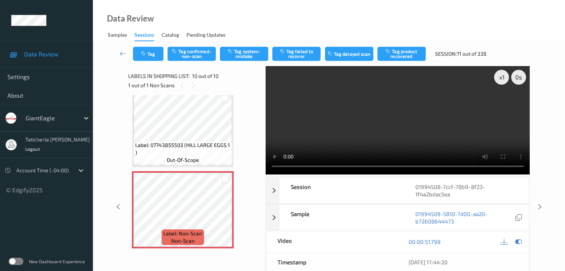
click at [503, 104] on video at bounding box center [398, 120] width 264 height 108
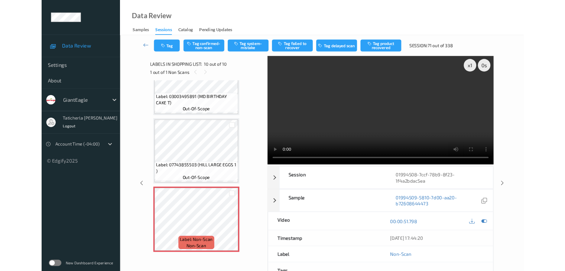
scroll to position [607, 0]
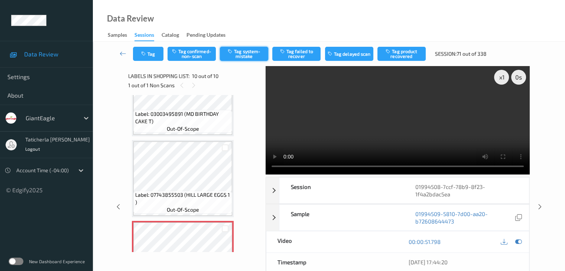
click at [244, 54] on button "Tag system-mistake" at bounding box center [244, 54] width 48 height 14
click at [121, 52] on icon at bounding box center [123, 53] width 7 height 7
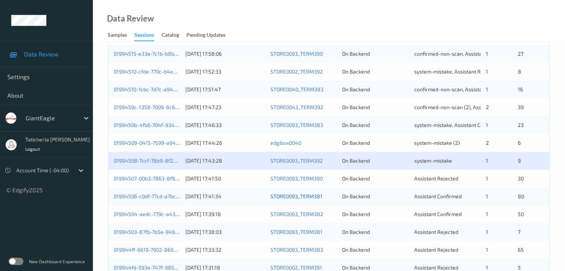
scroll to position [297, 0]
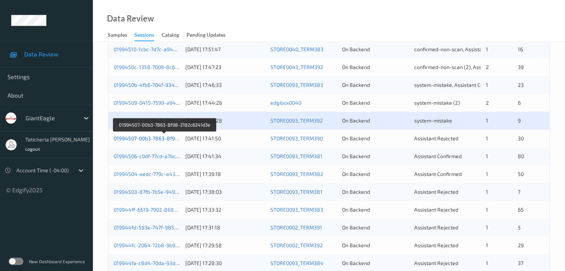
click at [148, 140] on link "01994507-00b3-7863-8f98-2182c6241d3e" at bounding box center [164, 138] width 101 height 6
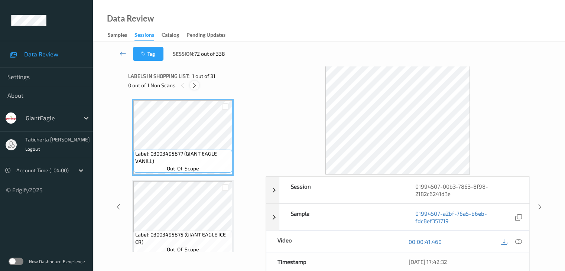
click at [195, 83] on icon at bounding box center [194, 85] width 6 height 7
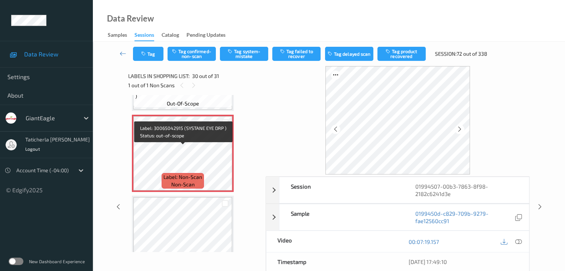
scroll to position [2345, 0]
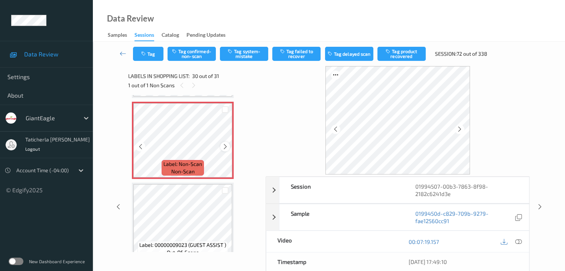
click at [225, 150] on div at bounding box center [224, 146] width 9 height 9
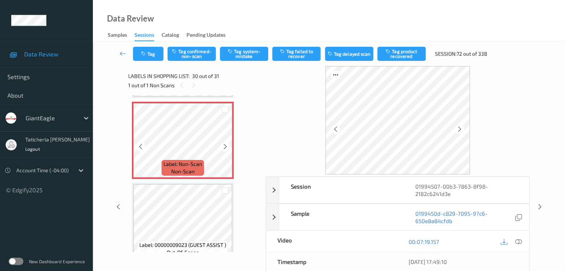
click at [225, 150] on div at bounding box center [224, 146] width 9 height 9
click at [224, 149] on div at bounding box center [224, 146] width 9 height 9
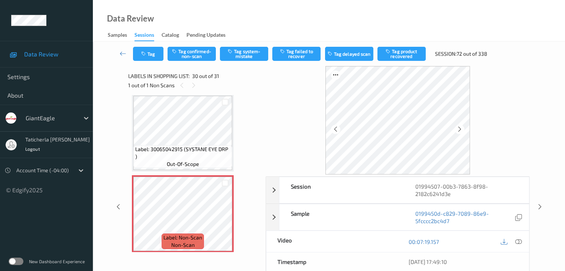
scroll to position [2271, 0]
click at [123, 52] on icon at bounding box center [123, 53] width 7 height 7
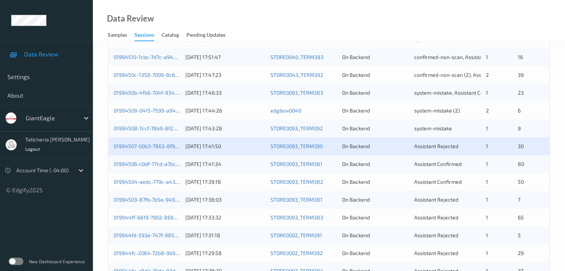
scroll to position [297, 0]
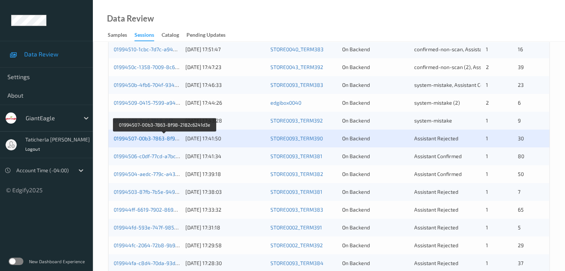
click at [133, 137] on link "01994507-00b3-7863-8f98-2182c6241d3e" at bounding box center [164, 138] width 101 height 6
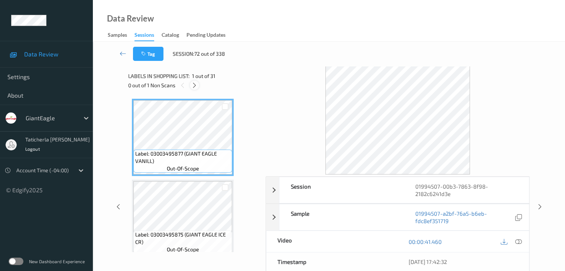
click at [193, 85] on icon at bounding box center [194, 85] width 6 height 7
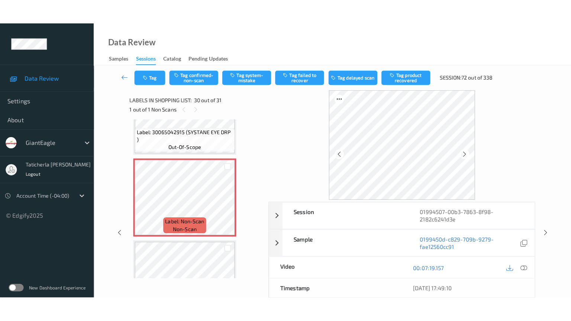
scroll to position [2345, 0]
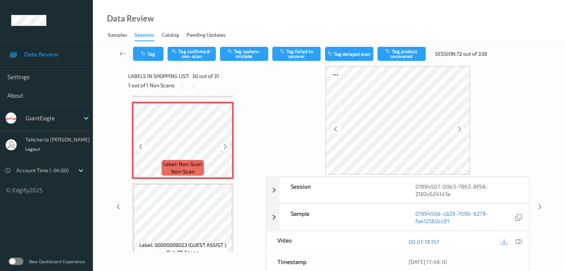
click at [227, 146] on icon at bounding box center [225, 146] width 6 height 7
click at [517, 241] on icon at bounding box center [518, 241] width 7 height 7
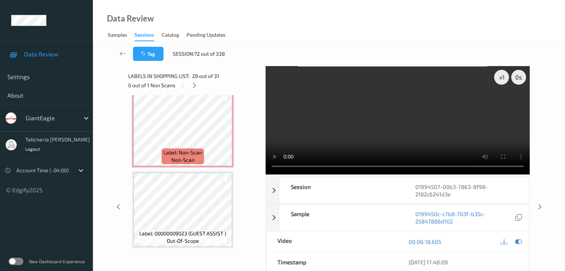
scroll to position [2307, 0]
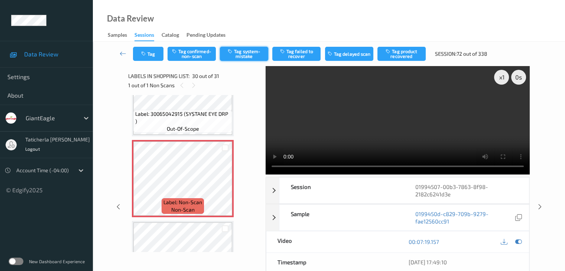
click at [249, 55] on button "Tag system-mistake" at bounding box center [244, 54] width 48 height 14
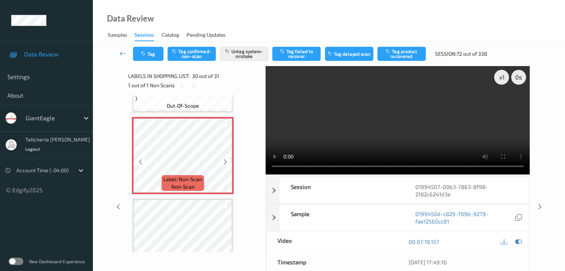
scroll to position [2357, 0]
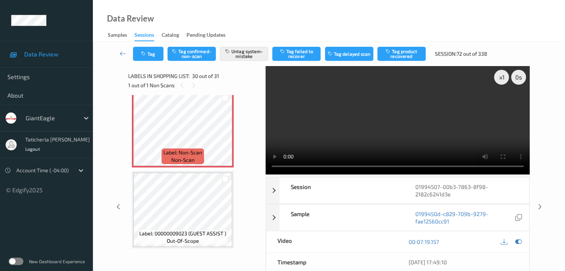
click at [120, 46] on div "Tag Tag confirmed-non-scan Untag system-mistake Tag failed to recover Tag delay…" at bounding box center [329, 54] width 442 height 25
click at [123, 56] on icon at bounding box center [123, 53] width 7 height 7
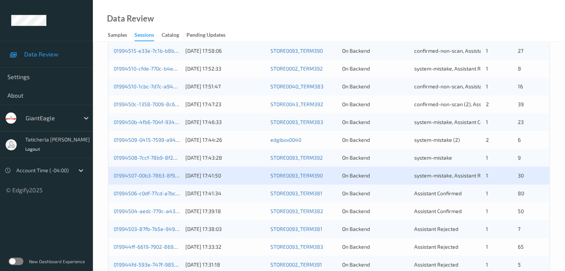
scroll to position [346, 0]
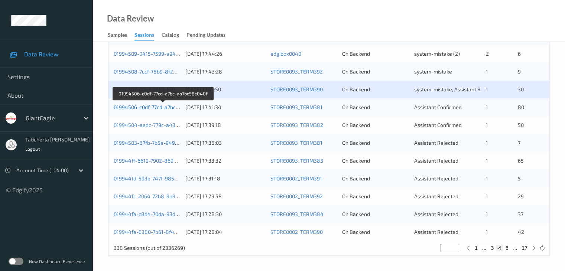
click at [150, 107] on link "01994506-c0df-77cd-a7bc-aa7bc58c040f" at bounding box center [163, 107] width 98 height 6
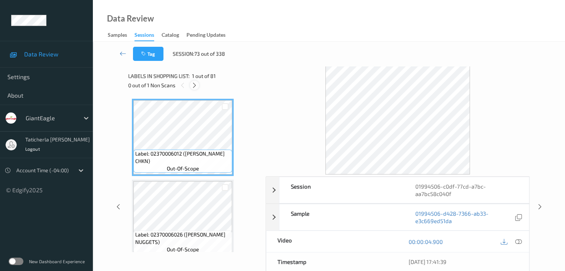
click at [195, 84] on icon at bounding box center [194, 85] width 6 height 7
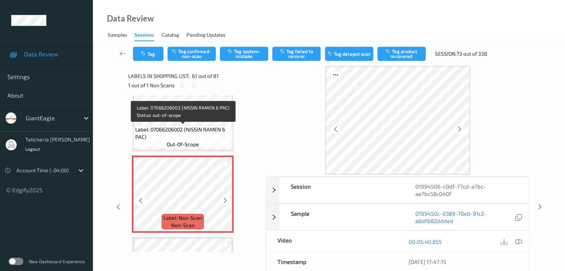
scroll to position [4818, 0]
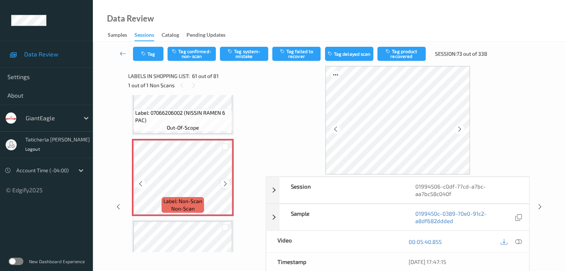
click at [224, 183] on icon at bounding box center [225, 184] width 6 height 7
click at [223, 182] on icon at bounding box center [225, 184] width 6 height 7
click at [223, 183] on icon at bounding box center [225, 184] width 6 height 7
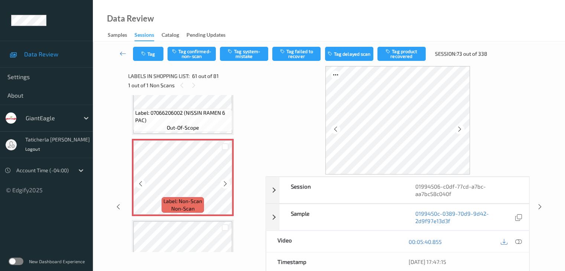
click at [223, 183] on icon at bounding box center [225, 184] width 6 height 7
click at [518, 240] on icon at bounding box center [518, 241] width 7 height 7
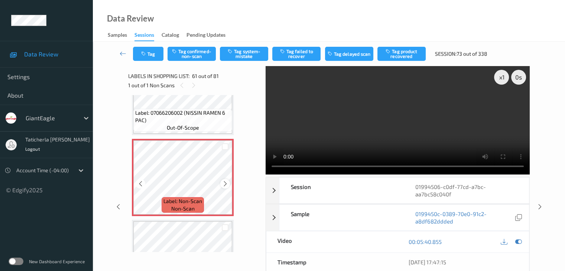
click at [226, 182] on icon at bounding box center [225, 184] width 6 height 7
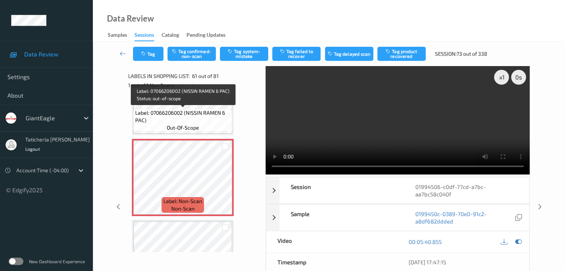
click at [201, 112] on span "Label: 07066206002 (NISSIN RAMEN 6 PAC)" at bounding box center [182, 116] width 95 height 15
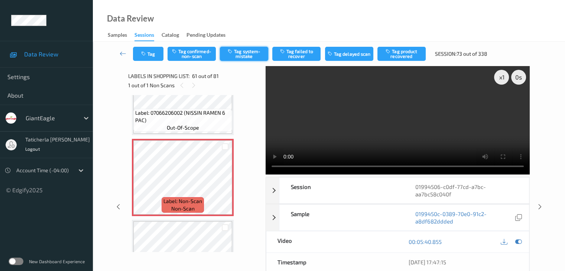
click at [257, 55] on button "Tag system-mistake" at bounding box center [244, 54] width 48 height 14
click at [155, 59] on button "Tag" at bounding box center [148, 54] width 30 height 14
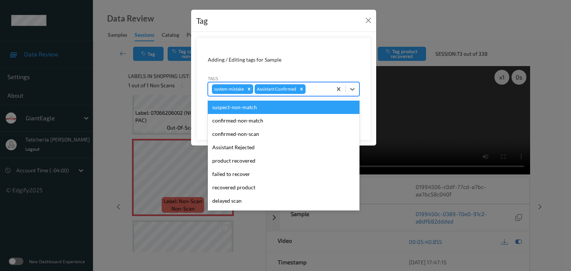
click at [322, 93] on div at bounding box center [317, 89] width 21 height 9
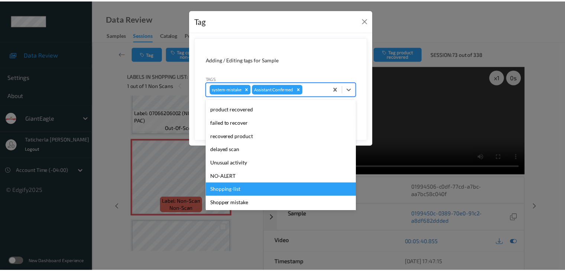
scroll to position [74, 0]
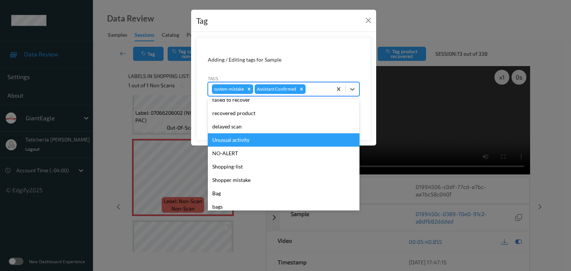
click at [248, 137] on div "Unusual activity" at bounding box center [284, 139] width 152 height 13
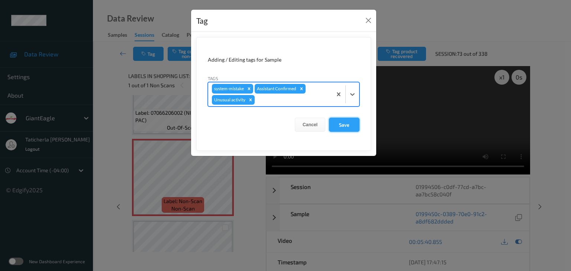
click at [340, 121] on button "Save" at bounding box center [344, 125] width 30 height 14
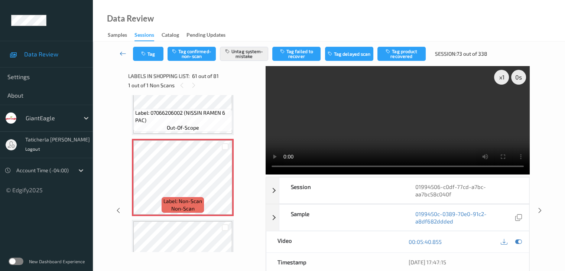
click at [122, 53] on icon at bounding box center [123, 53] width 7 height 7
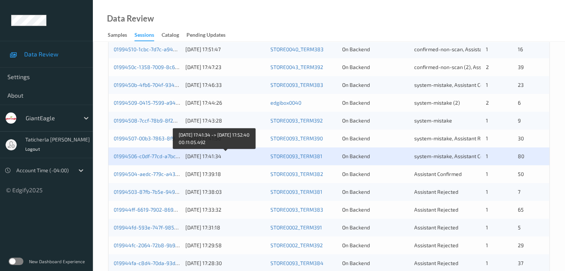
scroll to position [334, 0]
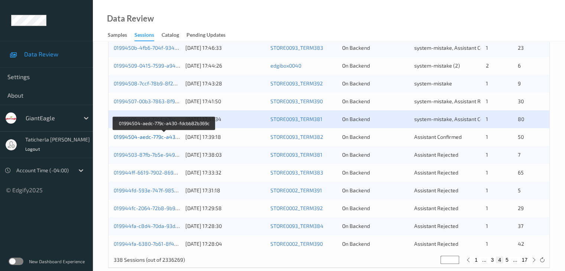
click at [149, 138] on link "01994504-aedc-779c-a430-fdcbb82b369c" at bounding box center [164, 137] width 101 height 6
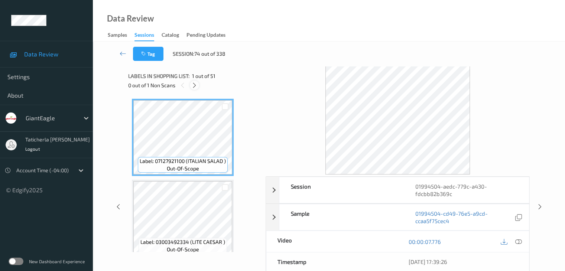
click at [196, 85] on icon at bounding box center [194, 85] width 6 height 7
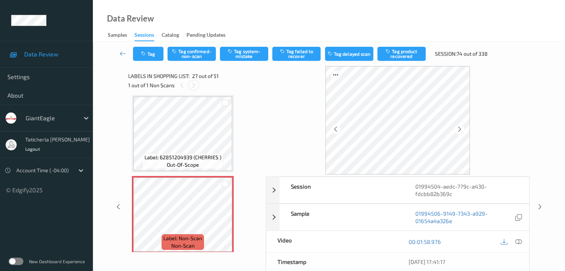
click at [194, 85] on icon at bounding box center [194, 85] width 6 height 7
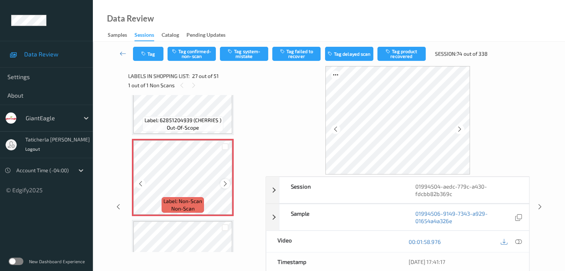
click at [224, 181] on icon at bounding box center [225, 184] width 6 height 7
click at [223, 183] on icon at bounding box center [225, 184] width 6 height 7
click at [516, 241] on icon at bounding box center [518, 241] width 7 height 7
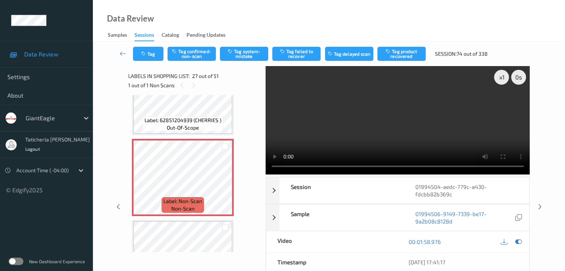
click at [503, 104] on video at bounding box center [398, 120] width 264 height 108
click at [207, 53] on button "Tag confirmed-non-scan" at bounding box center [192, 54] width 48 height 14
click at [222, 183] on icon at bounding box center [225, 184] width 6 height 7
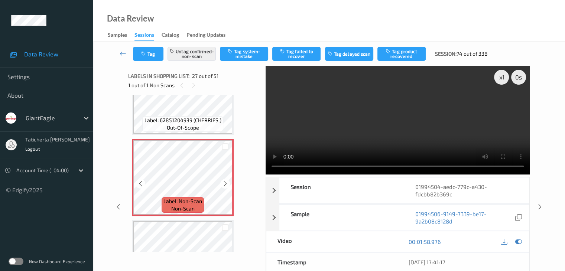
click at [222, 183] on icon at bounding box center [225, 184] width 6 height 7
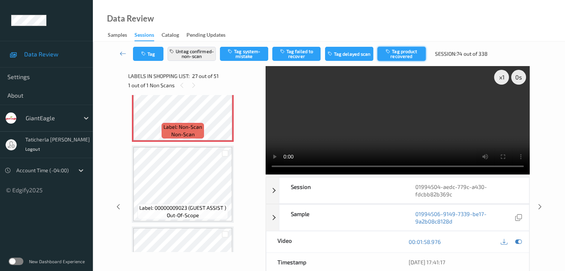
click at [400, 49] on button "Tag product recovered" at bounding box center [401, 54] width 48 height 14
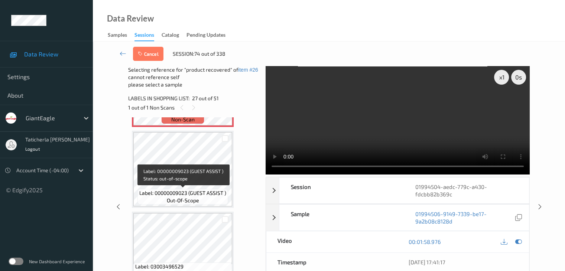
scroll to position [2214, 0]
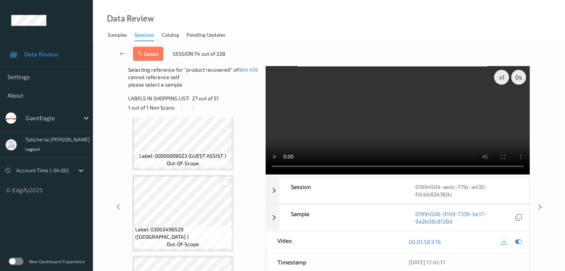
click at [225, 182] on div at bounding box center [225, 182] width 7 height 7
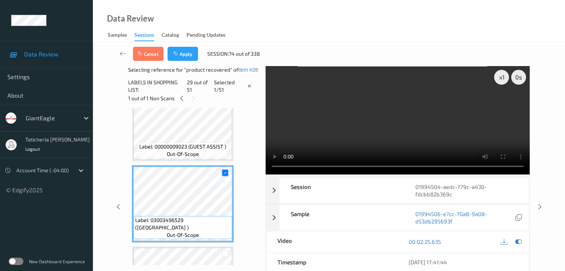
scroll to position [2288, 0]
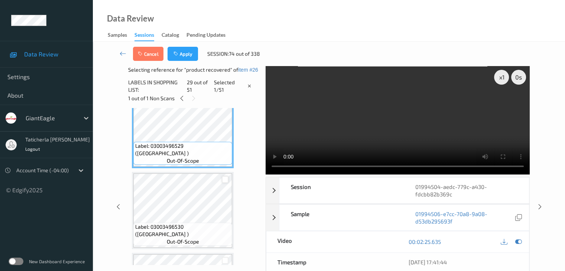
click at [223, 178] on div at bounding box center [225, 179] width 7 height 7
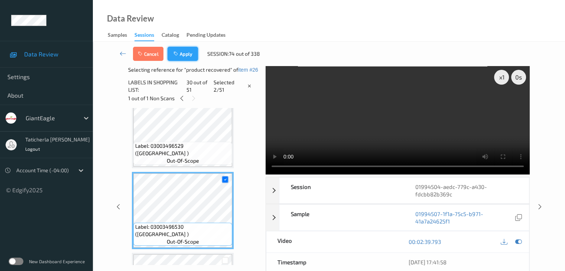
click at [184, 54] on button "Apply" at bounding box center [183, 54] width 30 height 14
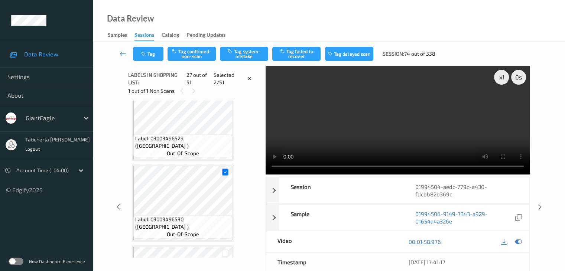
scroll to position [2028, 0]
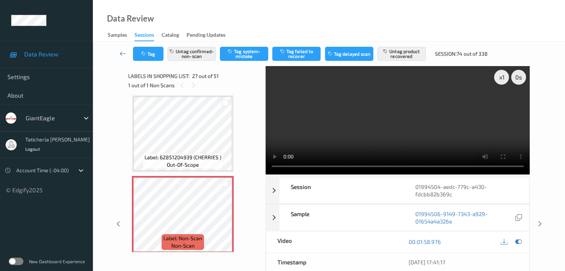
click at [123, 52] on icon at bounding box center [123, 53] width 7 height 7
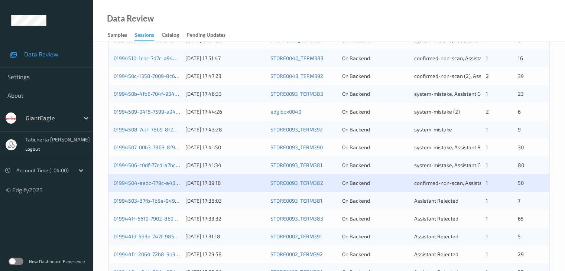
scroll to position [334, 0]
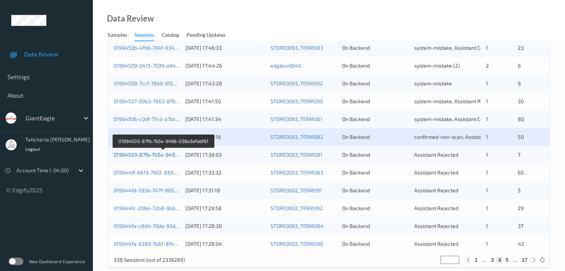
click at [149, 155] on link "01994503-87fb-7b5e-9496-038e3afabf61" at bounding box center [164, 155] width 100 height 6
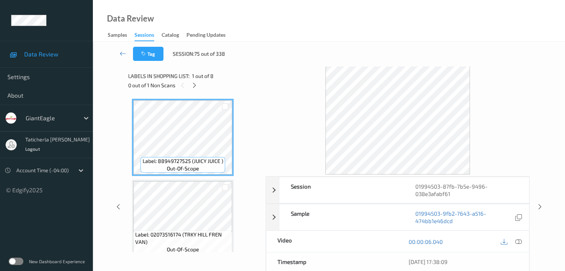
click at [192, 80] on div "Labels in shopping list: 1 out of 8" at bounding box center [194, 75] width 132 height 9
click at [198, 86] on icon at bounding box center [194, 85] width 6 height 7
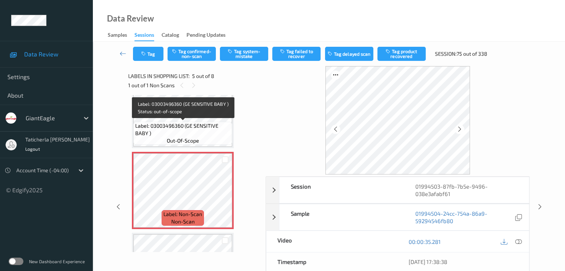
scroll to position [284, 0]
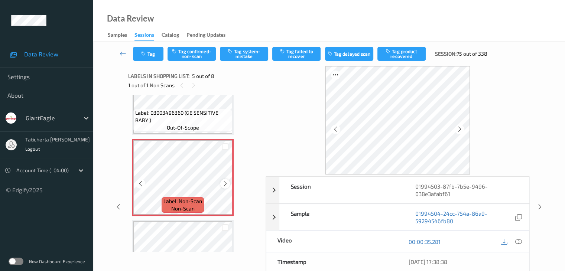
click at [226, 183] on icon at bounding box center [225, 184] width 6 height 7
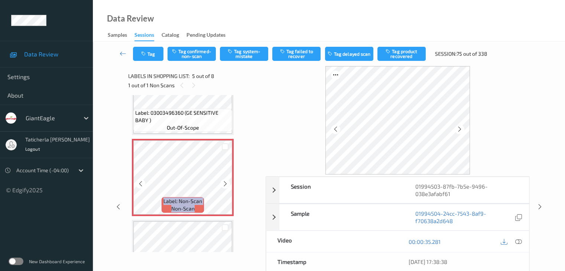
click at [226, 183] on icon at bounding box center [225, 184] width 6 height 7
click at [517, 241] on icon at bounding box center [518, 241] width 7 height 7
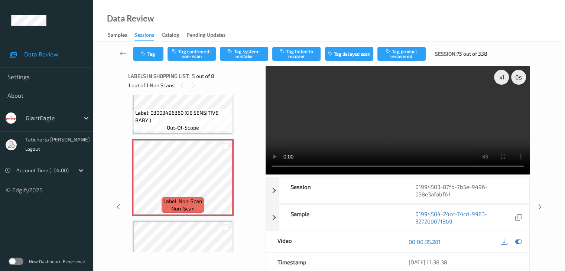
click at [502, 104] on video at bounding box center [398, 120] width 264 height 108
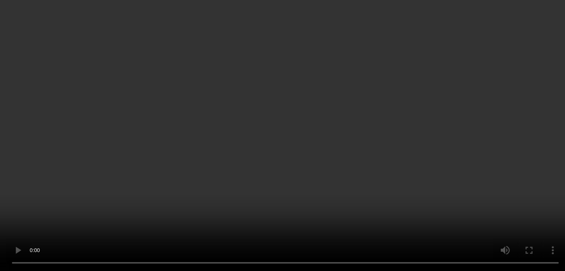
scroll to position [321, 0]
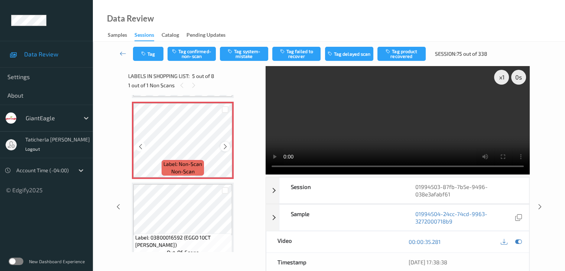
click at [224, 144] on icon at bounding box center [225, 146] width 6 height 7
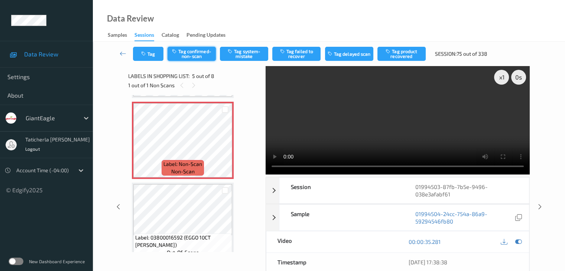
click at [186, 52] on button "Tag confirmed-non-scan" at bounding box center [192, 54] width 48 height 14
click at [406, 48] on button "Tag product recovered" at bounding box center [401, 54] width 48 height 14
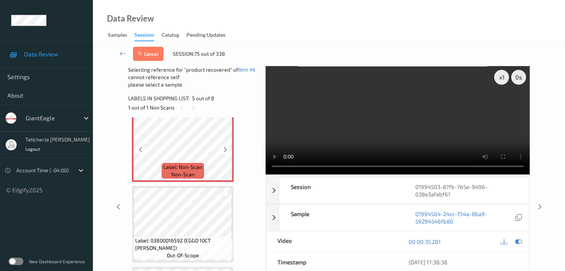
scroll to position [358, 0]
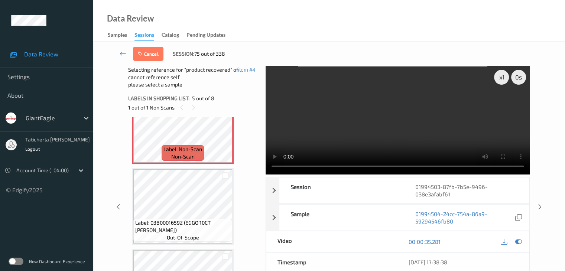
click at [229, 177] on div at bounding box center [225, 175] width 14 height 12
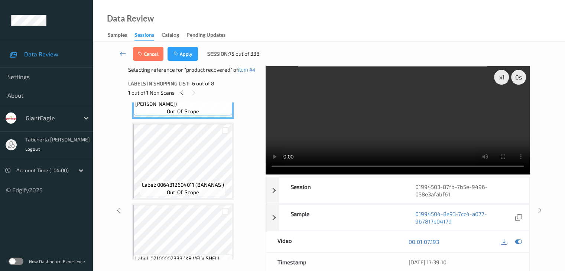
scroll to position [494, 0]
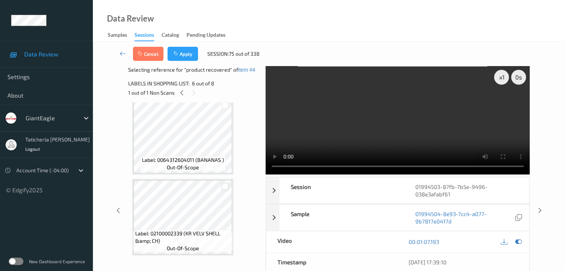
click at [223, 186] on div at bounding box center [225, 186] width 7 height 7
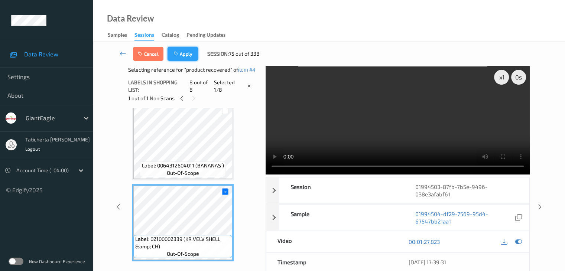
click at [192, 52] on button "Apply" at bounding box center [183, 54] width 30 height 14
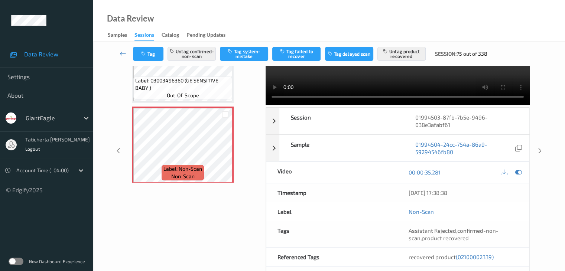
scroll to position [74, 0]
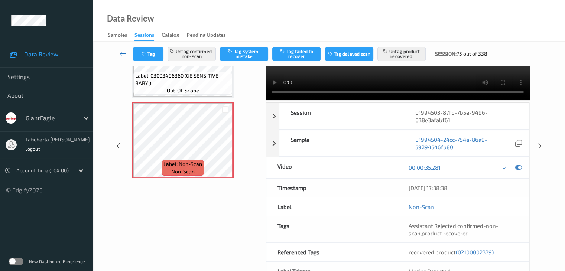
click at [122, 50] on icon at bounding box center [123, 53] width 7 height 7
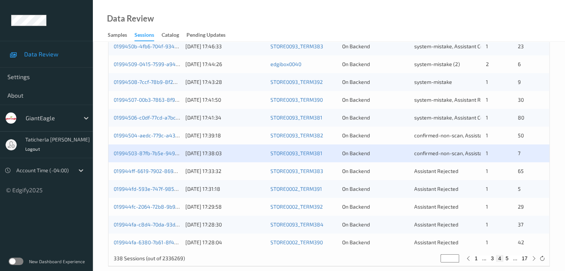
scroll to position [346, 0]
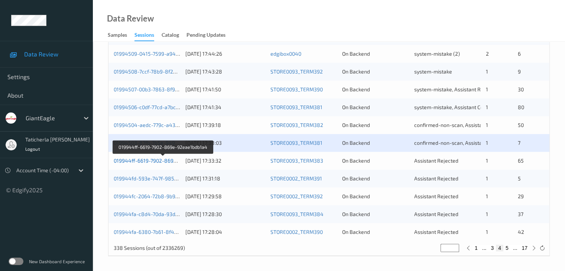
click at [150, 162] on link "019944ff-6619-7902-869e-92eae1bdb1a4" at bounding box center [164, 160] width 100 height 6
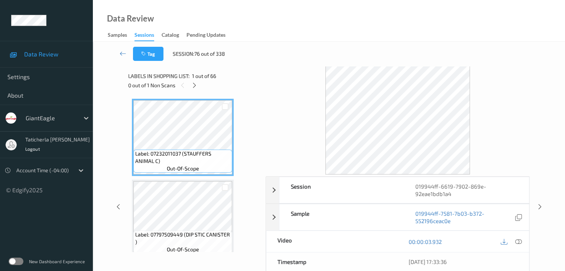
drag, startPoint x: 193, startPoint y: 83, endPoint x: 199, endPoint y: 91, distance: 9.9
click at [194, 84] on icon at bounding box center [194, 85] width 6 height 7
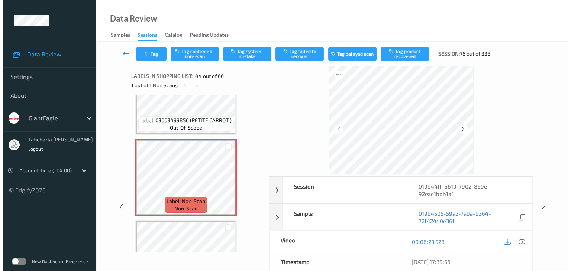
scroll to position [3479, 0]
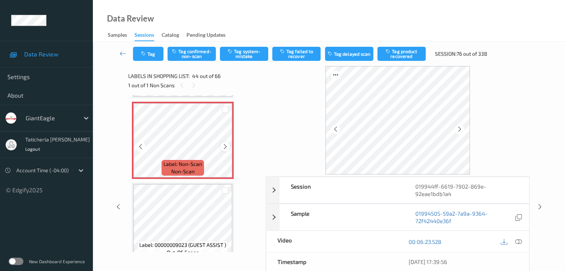
click at [223, 145] on icon at bounding box center [225, 146] width 6 height 7
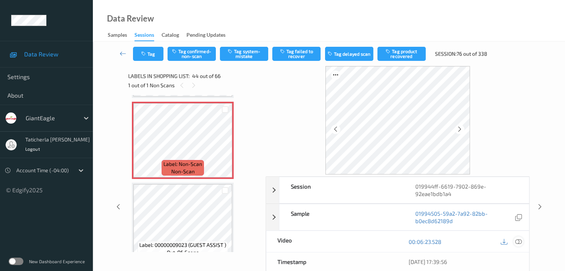
click at [518, 240] on icon at bounding box center [518, 241] width 7 height 7
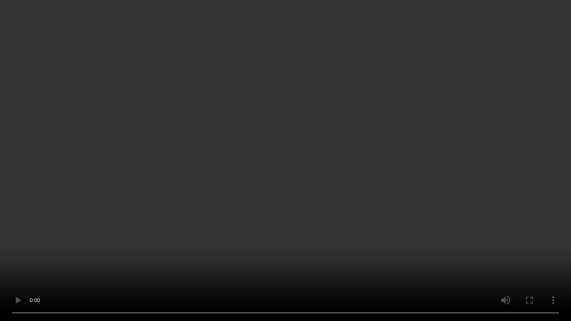
click at [19, 258] on video at bounding box center [285, 160] width 571 height 321
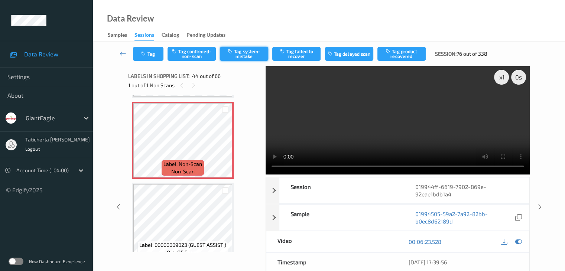
click at [254, 52] on button "Tag system-mistake" at bounding box center [244, 54] width 48 height 14
click at [155, 48] on button "Tag" at bounding box center [148, 54] width 30 height 14
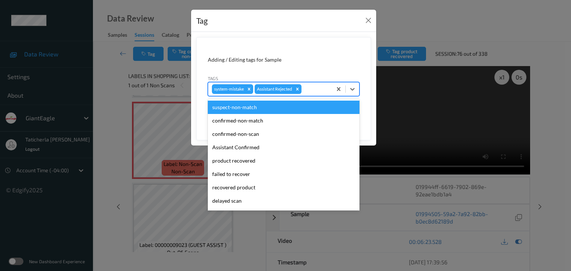
click at [321, 89] on div at bounding box center [315, 89] width 25 height 9
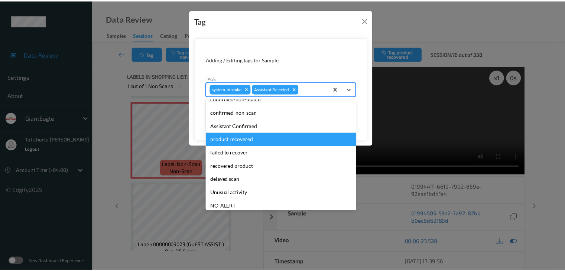
scroll to position [79, 0]
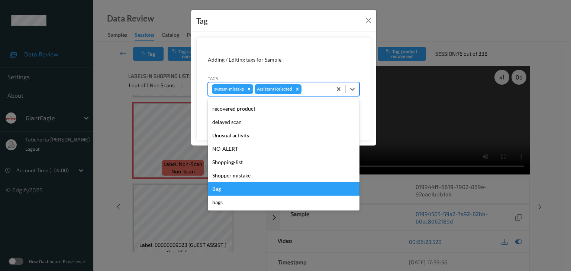
drag, startPoint x: 250, startPoint y: 190, endPoint x: 285, endPoint y: 177, distance: 37.1
click at [253, 189] on div "Bag" at bounding box center [284, 188] width 152 height 13
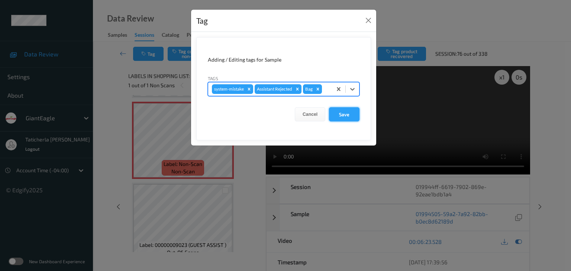
click at [345, 113] on button "Save" at bounding box center [344, 114] width 30 height 14
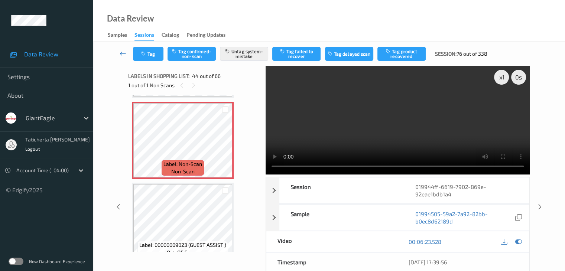
click at [120, 51] on icon at bounding box center [123, 53] width 7 height 7
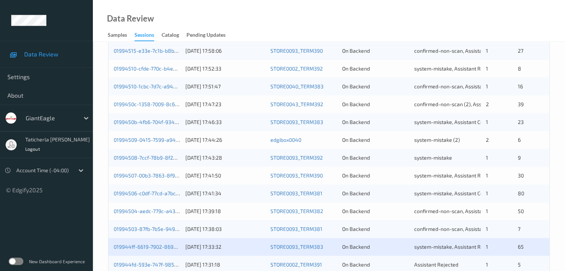
scroll to position [346, 0]
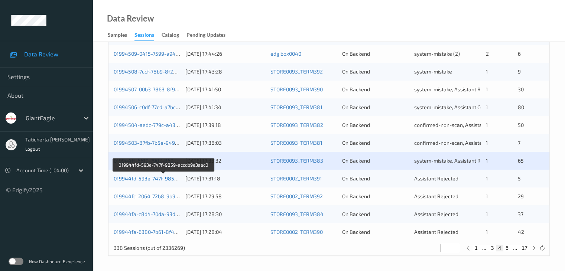
click at [154, 179] on link "019944fd-593e-747f-9859-accdb9e3aec0" at bounding box center [164, 178] width 100 height 6
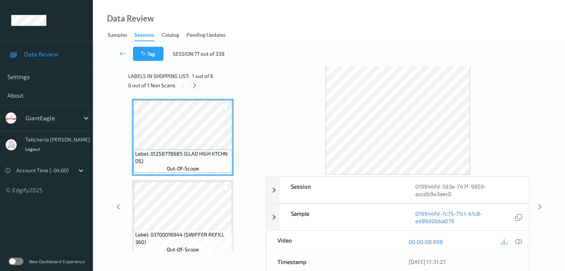
click at [194, 81] on div at bounding box center [194, 85] width 9 height 9
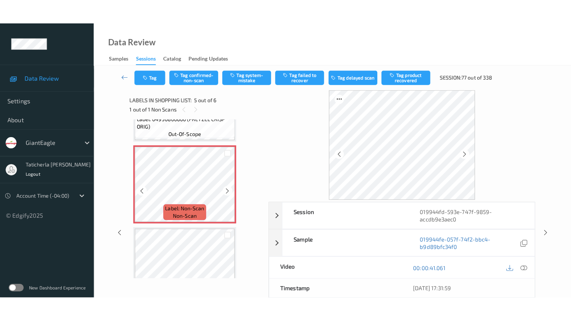
scroll to position [321, 0]
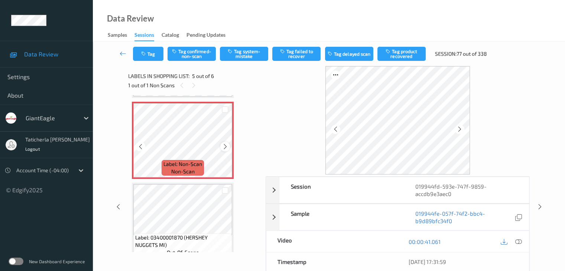
click at [225, 146] on icon at bounding box center [225, 146] width 6 height 7
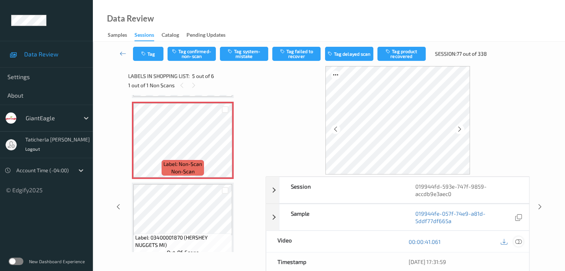
click at [517, 240] on icon at bounding box center [518, 241] width 7 height 7
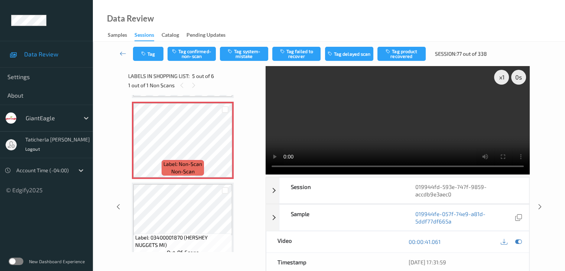
click at [502, 106] on video at bounding box center [398, 120] width 264 height 108
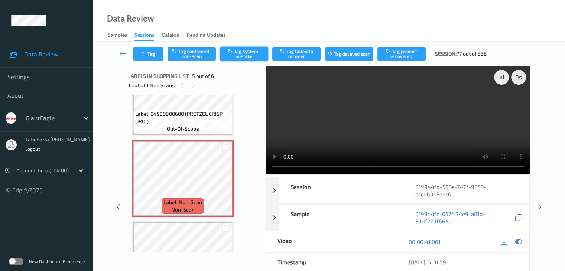
click at [241, 55] on button "Tag system-mistake" at bounding box center [244, 54] width 48 height 14
click at [124, 55] on icon at bounding box center [123, 53] width 7 height 7
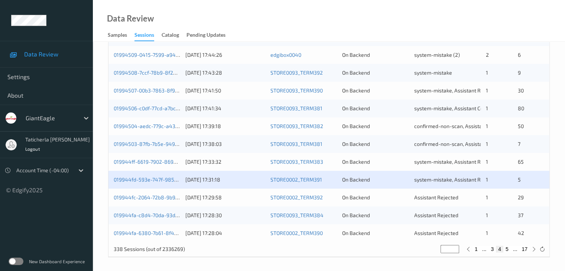
scroll to position [346, 0]
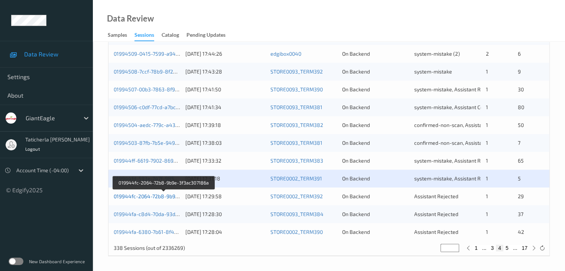
click at [143, 195] on link "019944fc-2064-72b8-9b9e-3f3ac307186a" at bounding box center [164, 196] width 100 height 6
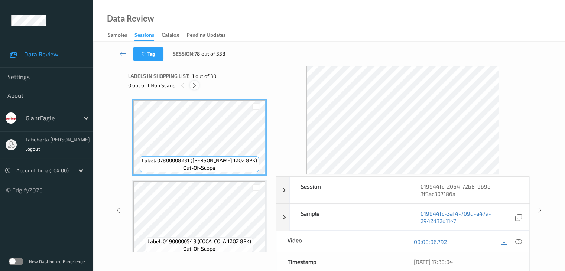
click at [197, 82] on icon at bounding box center [194, 85] width 6 height 7
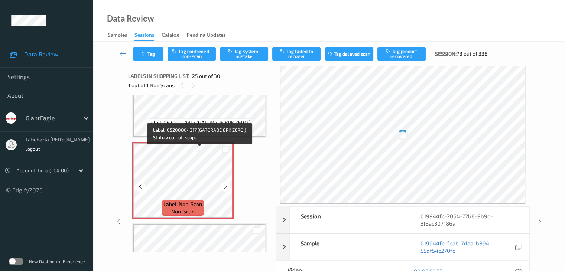
scroll to position [1940, 0]
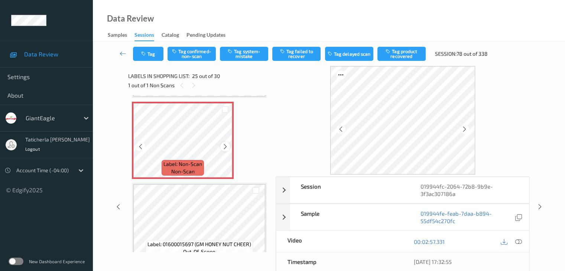
click at [224, 146] on icon at bounding box center [225, 146] width 6 height 7
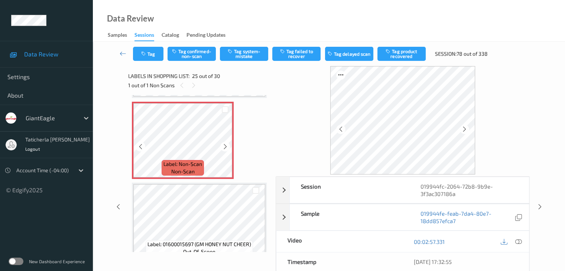
click at [224, 146] on icon at bounding box center [225, 146] width 6 height 7
click at [517, 239] on icon at bounding box center [518, 241] width 7 height 7
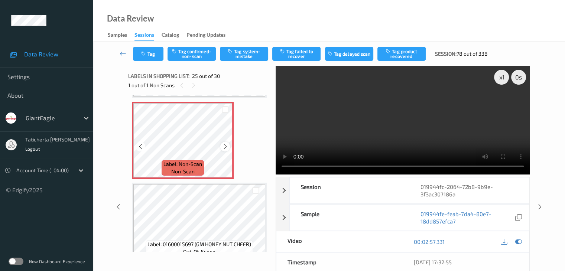
click at [224, 146] on icon at bounding box center [225, 146] width 6 height 7
click at [226, 144] on icon at bounding box center [225, 146] width 6 height 7
click at [246, 53] on button "Tag system-mistake" at bounding box center [244, 54] width 48 height 14
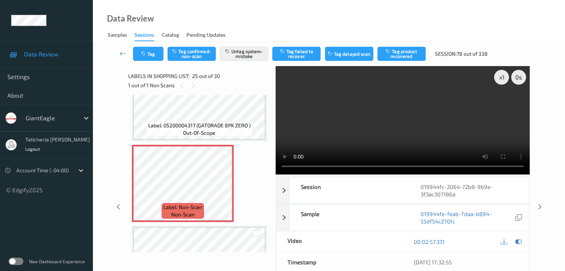
scroll to position [1829, 0]
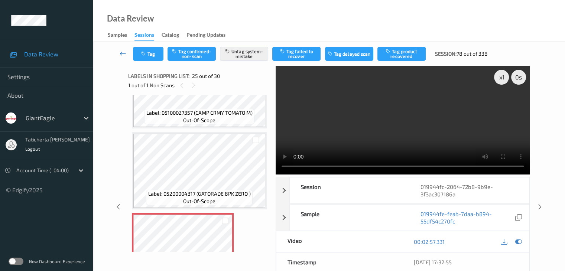
click at [122, 50] on icon at bounding box center [123, 53] width 7 height 7
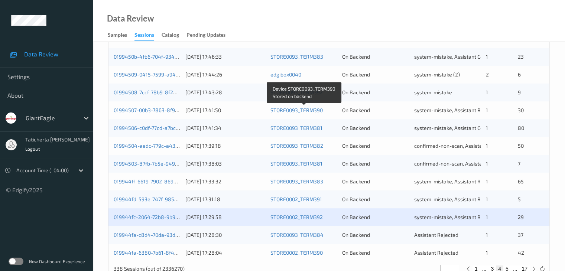
scroll to position [346, 0]
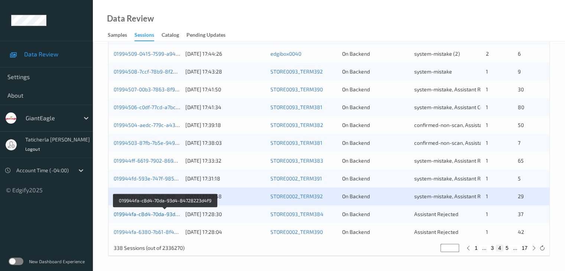
click at [144, 213] on link "019944fa-c8d4-70da-93d4-84728223d4f9" at bounding box center [165, 214] width 103 height 6
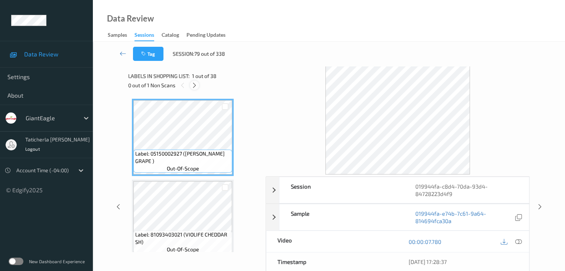
click at [196, 88] on div at bounding box center [194, 85] width 9 height 9
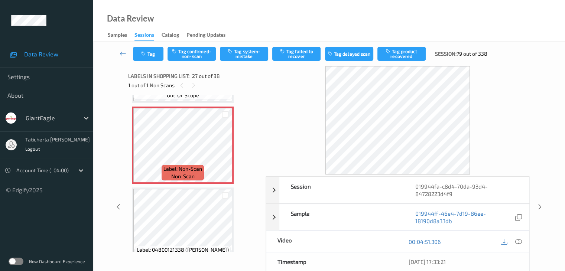
scroll to position [2102, 0]
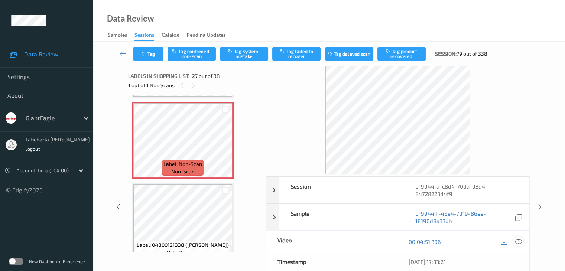
click at [517, 241] on icon at bounding box center [518, 241] width 7 height 7
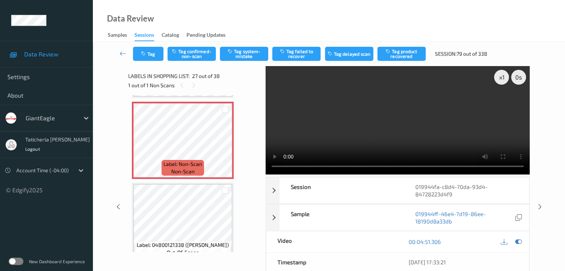
click at [557, 114] on div "Tag Tag confirmed-non-scan Tag system-mistake Tag failed to recover Tag delayed…" at bounding box center [329, 203] width 472 height 322
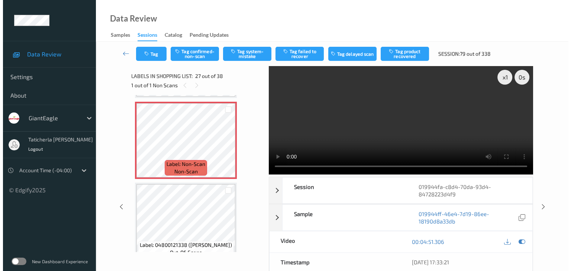
scroll to position [2028, 0]
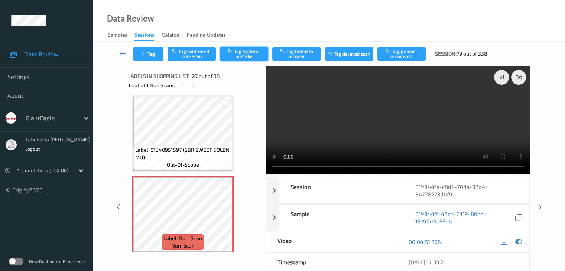
click at [248, 53] on button "Tag system-mistake" at bounding box center [244, 54] width 48 height 14
click at [153, 58] on button "Tag" at bounding box center [148, 54] width 30 height 14
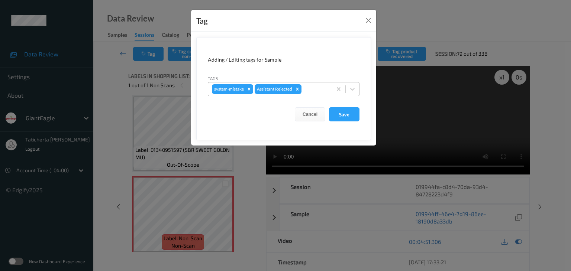
click at [324, 92] on div at bounding box center [315, 89] width 25 height 9
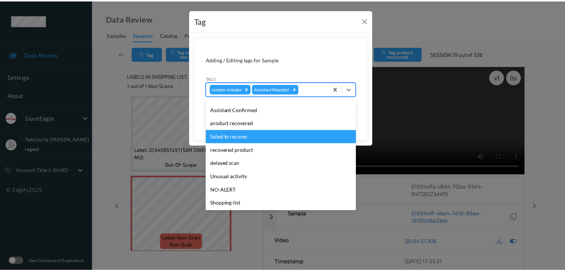
scroll to position [74, 0]
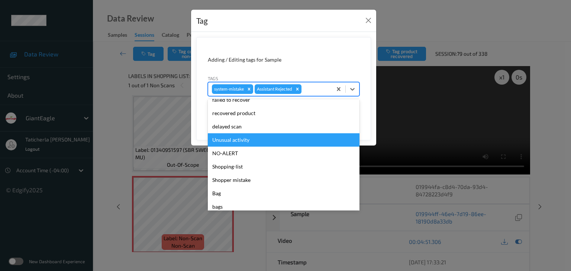
drag, startPoint x: 256, startPoint y: 141, endPoint x: 261, endPoint y: 137, distance: 6.6
click at [258, 139] on div "Unusual activity" at bounding box center [284, 139] width 152 height 13
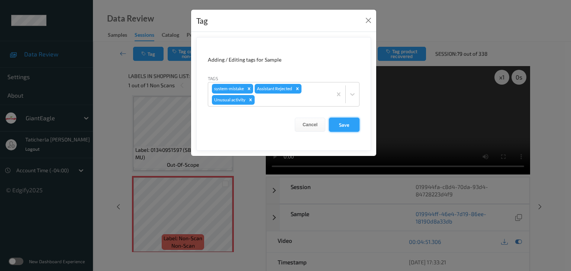
click at [345, 124] on button "Save" at bounding box center [344, 125] width 30 height 14
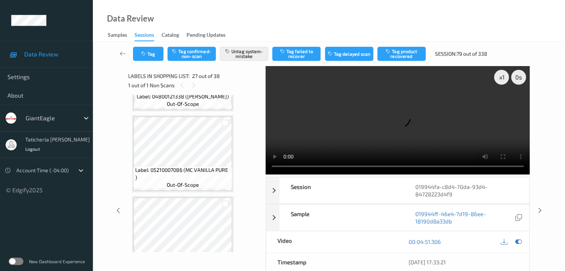
scroll to position [2288, 0]
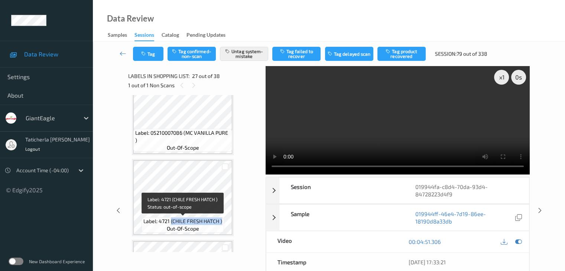
drag, startPoint x: 171, startPoint y: 222, endPoint x: 223, endPoint y: 218, distance: 52.5
click at [223, 218] on div "Label: 4721 (CHILE FRESH HATCH ) out-of-scope" at bounding box center [183, 225] width 82 height 16
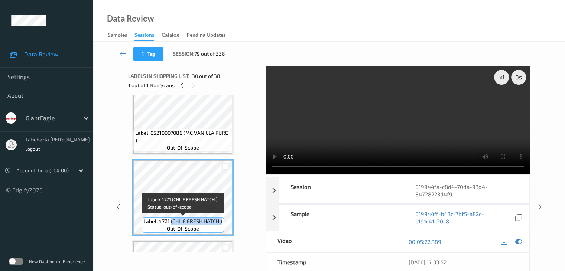
copy span "(CHILE FRESH HATCH )"
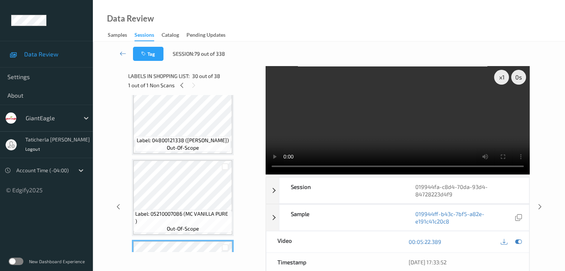
scroll to position [2214, 0]
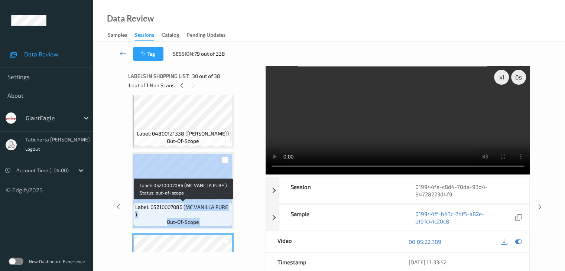
drag, startPoint x: 184, startPoint y: 207, endPoint x: 234, endPoint y: 199, distance: 50.3
click at [233, 203] on div "Label: 05210007086 (MC VANILLA PURE ) out-of-scope" at bounding box center [183, 190] width 102 height 77
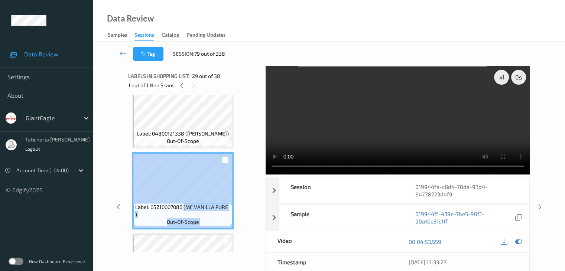
copy div "(MC VANILLA PURE ) out-of-scope"
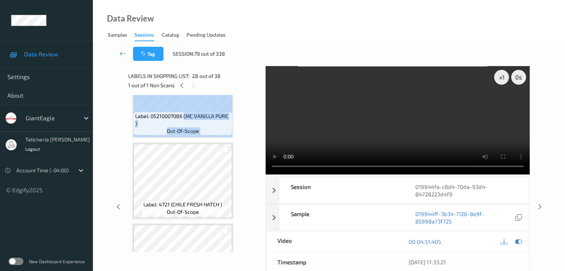
scroll to position [2288, 0]
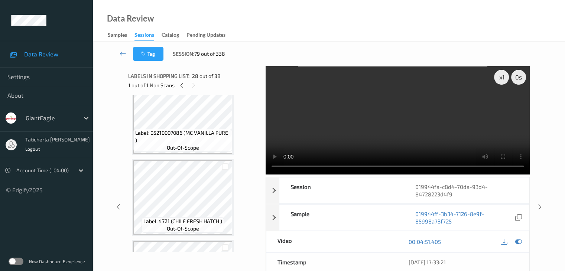
click at [186, 81] on div "1 out of 1 Non Scans" at bounding box center [194, 85] width 132 height 9
click at [120, 51] on icon at bounding box center [123, 53] width 7 height 7
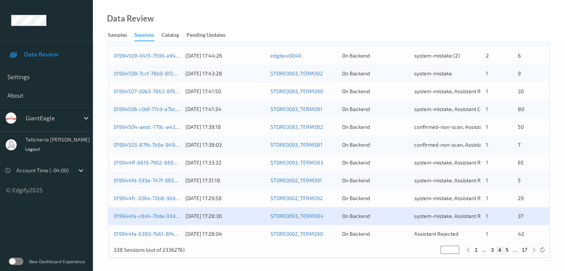
scroll to position [346, 0]
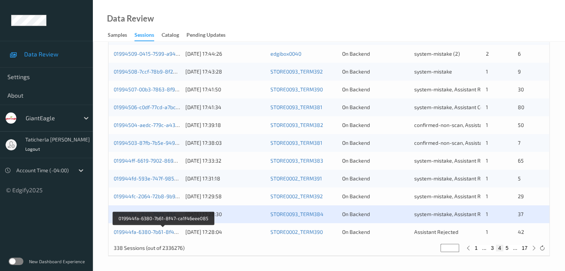
click at [149, 235] on div "019944fa-6380-7b61-8f47-ca1f46eee085" at bounding box center [147, 231] width 66 height 7
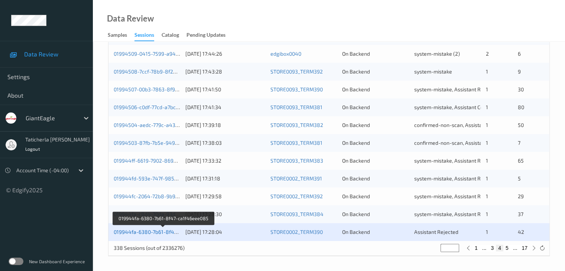
click at [161, 234] on link "019944fa-6380-7b61-8f47-ca1f46eee085" at bounding box center [164, 232] width 100 height 6
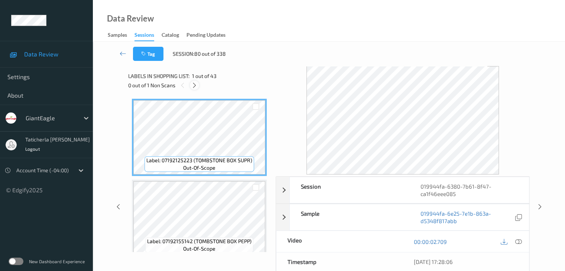
click at [195, 84] on icon at bounding box center [194, 85] width 6 height 7
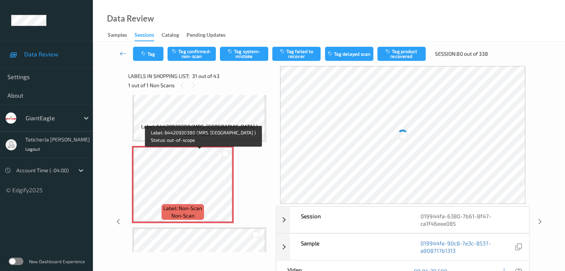
scroll to position [2426, 0]
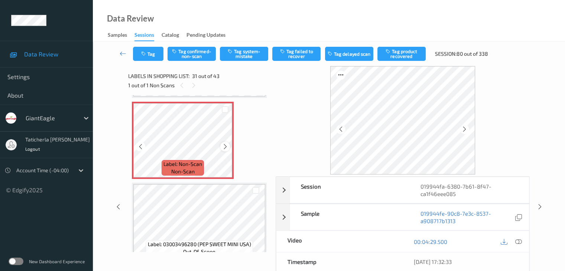
click at [225, 145] on icon at bounding box center [225, 146] width 6 height 7
click at [517, 241] on icon at bounding box center [518, 241] width 7 height 7
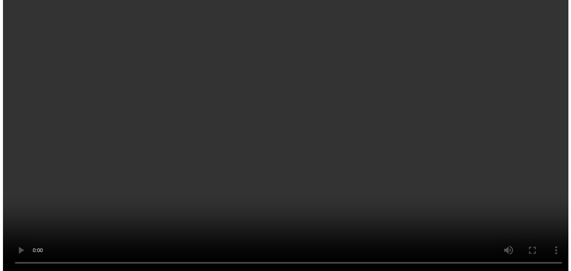
scroll to position [2389, 0]
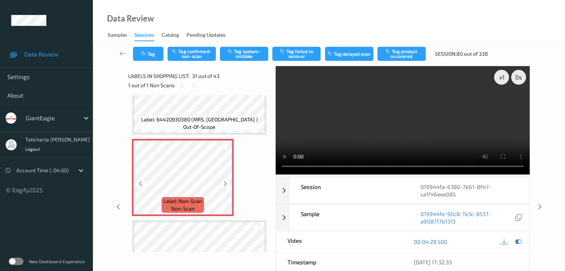
click at [224, 184] on icon at bounding box center [225, 184] width 6 height 7
click at [253, 50] on button "Tag system-mistake" at bounding box center [244, 54] width 48 height 14
click at [153, 51] on button "Tag" at bounding box center [148, 54] width 30 height 14
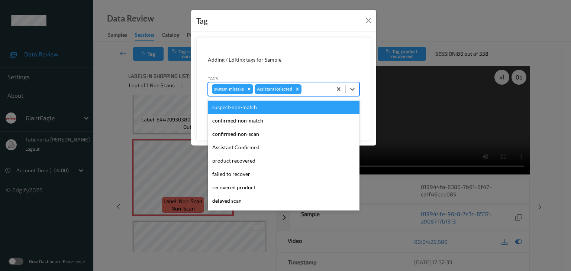
click at [303, 88] on div "system-mistake Assistant Rejected" at bounding box center [270, 89] width 124 height 13
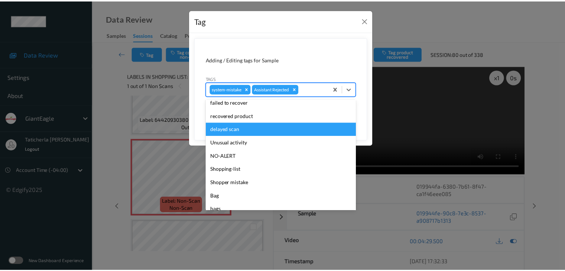
scroll to position [74, 0]
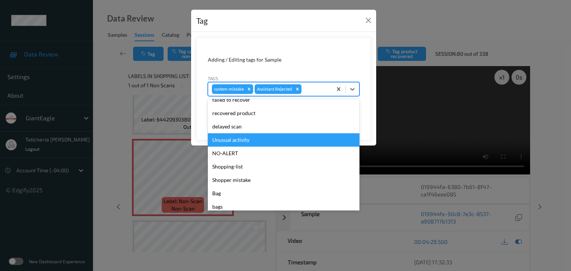
drag, startPoint x: 244, startPoint y: 138, endPoint x: 279, endPoint y: 128, distance: 35.6
click at [248, 136] on div "Unusual activity" at bounding box center [284, 139] width 152 height 13
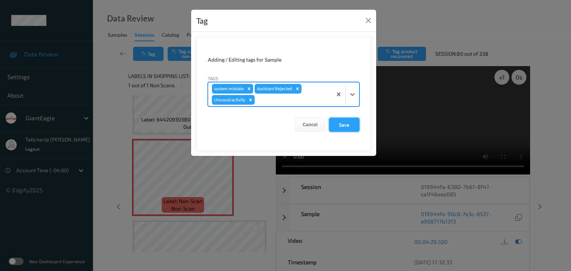
click at [341, 123] on button "Save" at bounding box center [344, 125] width 30 height 14
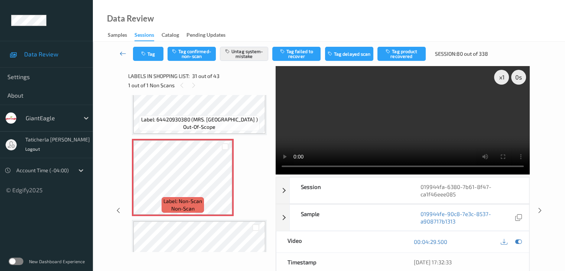
click at [121, 52] on icon at bounding box center [123, 53] width 7 height 7
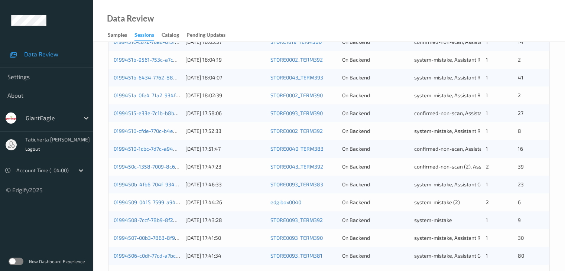
scroll to position [49, 0]
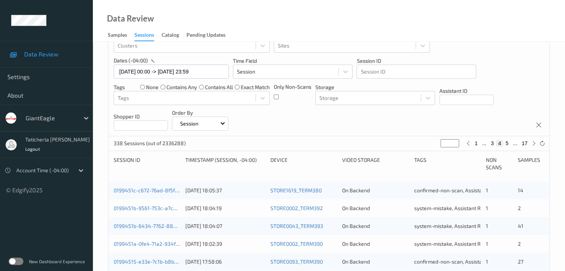
click at [474, 143] on button "1" at bounding box center [475, 143] width 7 height 7
type input "*"
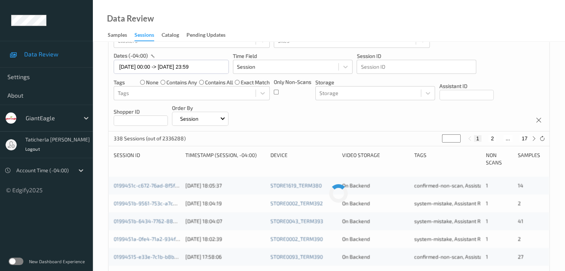
scroll to position [111, 0]
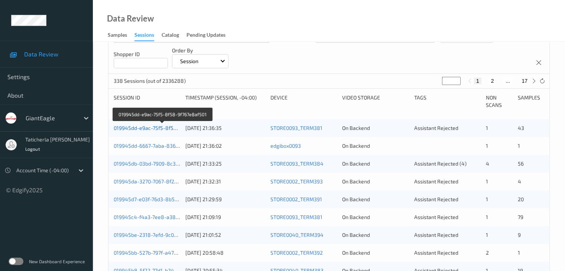
click at [147, 127] on link "019945dd-e9ac-75f5-8f58-9f767e8af501" at bounding box center [163, 128] width 98 height 6
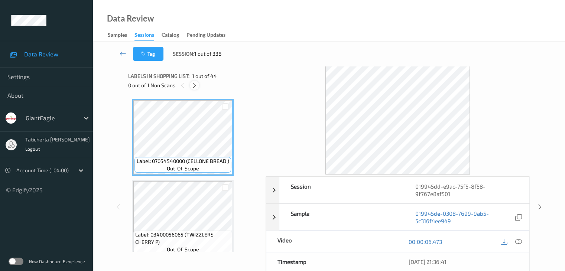
click at [192, 84] on icon at bounding box center [194, 85] width 6 height 7
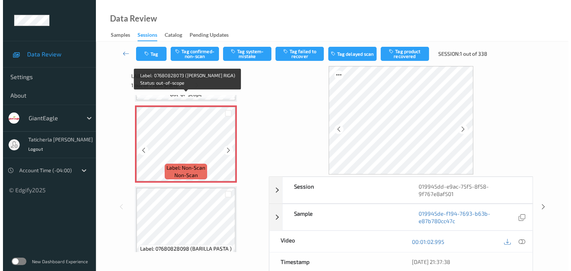
scroll to position [564, 0]
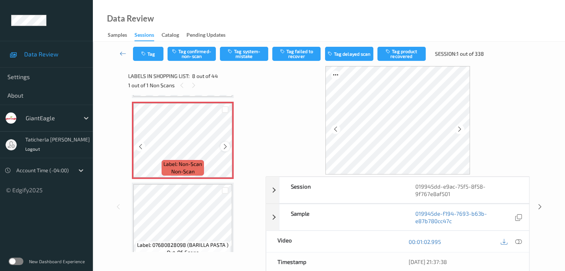
click at [226, 146] on icon at bounding box center [225, 146] width 6 height 7
click at [517, 241] on icon at bounding box center [518, 241] width 7 height 7
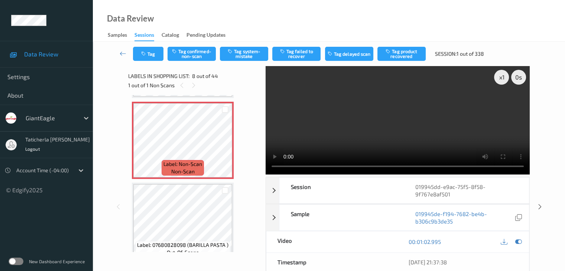
click at [501, 104] on video at bounding box center [398, 120] width 264 height 108
click at [254, 54] on button "Tag system-mistake" at bounding box center [244, 54] width 48 height 14
click at [156, 49] on button "Tag" at bounding box center [148, 54] width 30 height 14
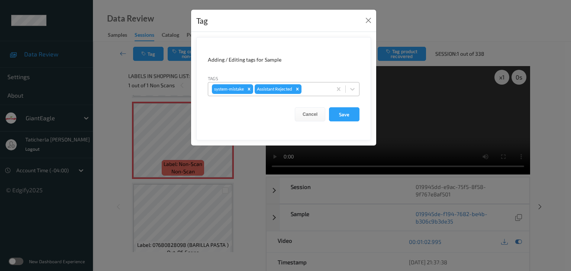
click at [309, 87] on div at bounding box center [315, 89] width 25 height 9
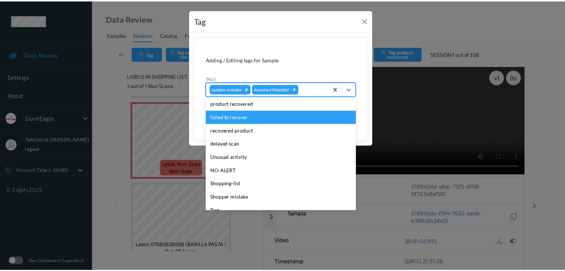
scroll to position [74, 0]
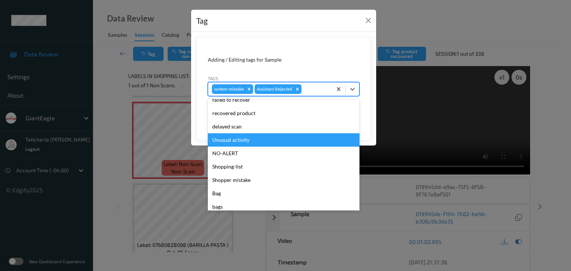
click at [240, 142] on div "Unusual activity" at bounding box center [284, 139] width 152 height 13
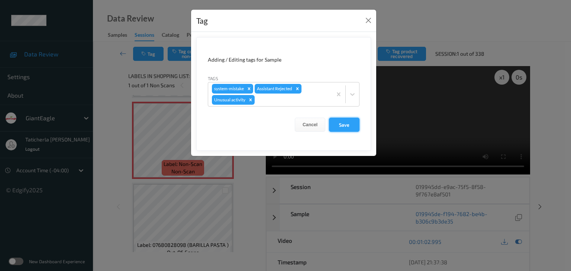
click at [342, 125] on button "Save" at bounding box center [344, 125] width 30 height 14
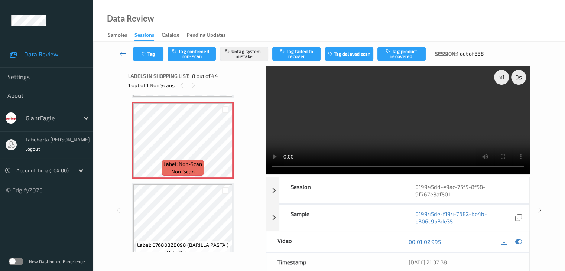
click at [123, 53] on icon at bounding box center [123, 53] width 7 height 7
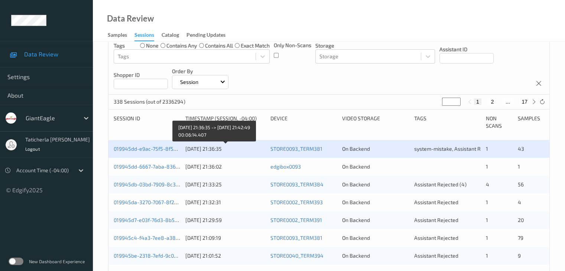
scroll to position [111, 0]
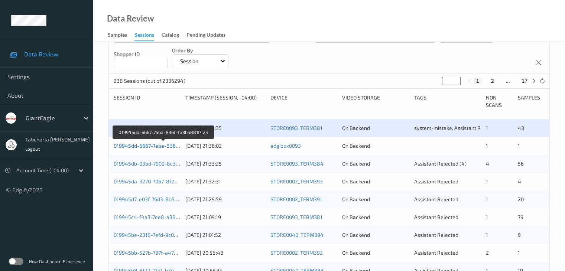
click at [146, 146] on link "019945dd-6667-7aba-836f-fa3b5881f425" at bounding box center [164, 146] width 100 height 6
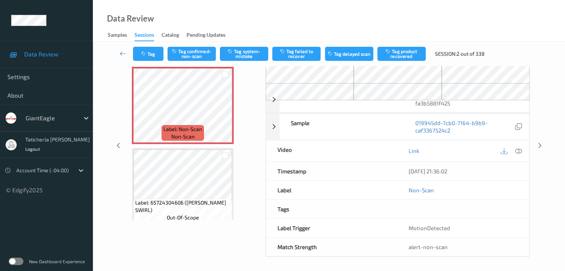
scroll to position [49, 0]
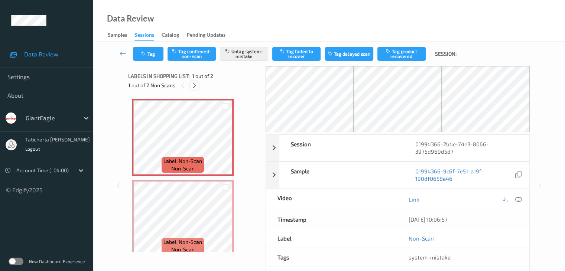
click at [193, 85] on icon at bounding box center [194, 85] width 6 height 7
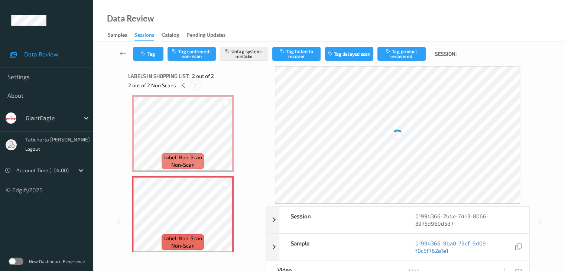
click at [196, 87] on icon at bounding box center [195, 85] width 6 height 7
click at [191, 86] on div at bounding box center [195, 85] width 9 height 9
click at [183, 85] on icon at bounding box center [183, 85] width 6 height 7
